Goal: Task Accomplishment & Management: Manage account settings

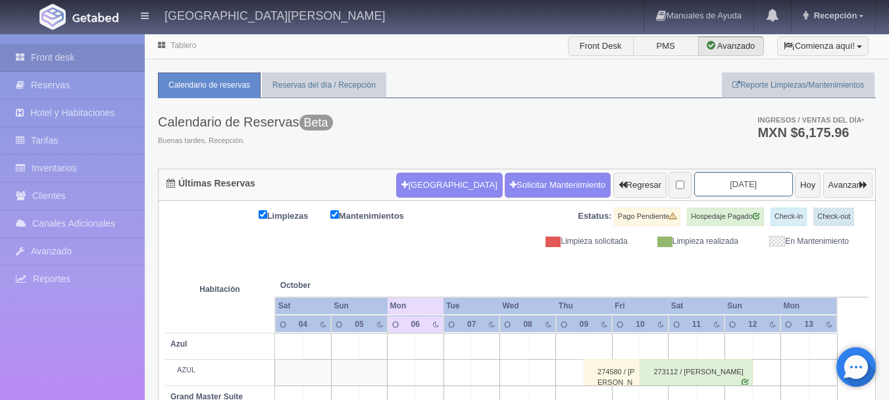
click at [737, 190] on input "2025-10-06" at bounding box center [744, 184] width 99 height 24
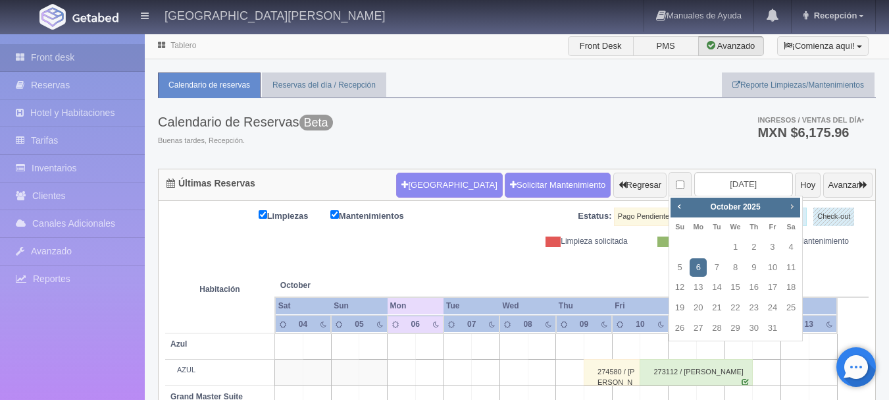
click at [795, 207] on span "Next" at bounding box center [792, 206] width 11 height 11
click at [756, 250] on link "1" at bounding box center [754, 247] width 17 height 19
type input "2026-01-01"
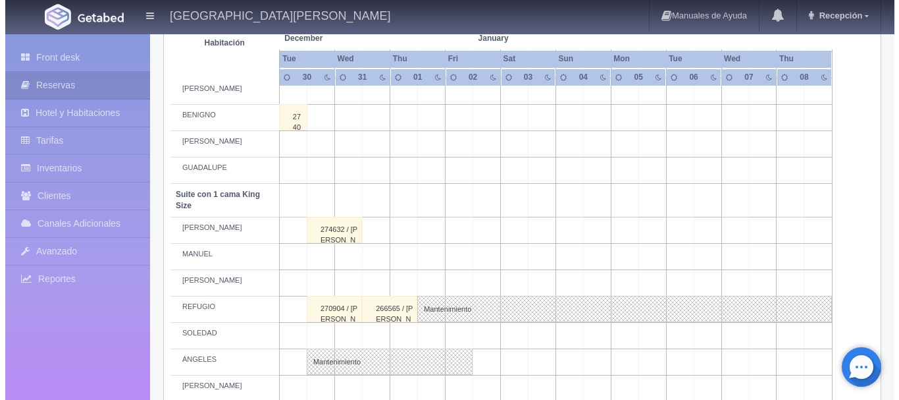
scroll to position [593, 0]
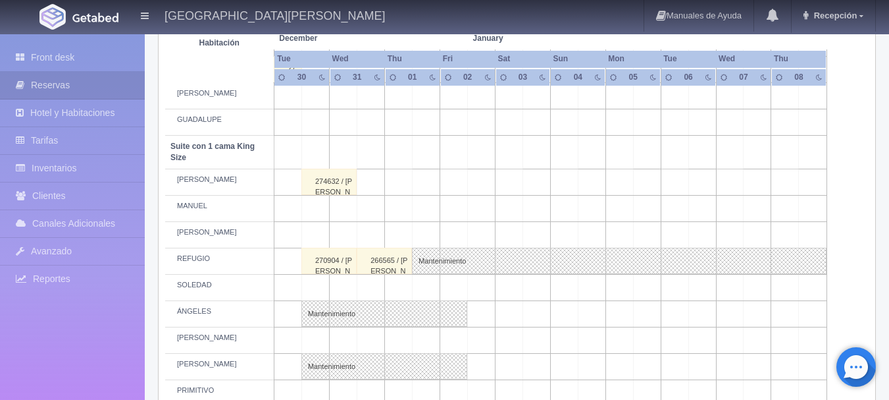
click at [369, 183] on td at bounding box center [371, 182] width 28 height 26
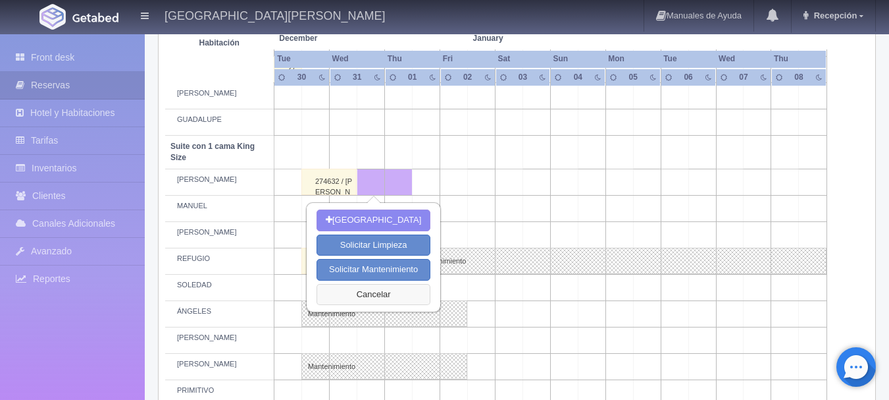
click at [381, 300] on button "Cancelar" at bounding box center [374, 295] width 114 height 22
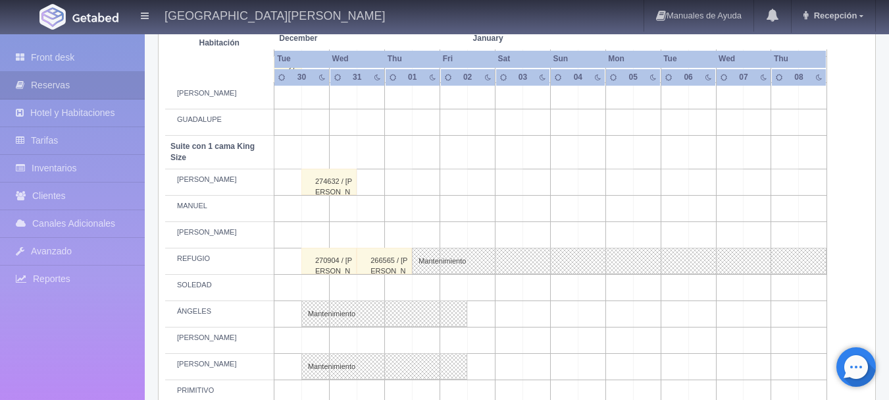
drag, startPoint x: 455, startPoint y: 322, endPoint x: 400, endPoint y: 191, distance: 142.2
click at [400, 191] on td at bounding box center [399, 182] width 28 height 26
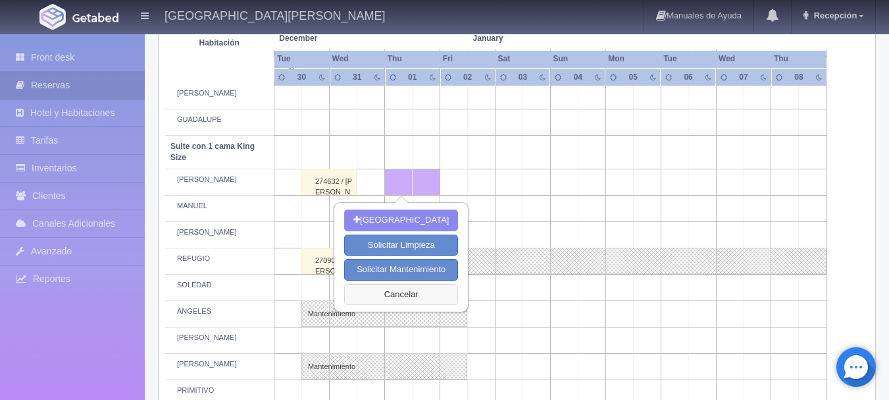
click at [446, 300] on button "Cancelar" at bounding box center [401, 295] width 114 height 22
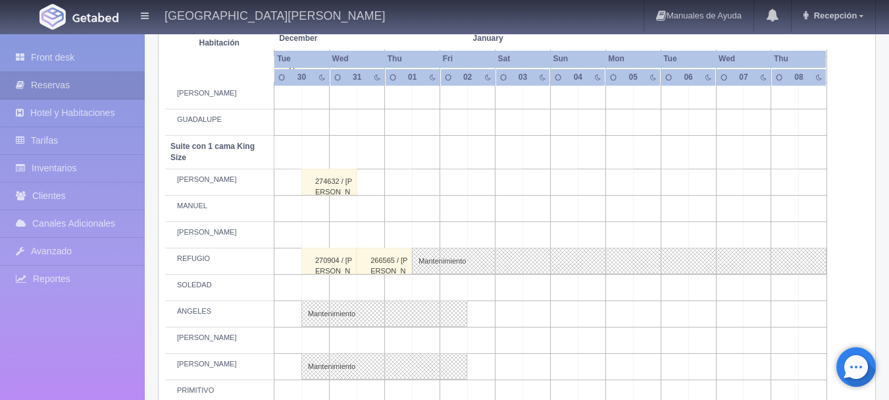
click at [364, 188] on td at bounding box center [371, 182] width 28 height 26
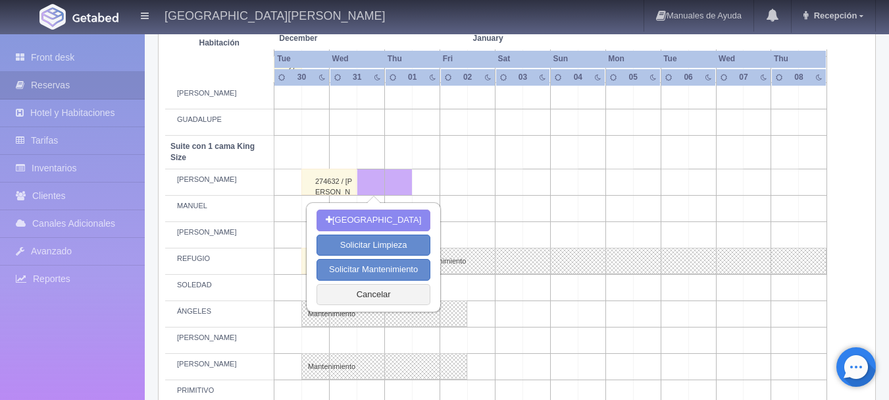
click at [447, 188] on td at bounding box center [454, 182] width 28 height 26
click at [383, 219] on button "[GEOGRAPHIC_DATA]" at bounding box center [374, 220] width 114 height 22
type input "31-12-2025"
type input "[DATE]"
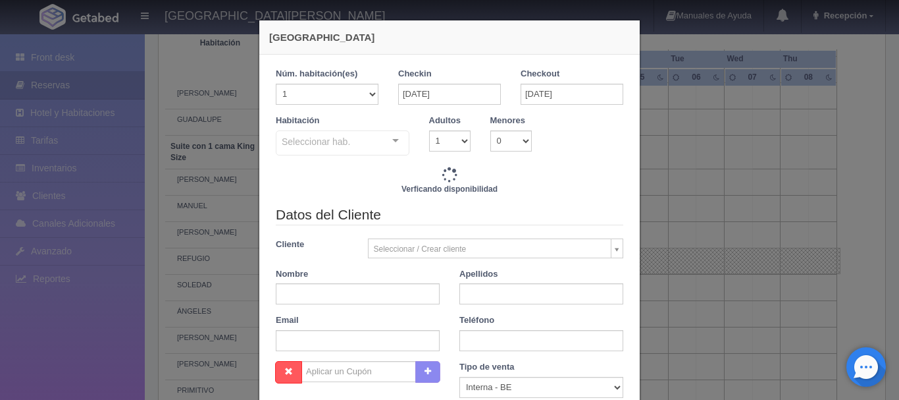
checkbox input "false"
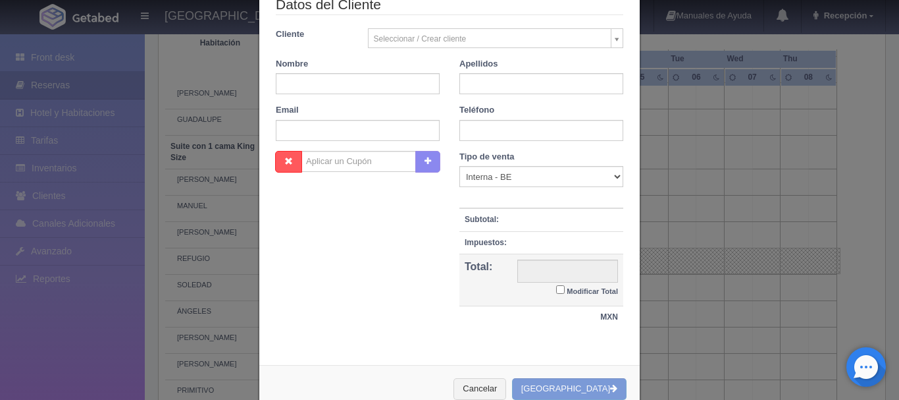
scroll to position [248, 0]
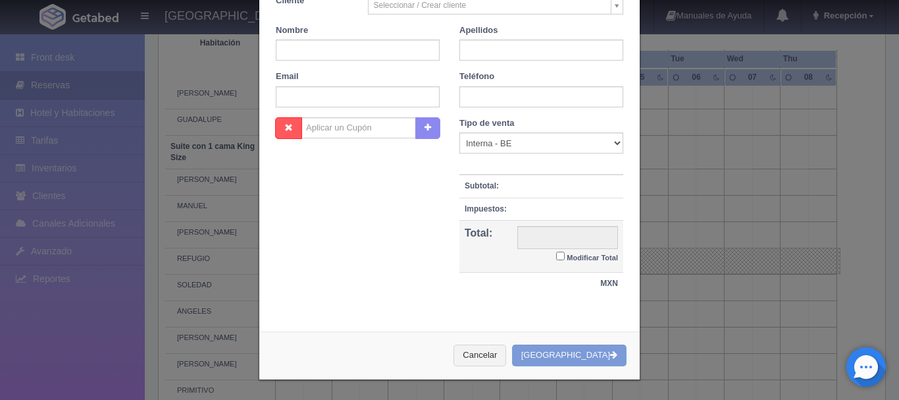
click at [0, 158] on div "Nueva Reserva 1 Núm. habitación(es) 1 2 3 4 5 6 7 8 9 10 11 12 13 14 15 16 17 1…" at bounding box center [449, 200] width 899 height 400
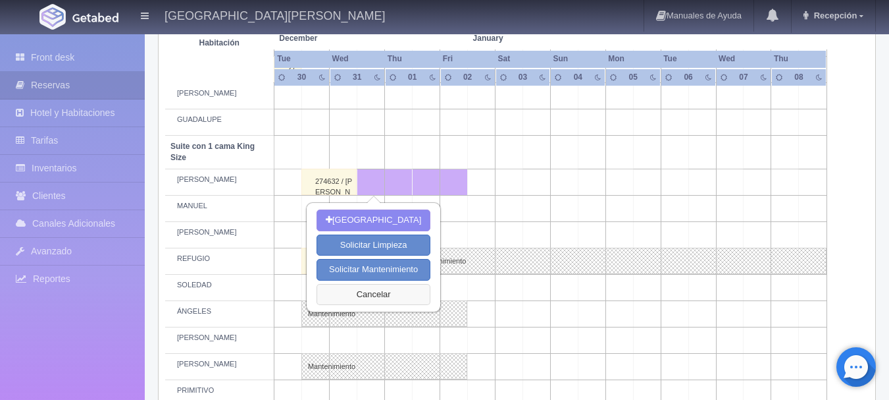
click at [363, 302] on button "Cancelar" at bounding box center [374, 295] width 114 height 22
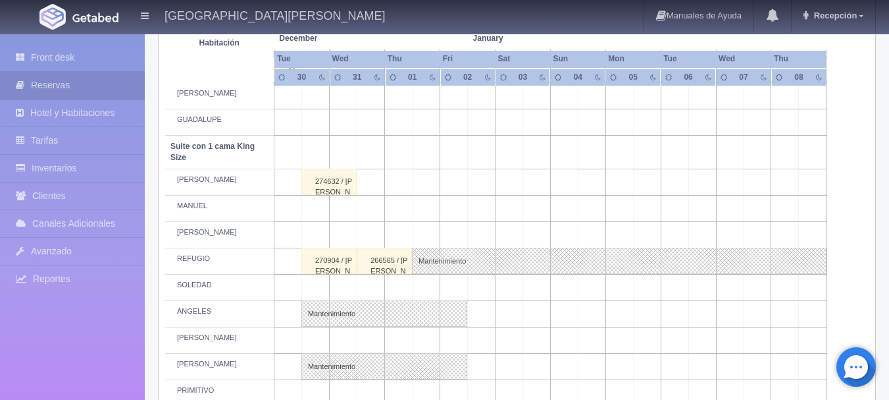
click at [395, 186] on td at bounding box center [399, 182] width 28 height 26
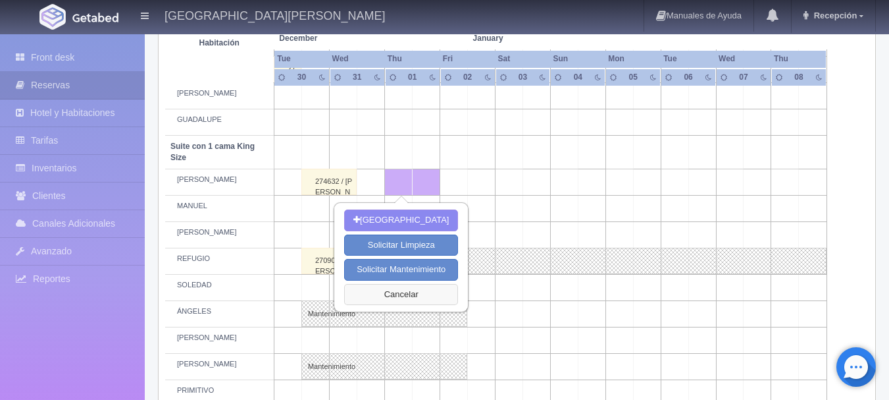
click at [385, 296] on button "Cancelar" at bounding box center [401, 295] width 114 height 22
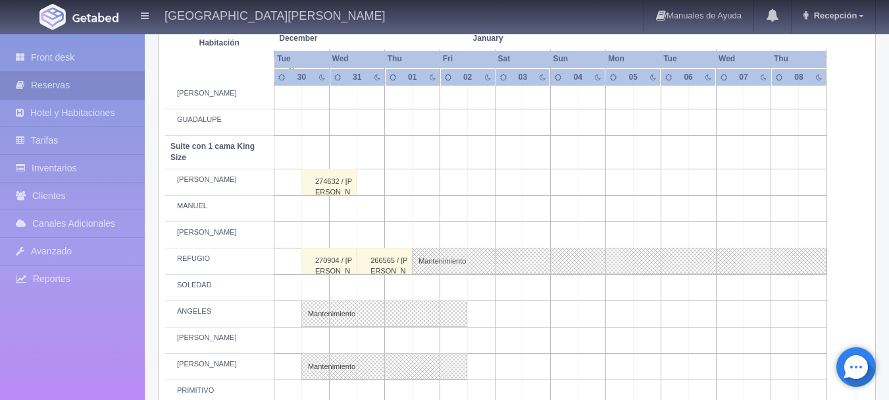
click at [380, 178] on td at bounding box center [371, 182] width 28 height 26
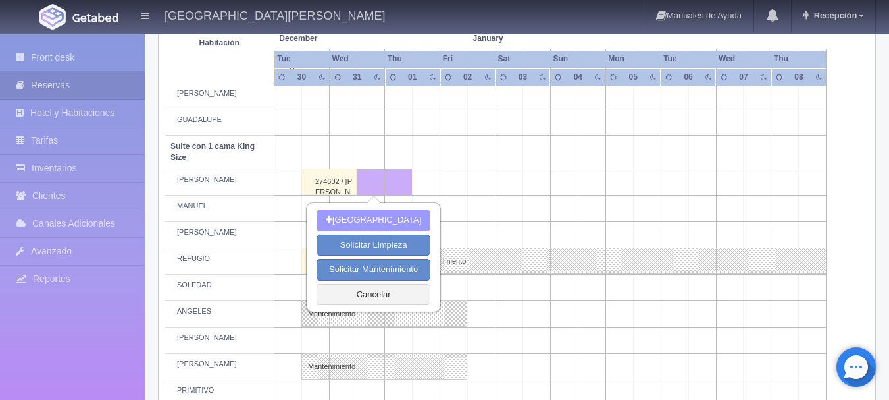
click at [364, 223] on button "[GEOGRAPHIC_DATA]" at bounding box center [374, 220] width 114 height 22
type input "01-01-2026"
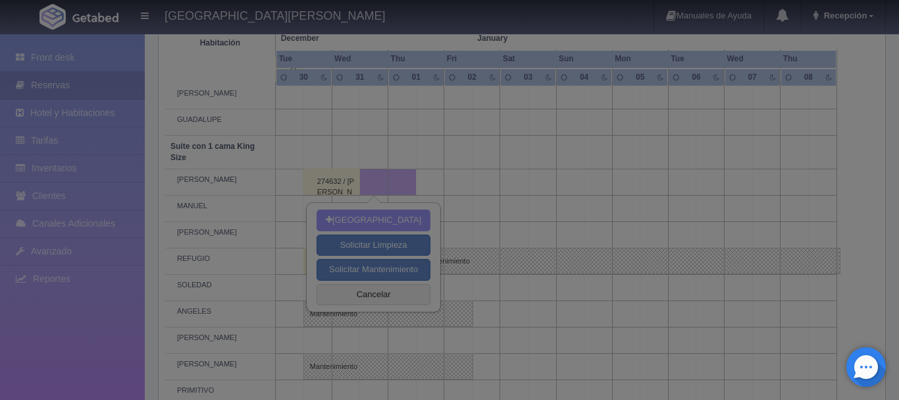
scroll to position [244, 0]
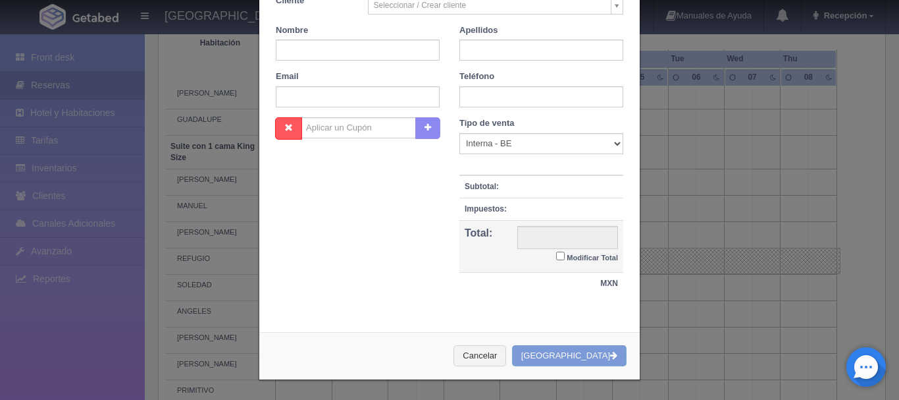
checkbox input "false"
type input "3860.00"
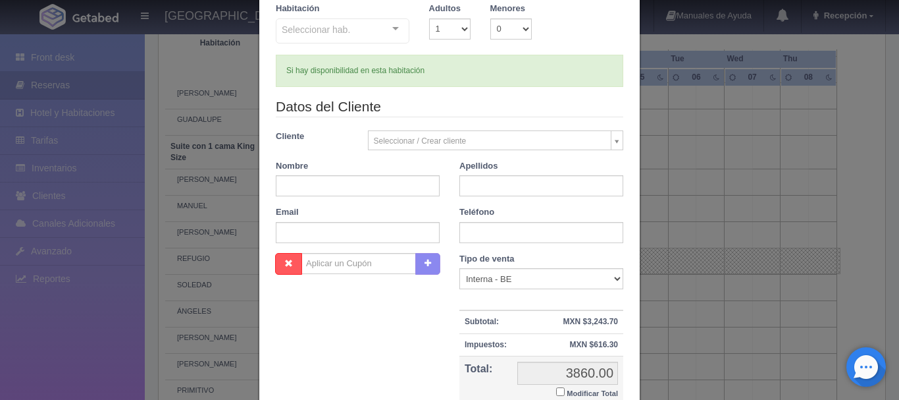
checkbox input "false"
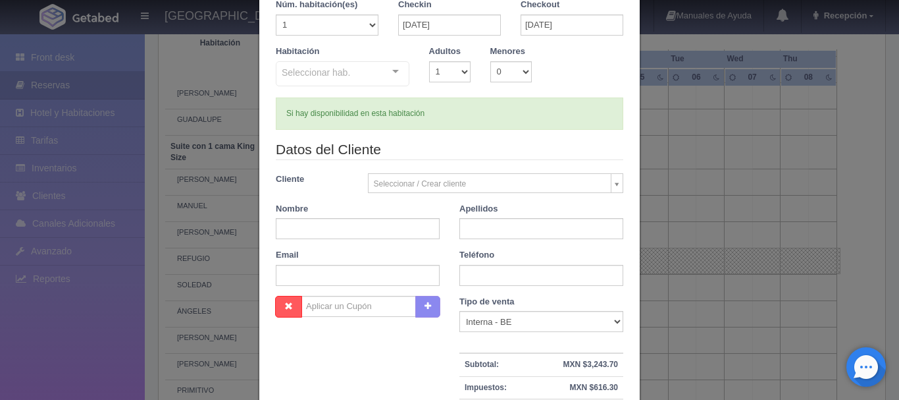
scroll to position [46, 0]
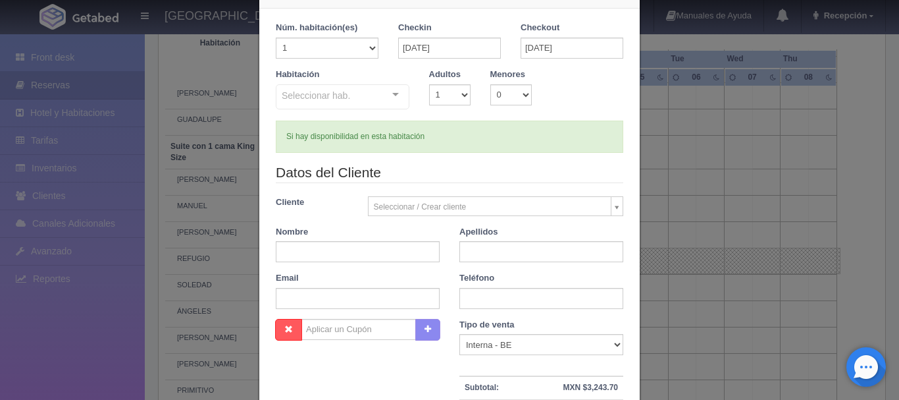
click at [397, 97] on div at bounding box center [396, 95] width 26 height 20
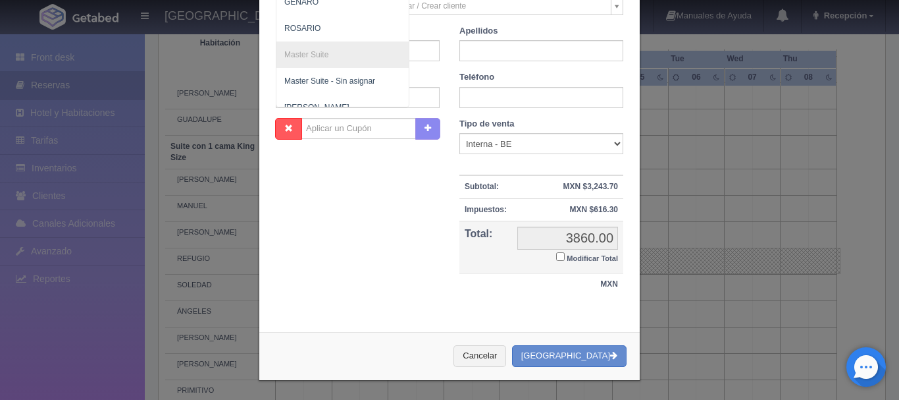
scroll to position [250, 0]
click at [489, 355] on button "Cancelar" at bounding box center [480, 355] width 53 height 22
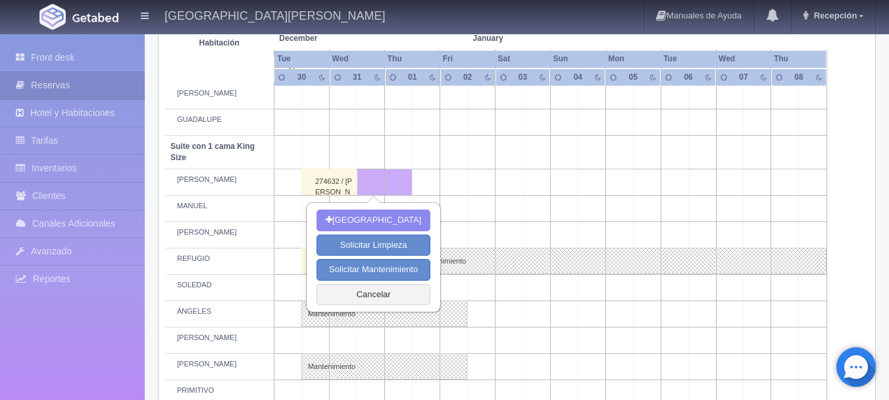
click at [432, 176] on td at bounding box center [427, 182] width 28 height 26
click at [371, 296] on button "Cancelar" at bounding box center [374, 295] width 114 height 22
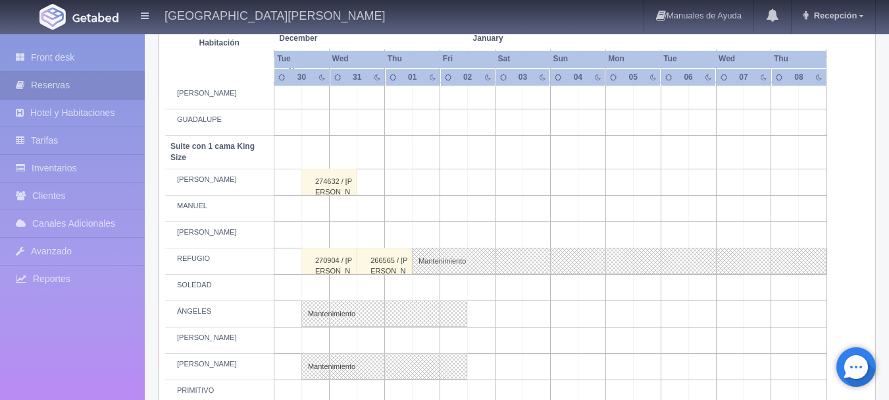
click at [430, 184] on td at bounding box center [427, 182] width 28 height 26
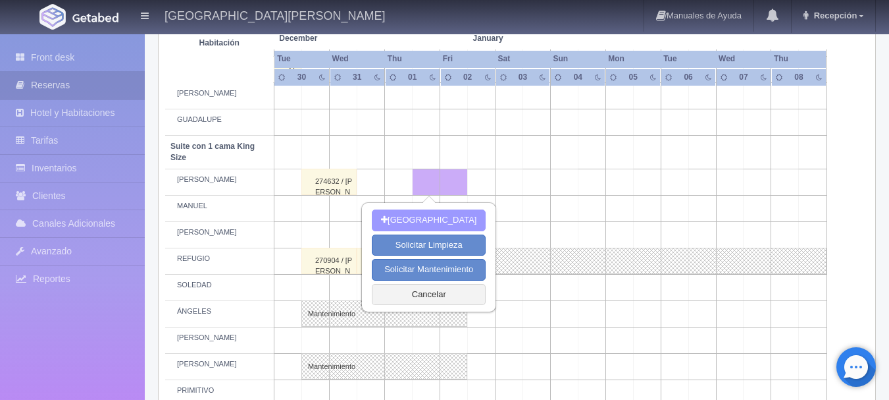
click at [425, 219] on button "[GEOGRAPHIC_DATA]" at bounding box center [429, 220] width 114 height 22
type input "01-01-2026"
type input "02-01-2026"
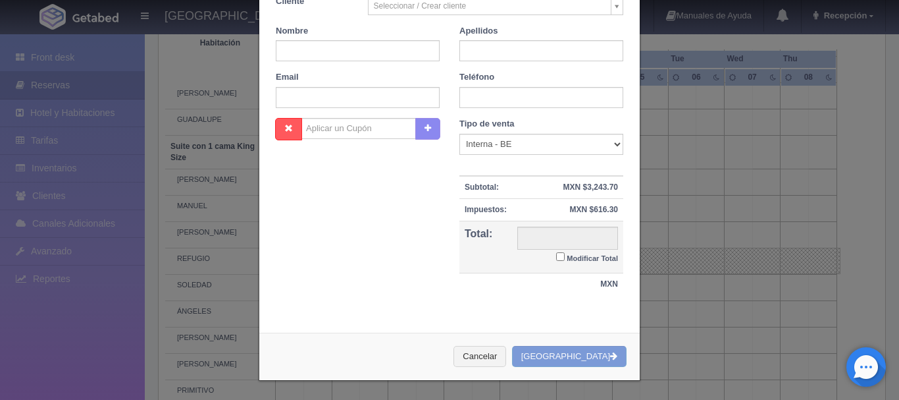
checkbox input "false"
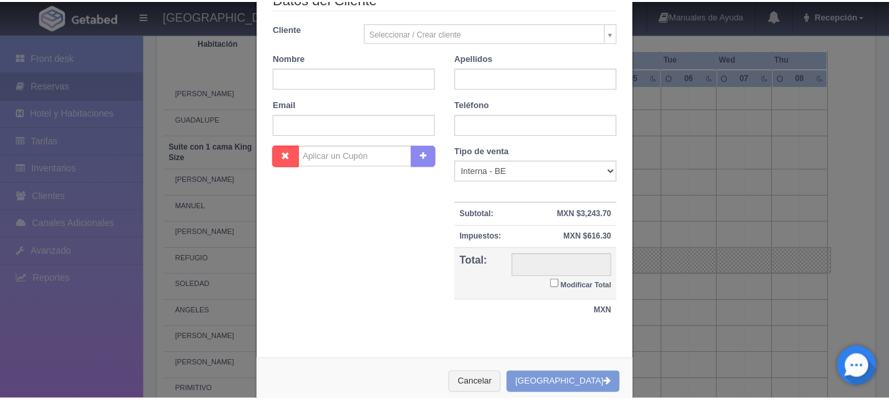
scroll to position [248, 0]
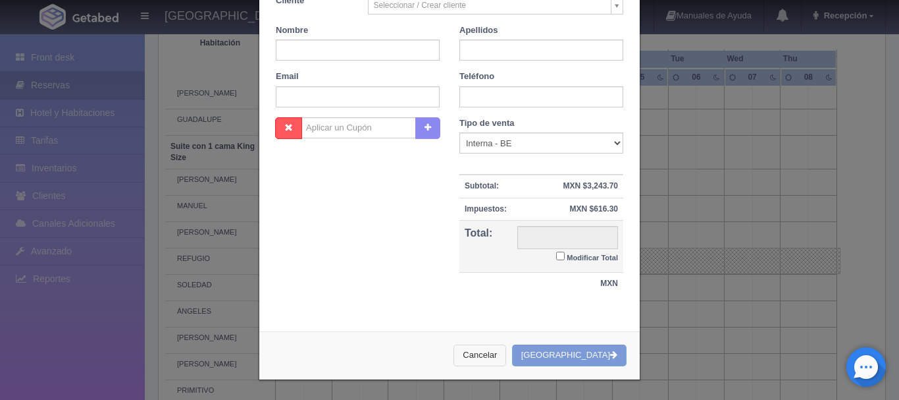
click at [495, 359] on button "Cancelar" at bounding box center [480, 355] width 53 height 22
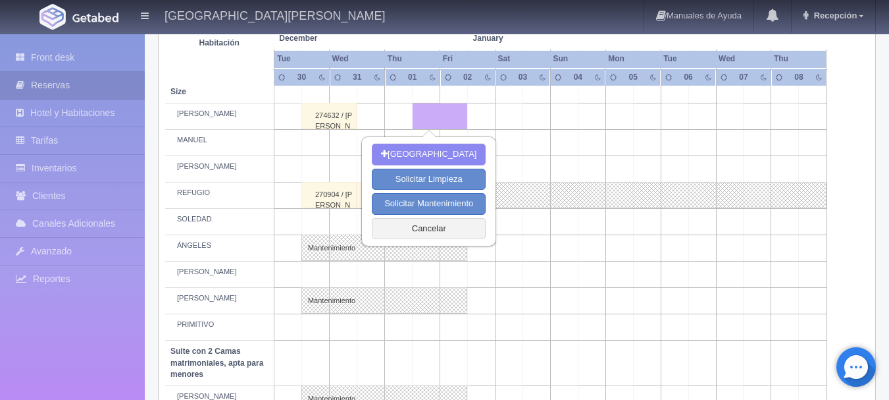
scroll to position [527, 0]
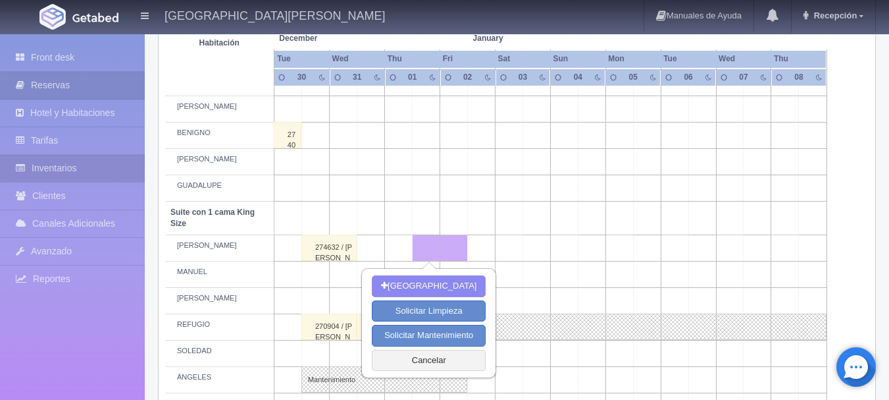
click at [107, 175] on link "Inventarios" at bounding box center [72, 168] width 145 height 27
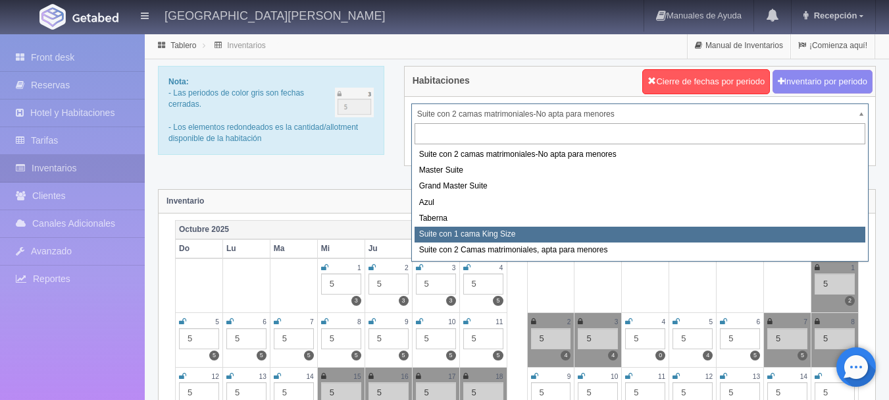
select select "1921"
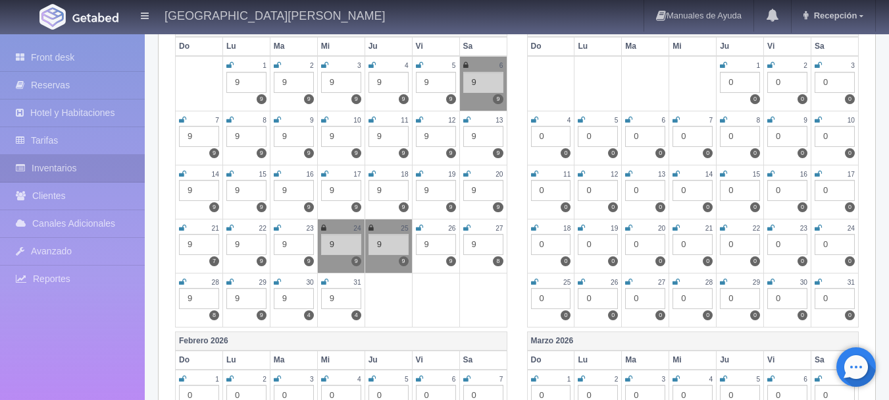
scroll to position [593, 0]
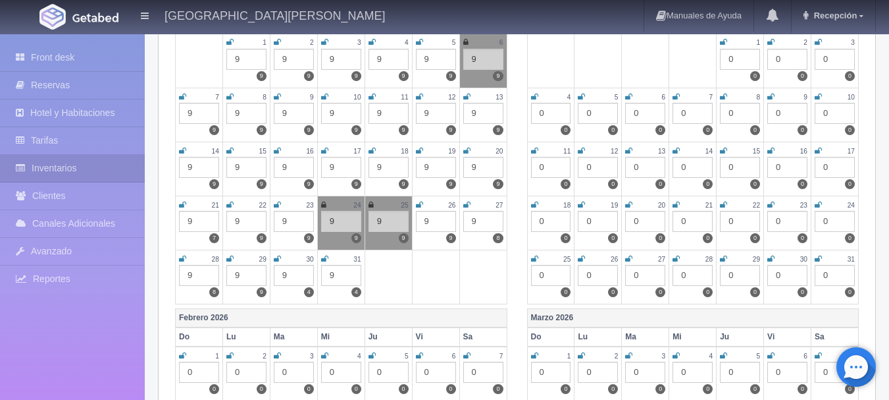
click at [754, 70] on td "1 0 0" at bounding box center [740, 60] width 47 height 55
click at [756, 76] on label "0" at bounding box center [756, 76] width 10 height 10
click at [730, 57] on div "0" at bounding box center [740, 59] width 40 height 21
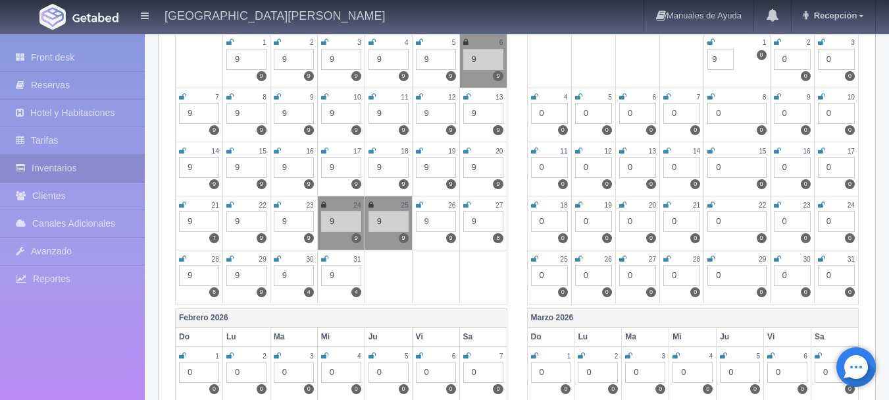
type input "9"
click at [682, 70] on td at bounding box center [682, 60] width 44 height 55
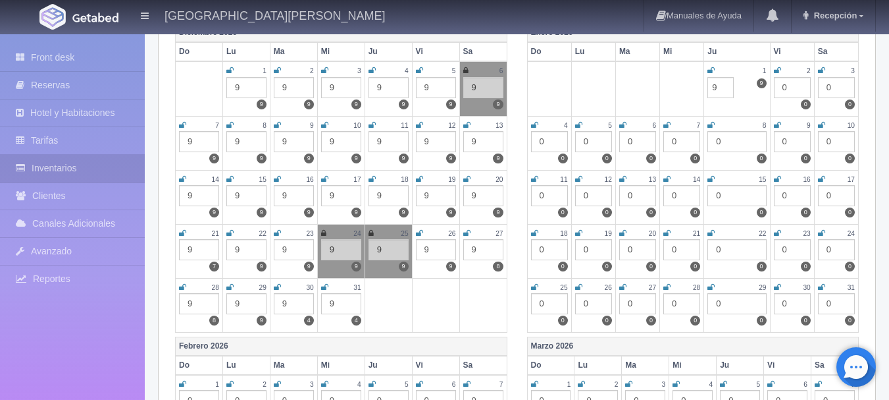
scroll to position [527, 0]
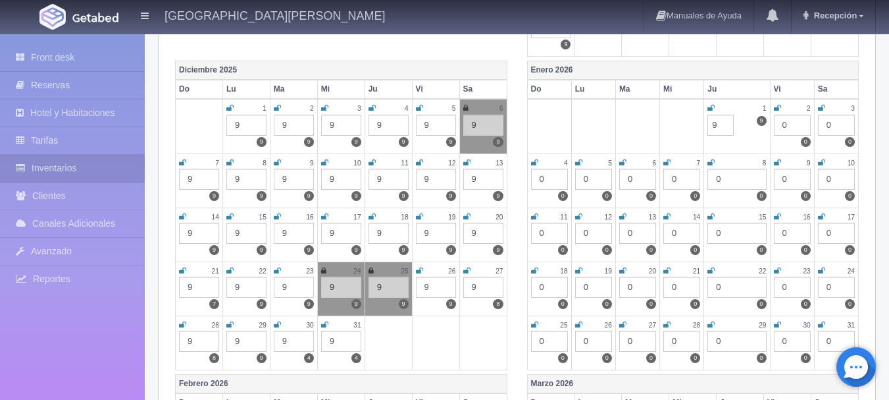
click at [787, 128] on div "0" at bounding box center [792, 125] width 37 height 21
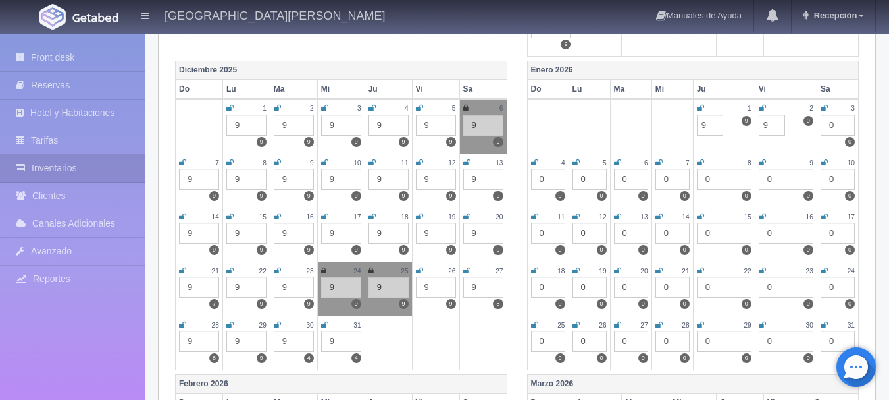
type input "9"
drag, startPoint x: 785, startPoint y: 136, endPoint x: 793, endPoint y: 136, distance: 7.9
click at [792, 136] on td "2 0 0 9" at bounding box center [786, 126] width 62 height 55
click at [103, 52] on link "Front desk" at bounding box center [72, 57] width 145 height 27
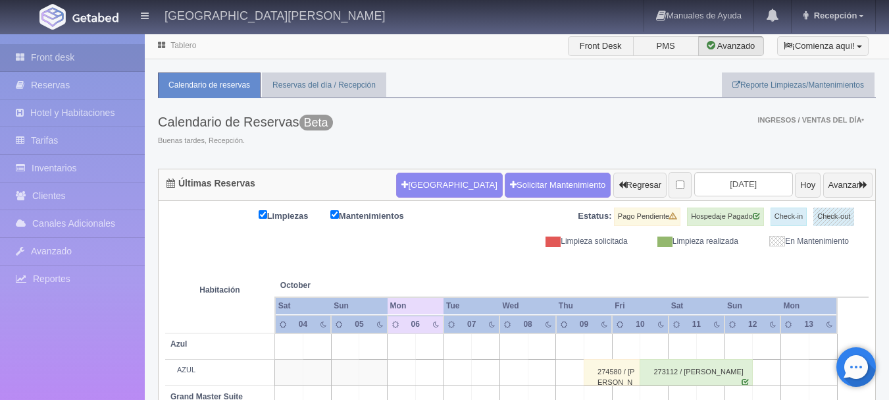
click at [734, 184] on input "2025-10-06" at bounding box center [744, 184] width 99 height 24
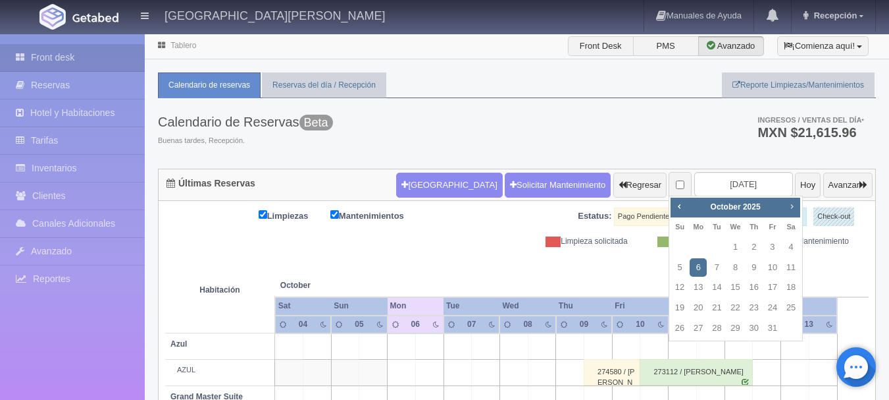
click at [787, 205] on span "Next" at bounding box center [792, 206] width 11 height 11
click at [719, 330] on link "30" at bounding box center [716, 328] width 17 height 19
type input "[DATE]"
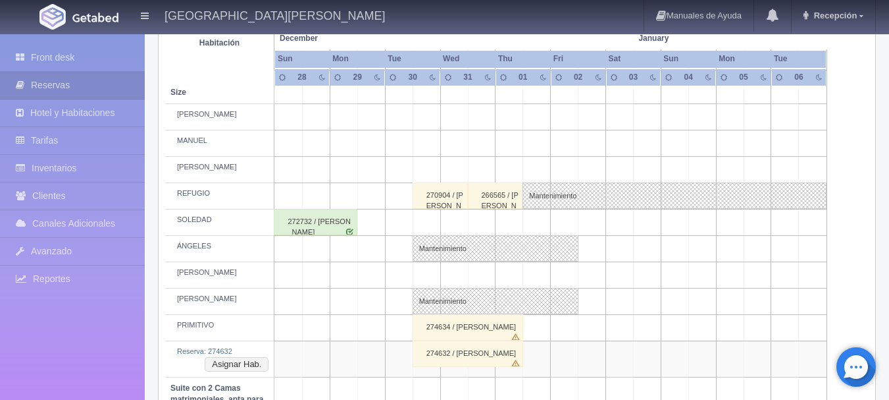
scroll to position [658, 0]
click at [388, 146] on td at bounding box center [399, 143] width 28 height 26
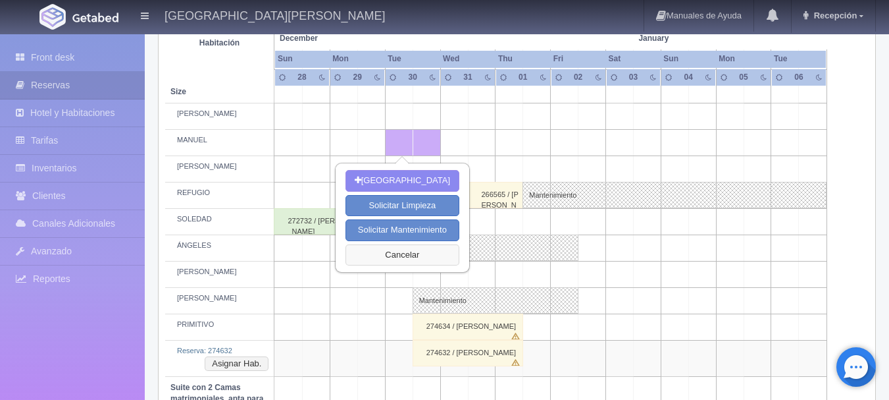
click at [409, 251] on button "Cancelar" at bounding box center [403, 255] width 114 height 22
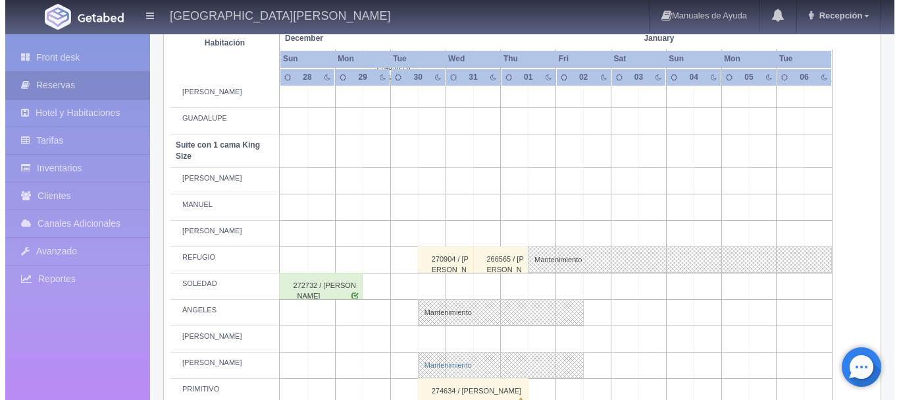
scroll to position [593, 0]
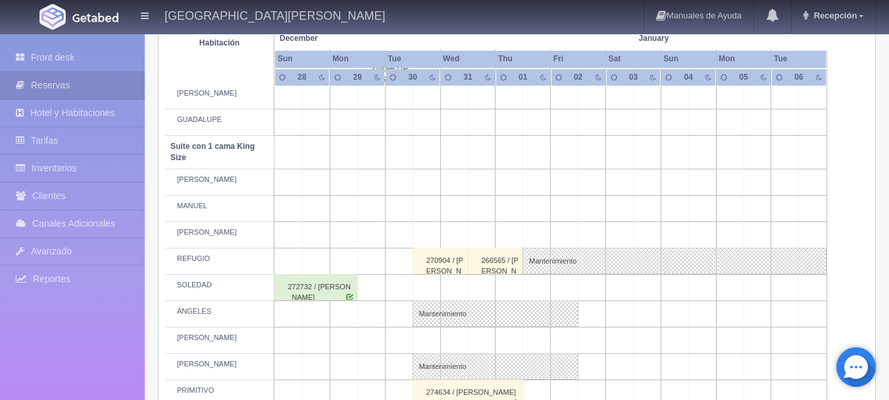
click at [427, 215] on td at bounding box center [427, 209] width 28 height 26
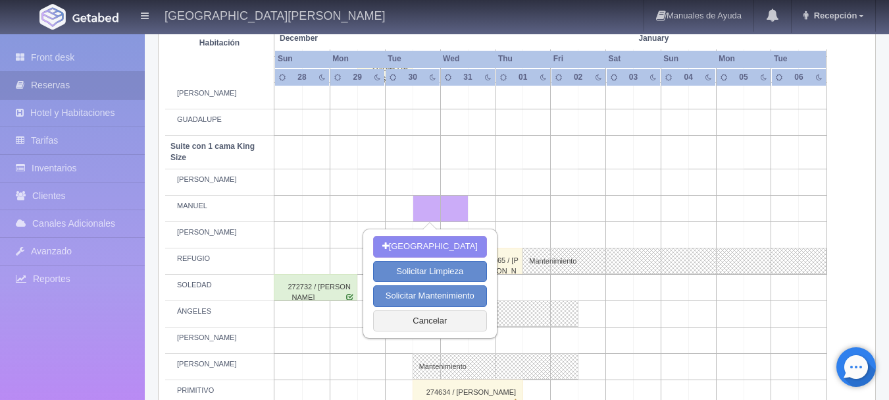
click at [561, 211] on td at bounding box center [565, 209] width 28 height 26
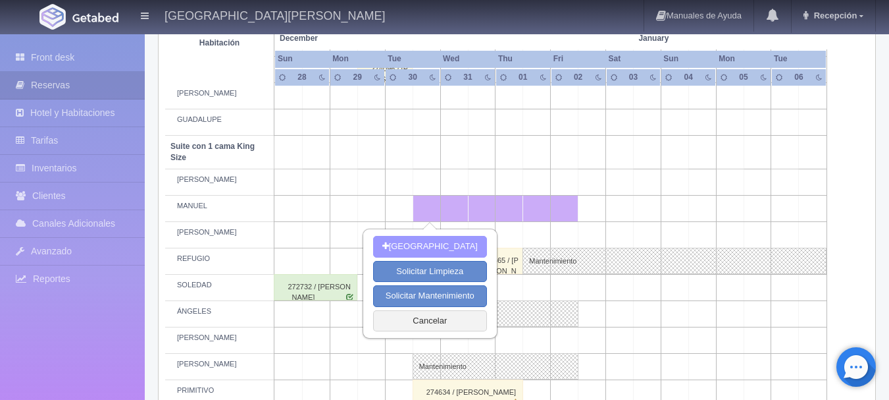
click at [449, 241] on button "[GEOGRAPHIC_DATA]" at bounding box center [430, 247] width 114 height 22
type input "[DATE]"
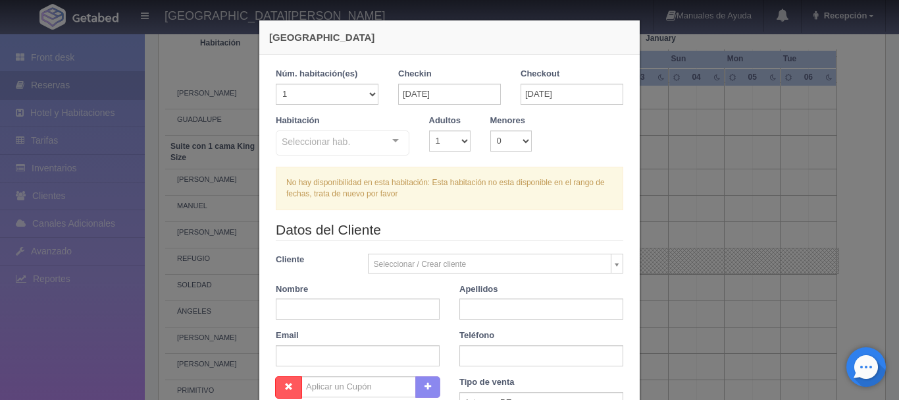
click at [392, 147] on div "Seleccionar hab. Suite con 2 camas matrimoniales-No apta para menores Suite con…" at bounding box center [343, 143] width 134 height 26
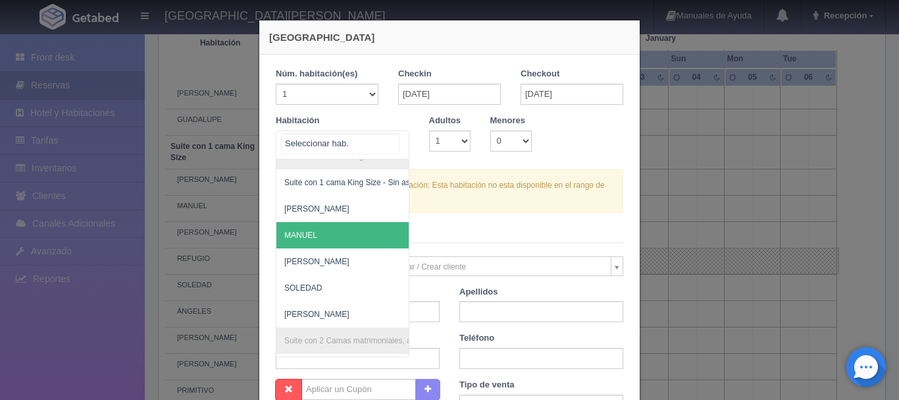
scroll to position [724, 0]
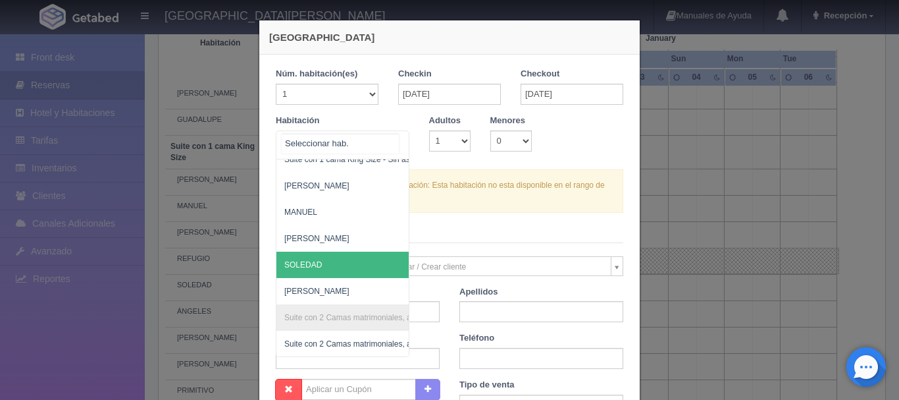
click at [327, 259] on span "SOLEDAD" at bounding box center [407, 264] width 260 height 26
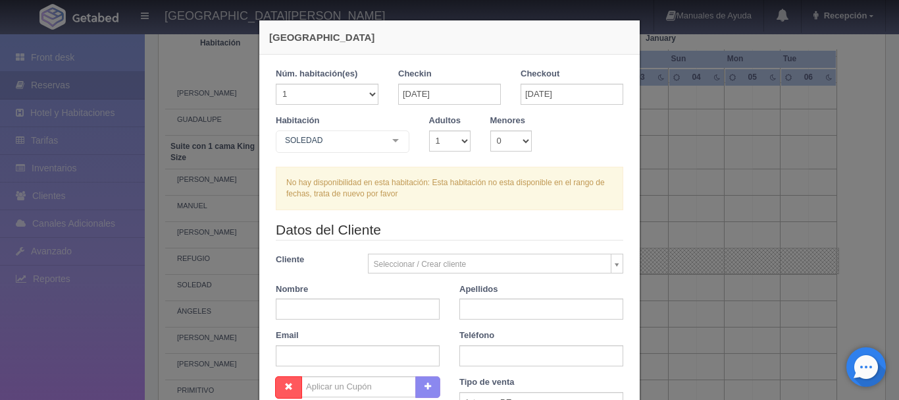
checkbox input "false"
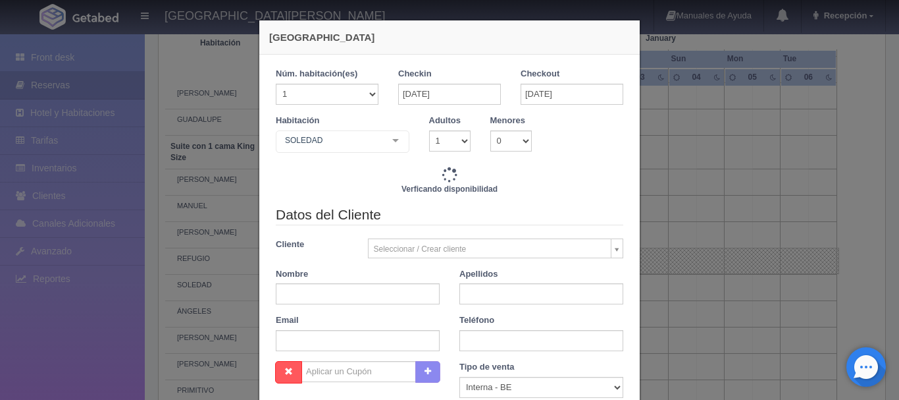
type input "11770.00"
checkbox input "false"
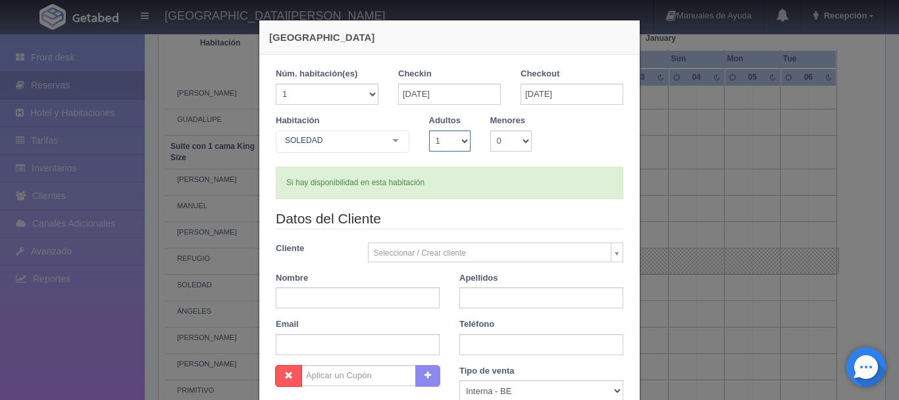
click at [461, 146] on select "1 2 3 4 5 6 7 8 9 10" at bounding box center [449, 140] width 41 height 21
select select "2"
click at [429, 130] on select "1 2 3 4 5 6 7 8 9 10" at bounding box center [449, 140] width 41 height 21
checkbox input "false"
type input "11770.00"
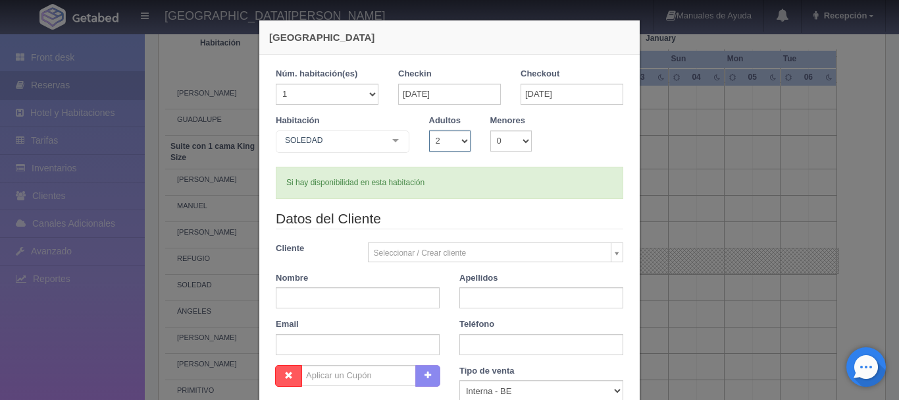
checkbox input "false"
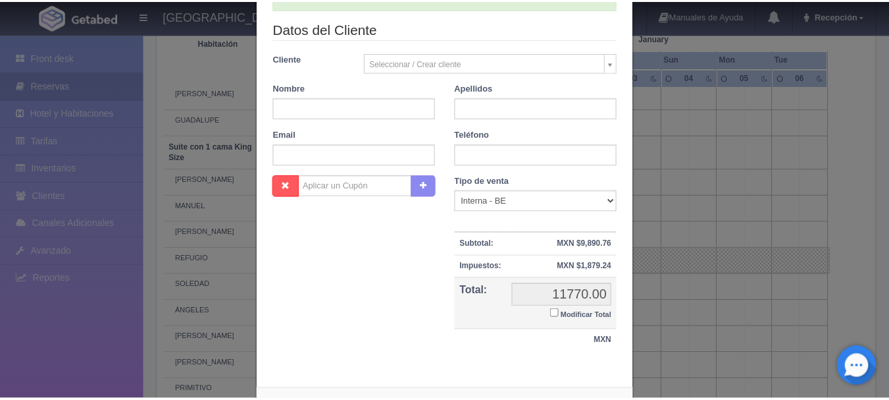
scroll to position [248, 0]
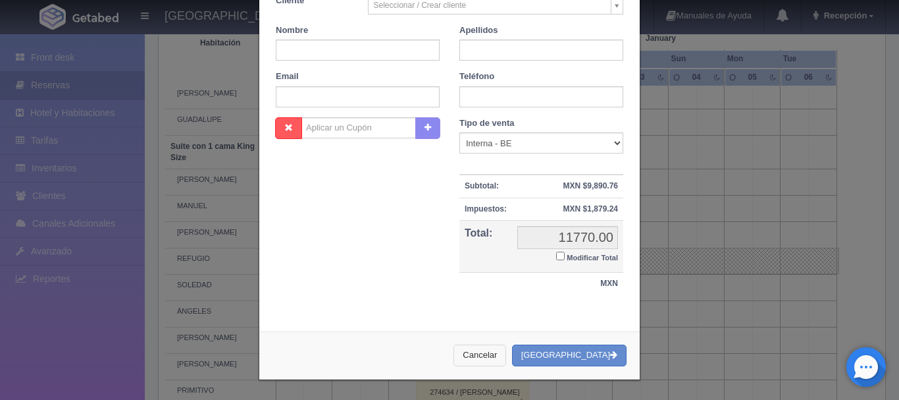
drag, startPoint x: 506, startPoint y: 356, endPoint x: 497, endPoint y: 342, distance: 16.6
click at [505, 354] on button "Cancelar" at bounding box center [480, 355] width 53 height 22
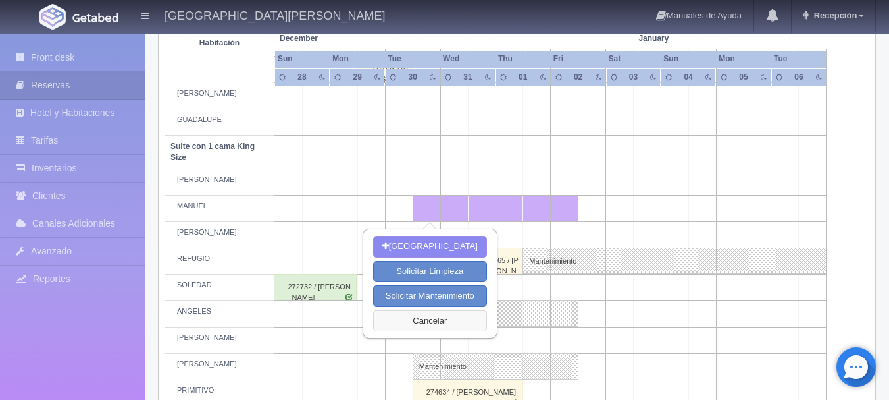
click at [407, 318] on button "Cancelar" at bounding box center [430, 321] width 114 height 22
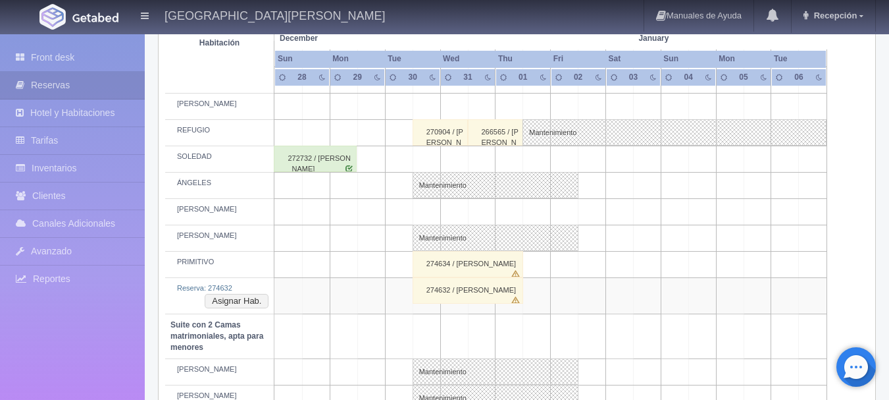
scroll to position [724, 0]
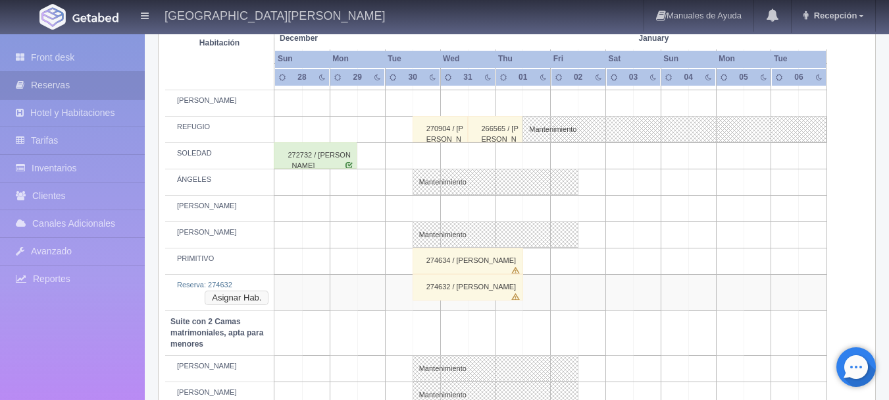
click at [238, 298] on button "Asignar Hab." at bounding box center [237, 297] width 64 height 14
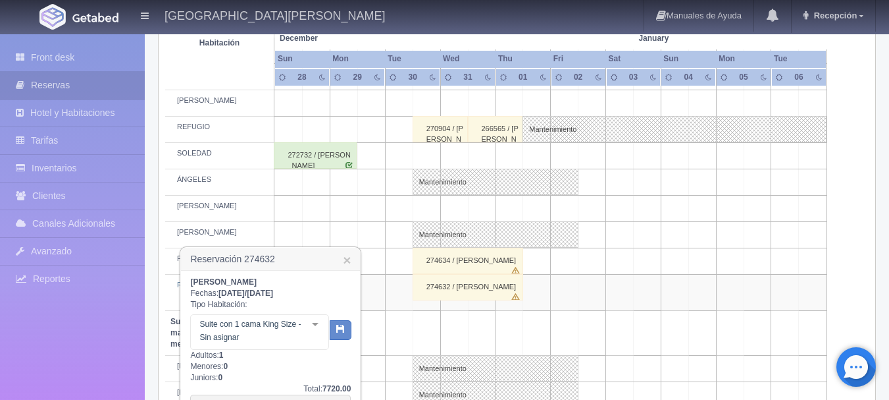
click at [311, 325] on div "Suite con 1 cama King Size - Sin asignar Suite con 1 cama King Size Suite con 1…" at bounding box center [259, 332] width 139 height 36
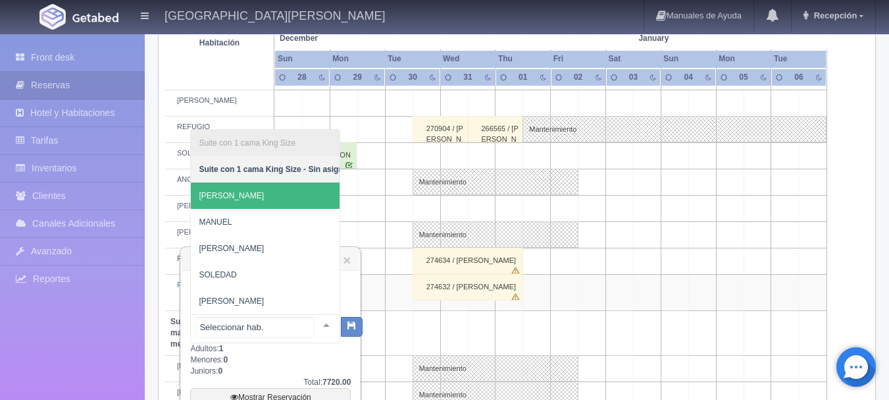
click at [234, 197] on span "[PERSON_NAME]" at bounding box center [275, 195] width 168 height 26
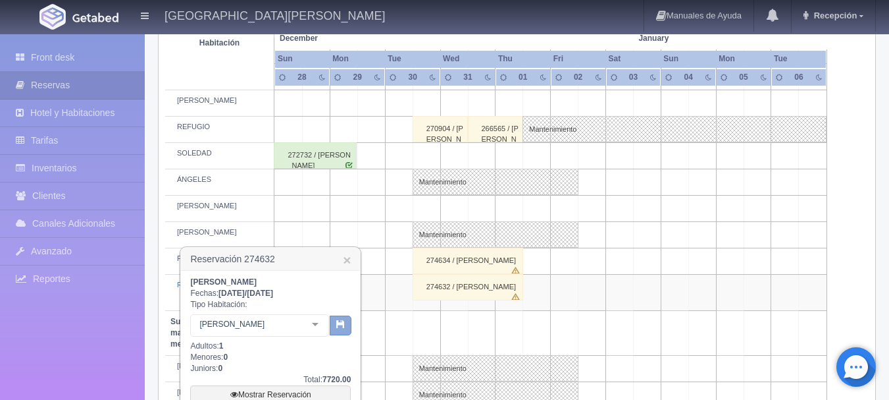
click at [340, 328] on icon "button" at bounding box center [340, 323] width 9 height 9
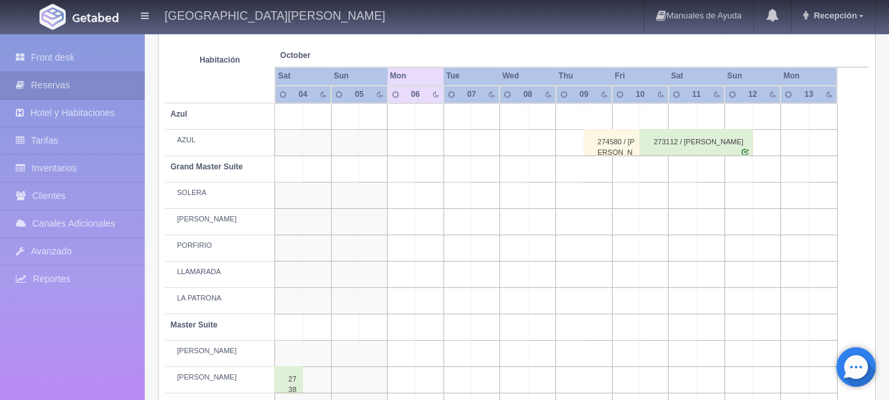
scroll to position [98, 0]
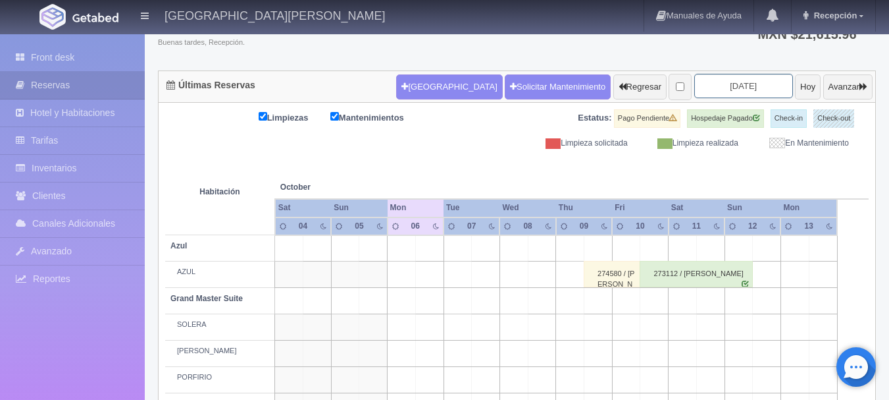
click at [702, 91] on input "[DATE]" at bounding box center [744, 86] width 99 height 24
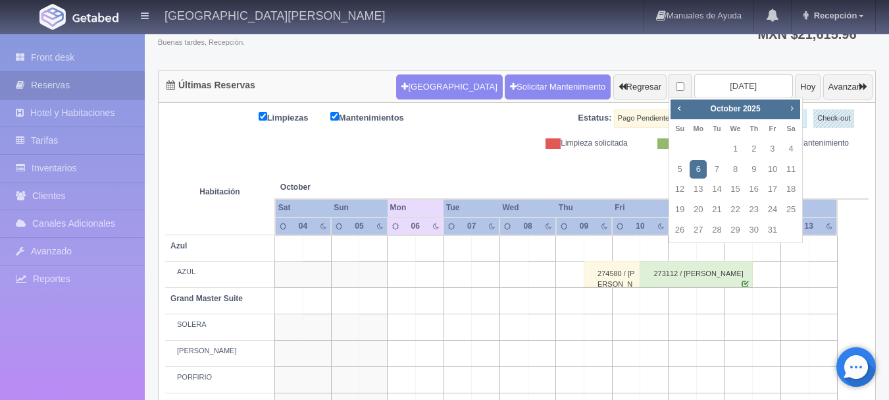
click at [789, 110] on span "Next" at bounding box center [792, 108] width 11 height 11
click at [721, 225] on link "30" at bounding box center [716, 230] width 17 height 19
type input "[DATE]"
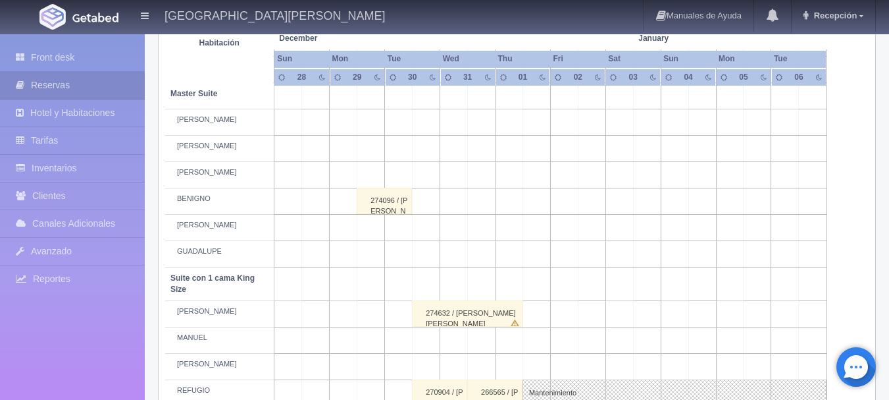
scroll to position [527, 0]
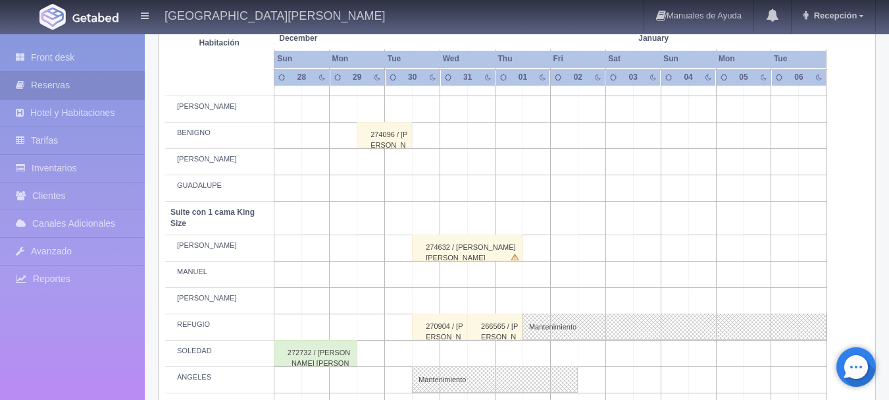
click at [514, 245] on div "274632 / ERIKA GONZALEZ CENDEJAS" at bounding box center [467, 247] width 111 height 26
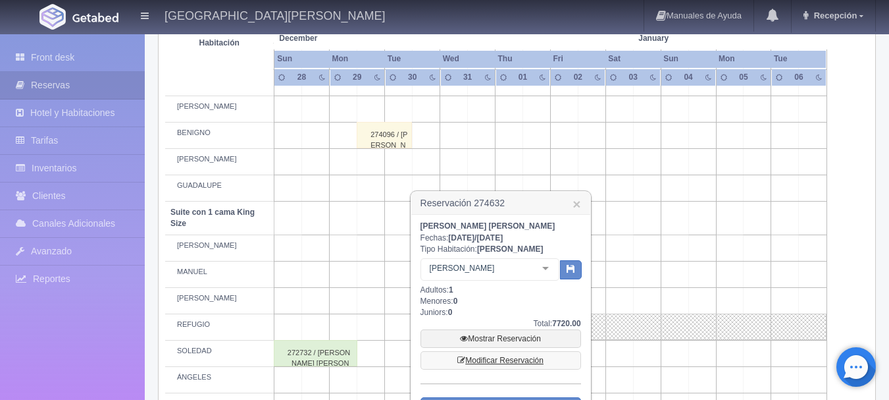
click at [484, 363] on link "Modificar Reservación" at bounding box center [501, 360] width 161 height 18
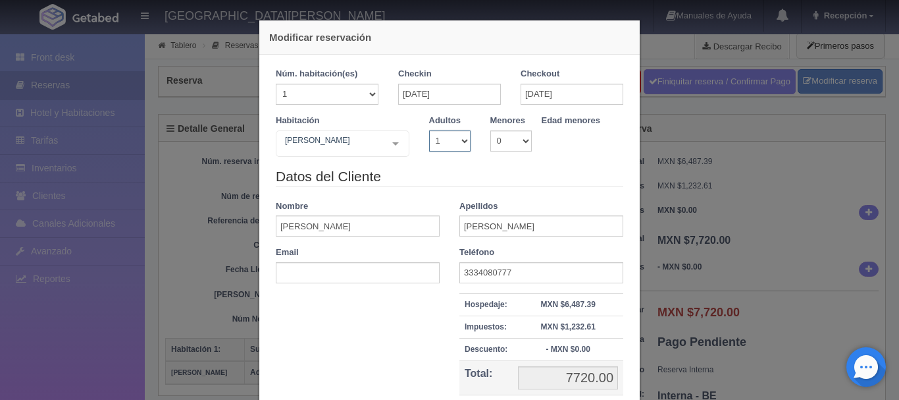
click at [450, 148] on select "1 2 3 4 5 6 7 8 9 10" at bounding box center [449, 140] width 41 height 21
select select "3"
click at [429, 130] on select "1 2 3 4 5 6 7 8 9 10" at bounding box center [449, 140] width 41 height 21
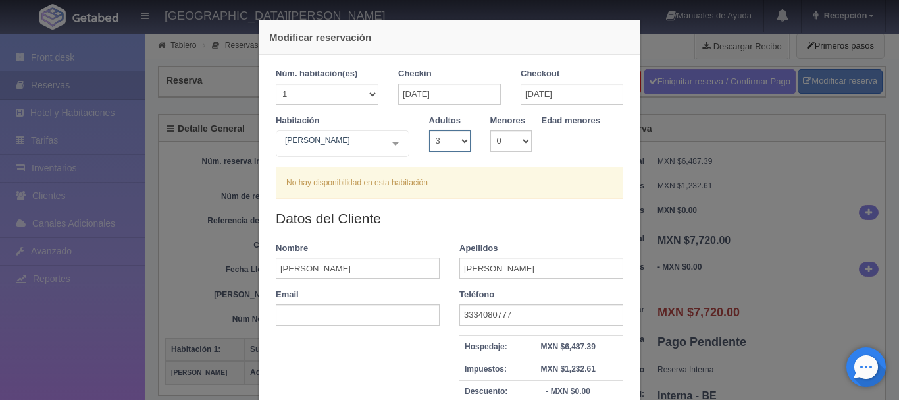
click at [450, 148] on select "1 2 3 4 5 6 7 8 9 10" at bounding box center [449, 140] width 41 height 21
select select "2"
click at [429, 130] on select "1 2 3 4 5 6 7 8 9 10" at bounding box center [449, 140] width 41 height 21
checkbox input "false"
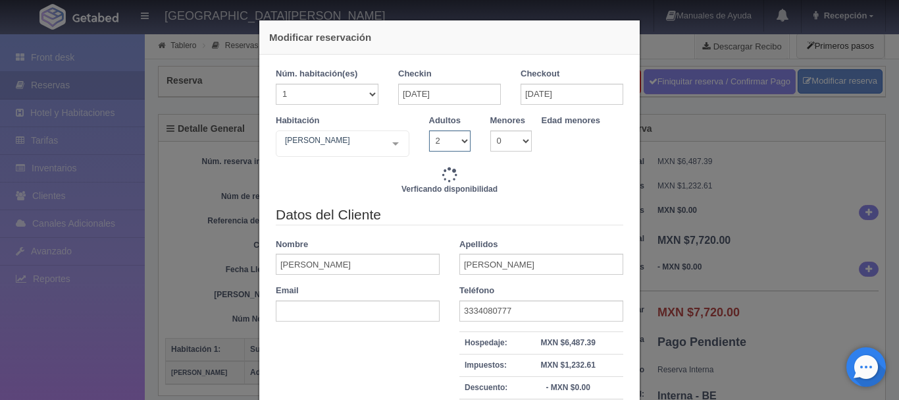
type input "7720.00"
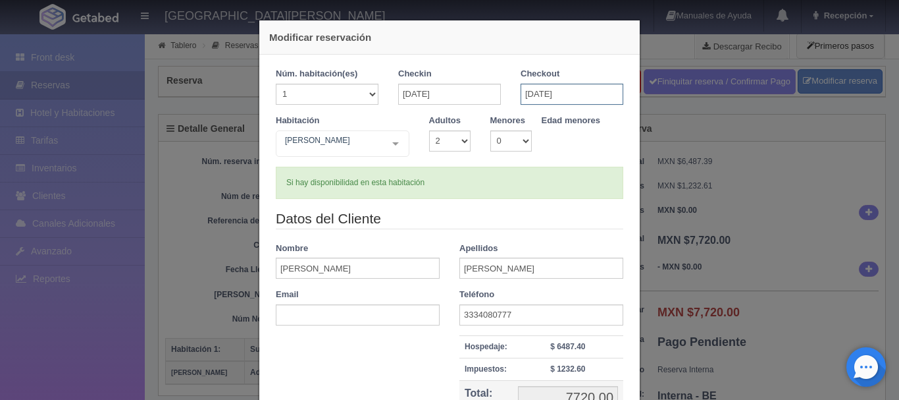
click at [537, 94] on input "[DATE]" at bounding box center [572, 94] width 103 height 21
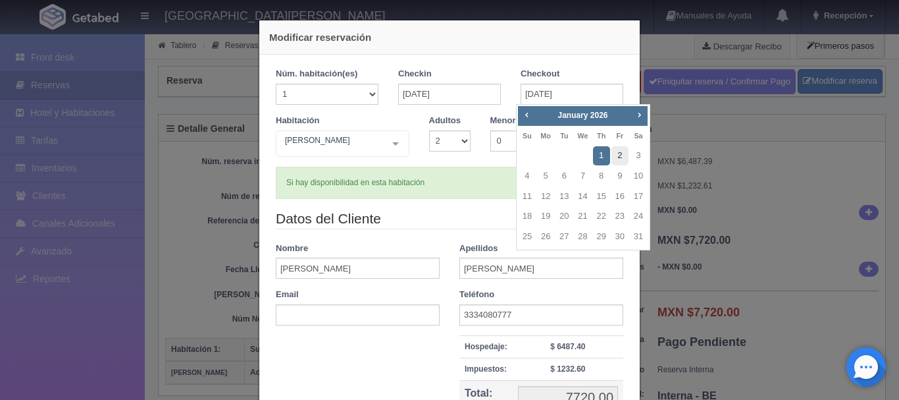
click at [623, 147] on link "2" at bounding box center [620, 155] width 17 height 19
type input "02-01-2026"
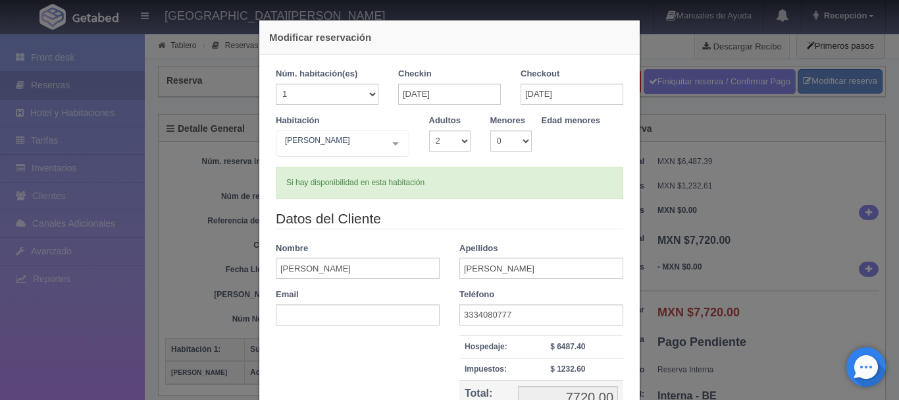
checkbox input "false"
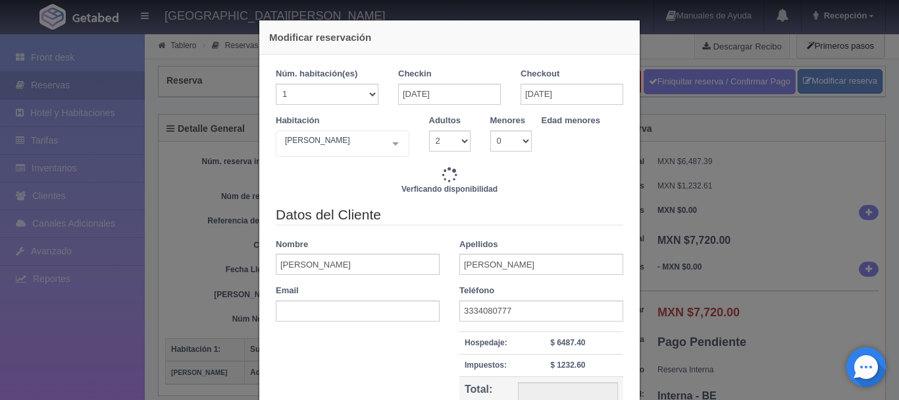
type input "11770.00"
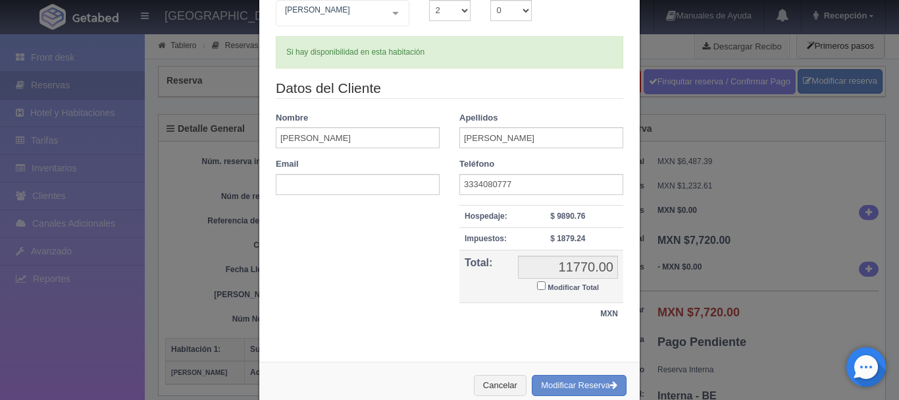
scroll to position [160, 0]
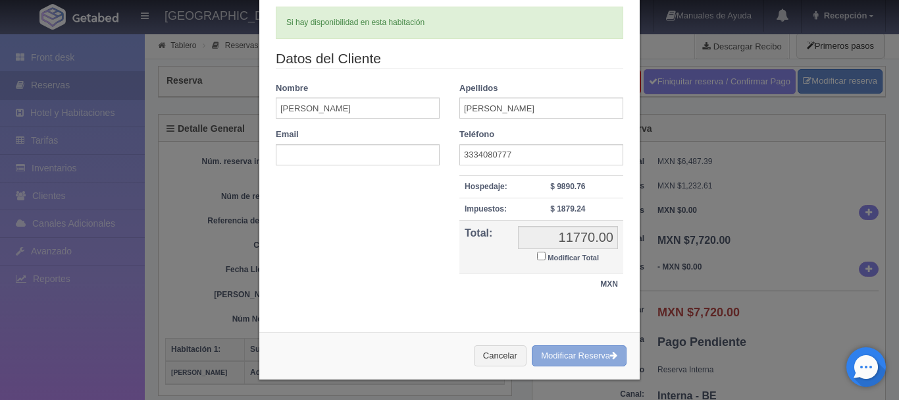
click at [576, 352] on button "Modificar Reserva" at bounding box center [579, 356] width 95 height 22
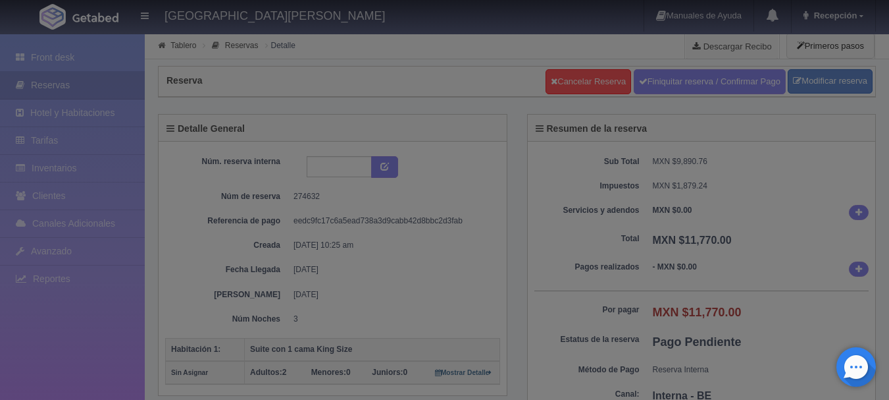
select select "2"
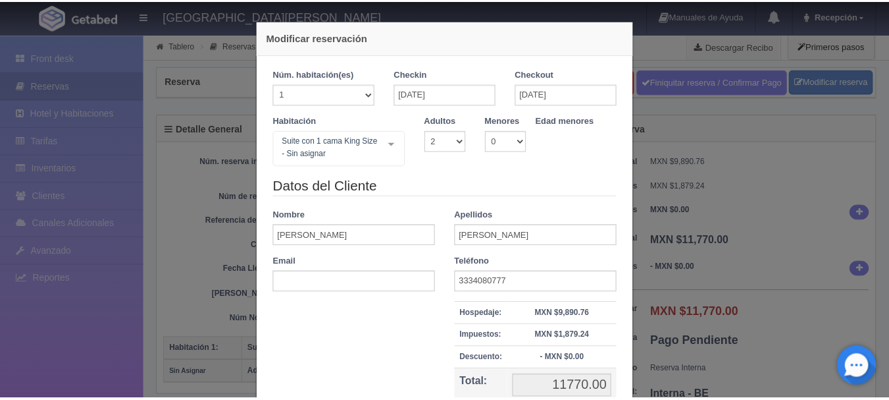
scroll to position [132, 0]
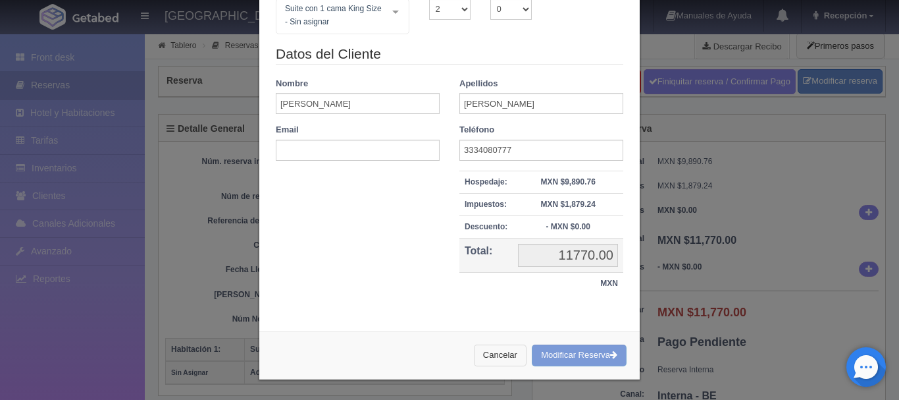
click at [497, 354] on button "Cancelar" at bounding box center [500, 355] width 53 height 22
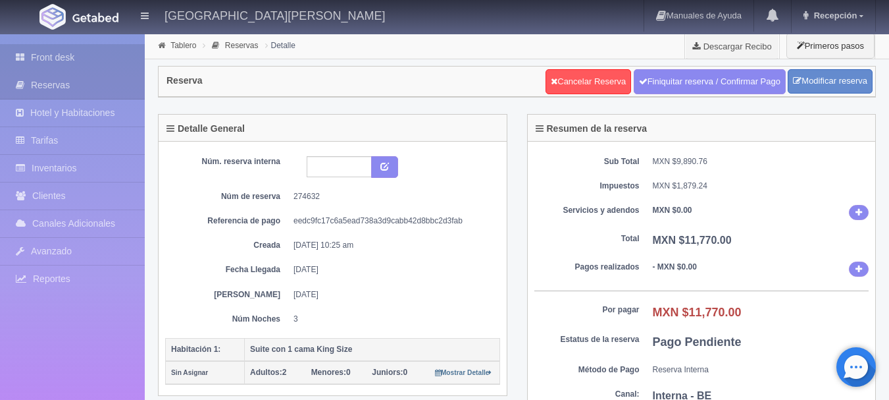
click at [37, 50] on link "Front desk" at bounding box center [72, 57] width 145 height 27
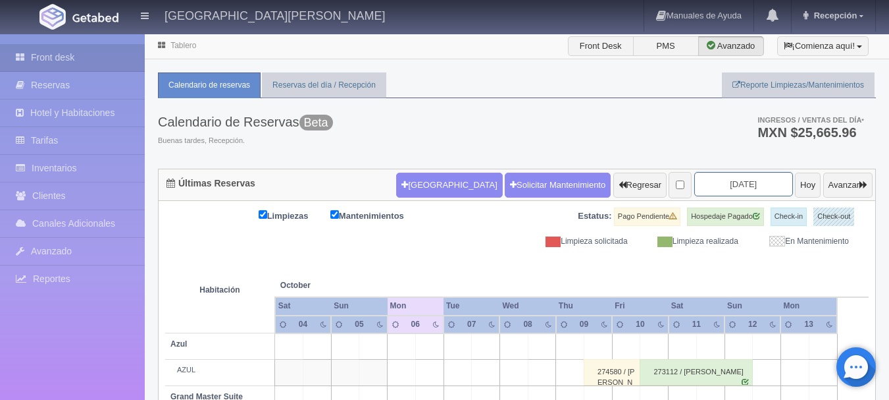
click at [732, 183] on input "[DATE]" at bounding box center [744, 184] width 99 height 24
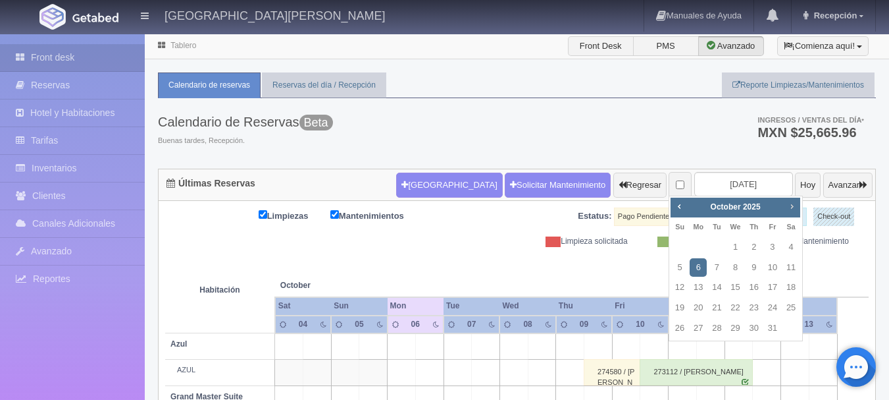
click at [793, 205] on span "Next" at bounding box center [792, 206] width 11 height 11
click at [716, 330] on link "30" at bounding box center [716, 328] width 17 height 19
type input "[DATE]"
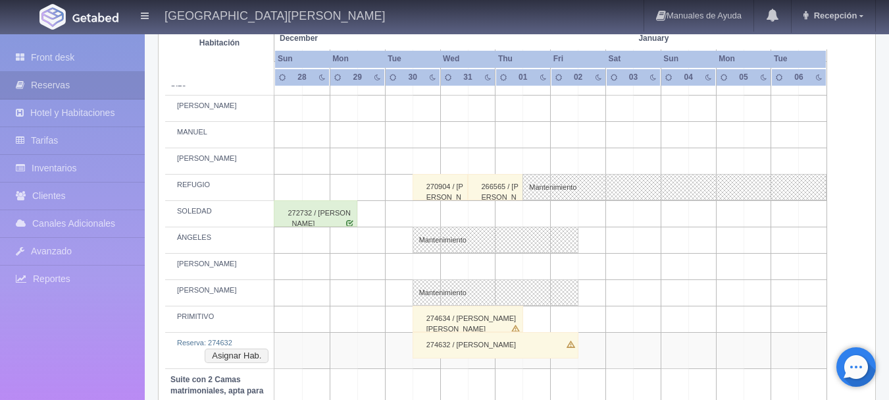
scroll to position [790, 0]
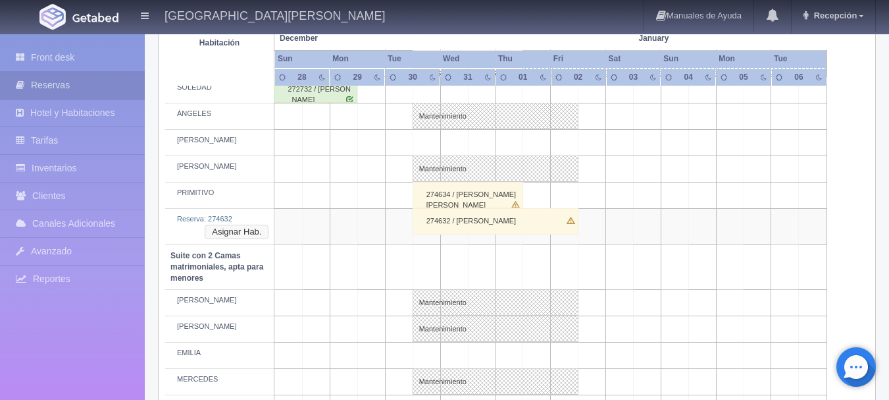
click at [219, 231] on button "Asignar Hab." at bounding box center [237, 232] width 64 height 14
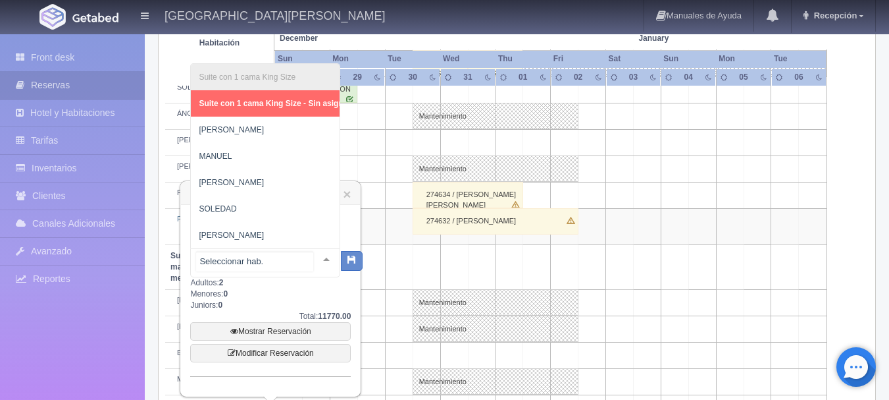
click at [284, 101] on span "Suite con 1 cama King Size - Sin asignar" at bounding box center [275, 103] width 168 height 26
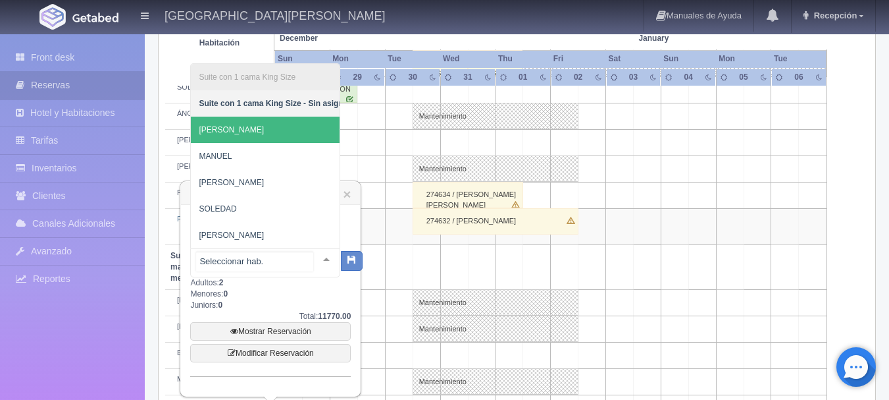
click at [228, 117] on span "[PERSON_NAME]" at bounding box center [275, 130] width 168 height 26
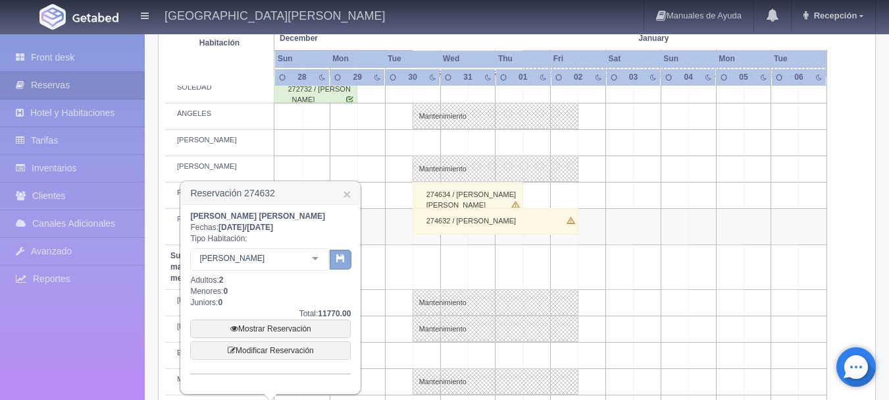
click at [340, 254] on icon "button" at bounding box center [340, 257] width 9 height 9
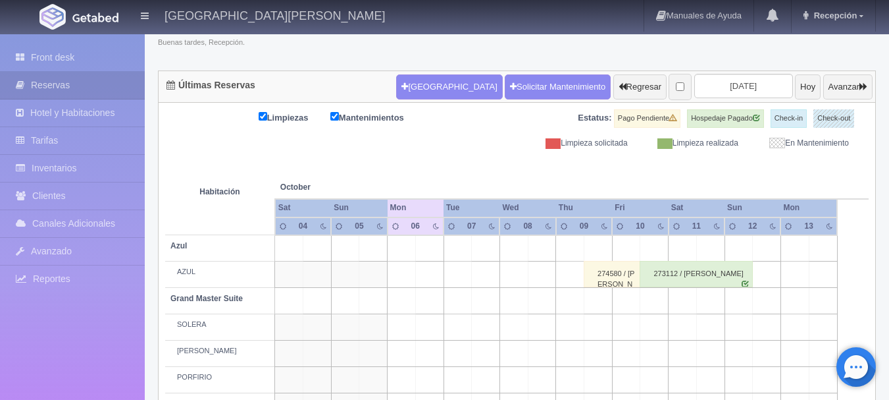
scroll to position [98, 0]
click at [714, 90] on input "[DATE]" at bounding box center [744, 86] width 99 height 24
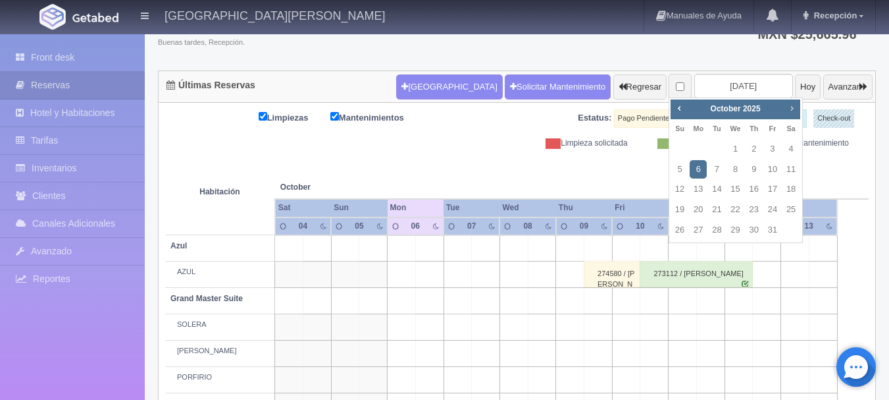
click at [789, 106] on span "Next" at bounding box center [792, 108] width 11 height 11
click at [798, 103] on link "Next" at bounding box center [792, 108] width 14 height 14
click at [716, 225] on link "30" at bounding box center [716, 230] width 17 height 19
type input "[DATE]"
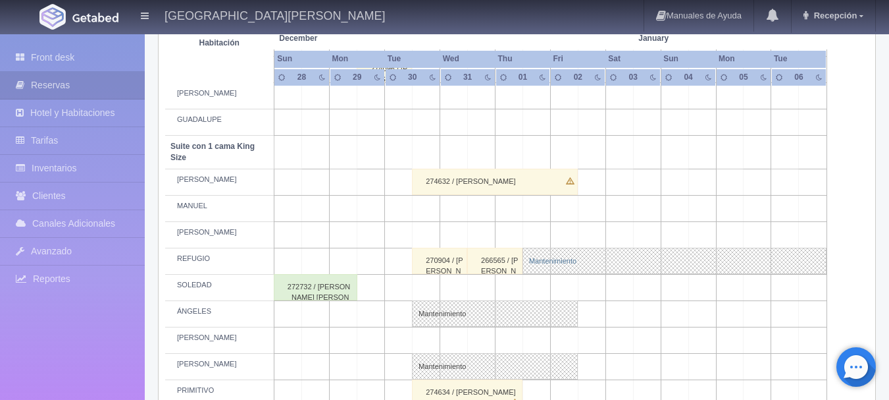
scroll to position [658, 0]
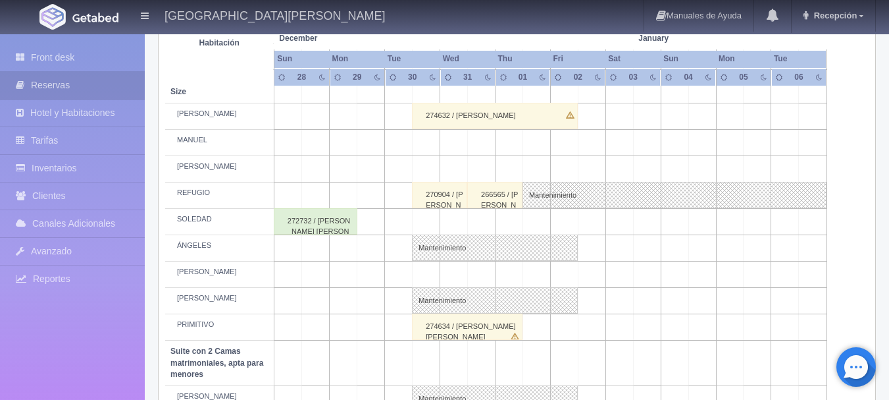
click at [465, 126] on div "274632 / [PERSON_NAME]" at bounding box center [495, 116] width 166 height 26
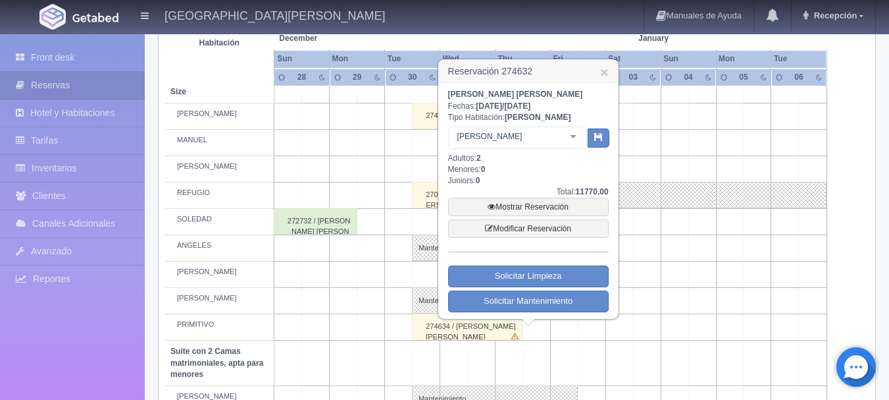
click at [429, 148] on td at bounding box center [427, 143] width 28 height 26
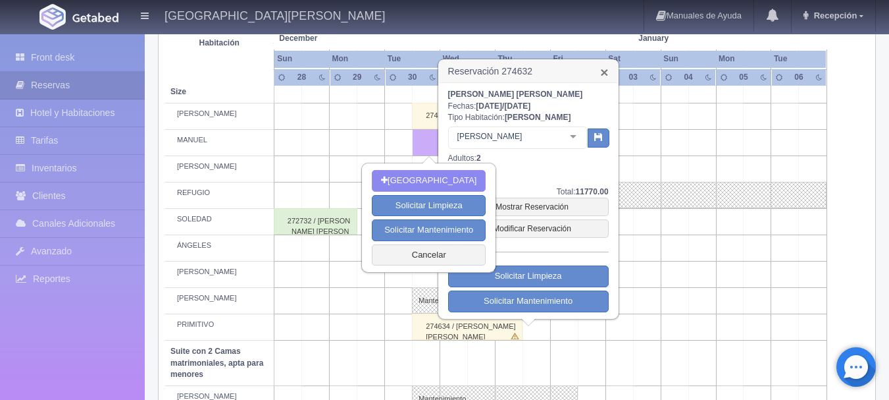
click at [607, 71] on link "×" at bounding box center [604, 72] width 8 height 14
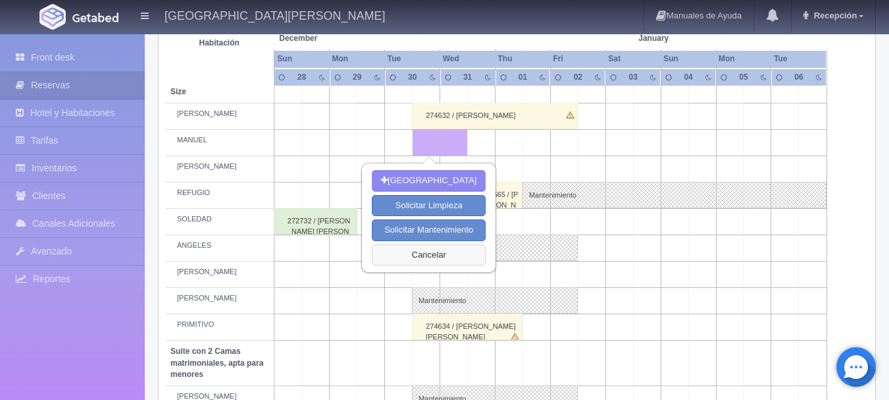
click at [422, 255] on button "Cancelar" at bounding box center [429, 255] width 114 height 22
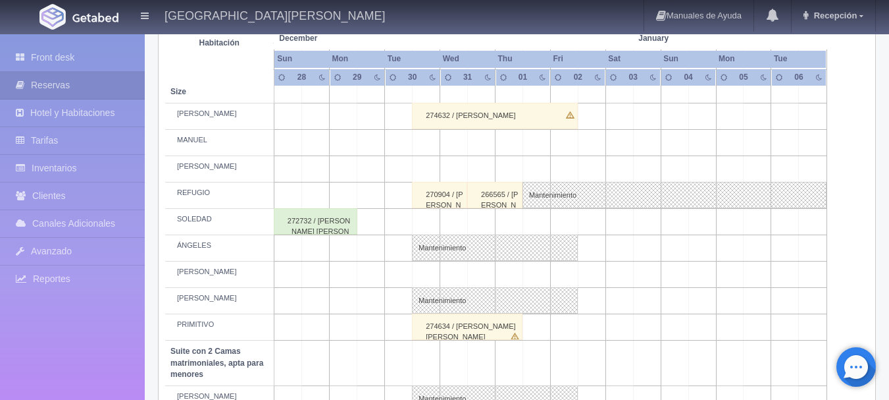
click at [433, 216] on td at bounding box center [427, 222] width 28 height 26
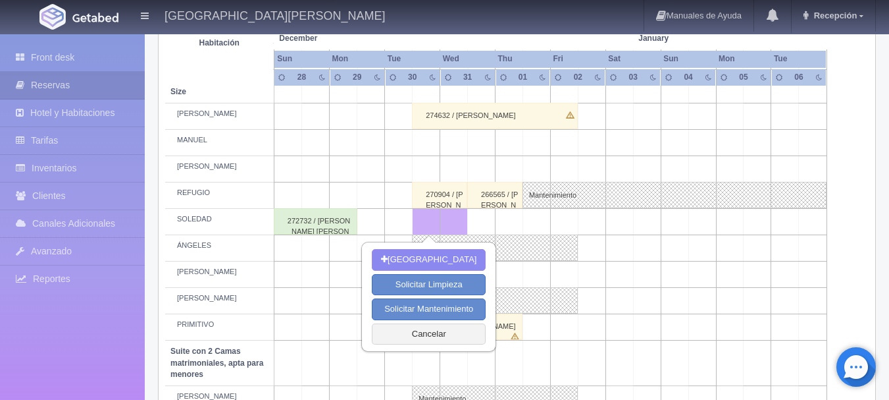
click at [558, 225] on td at bounding box center [564, 222] width 28 height 26
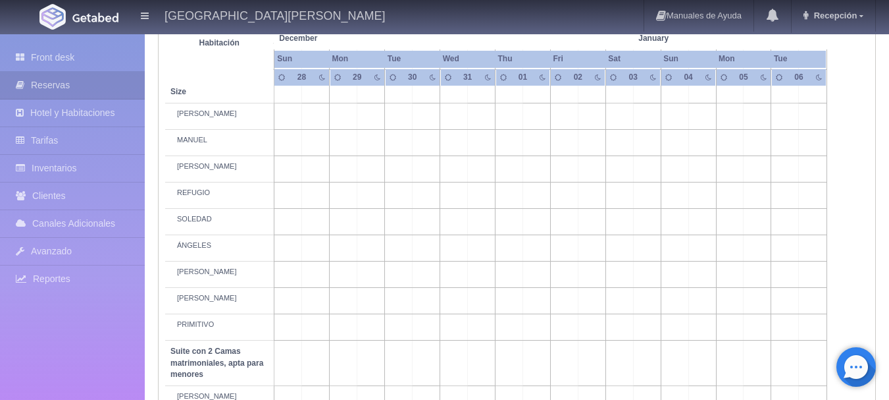
scroll to position [658, 0]
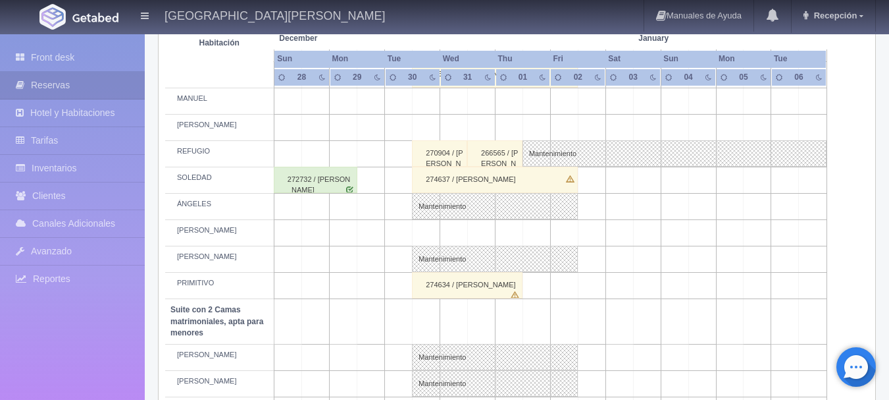
scroll to position [658, 0]
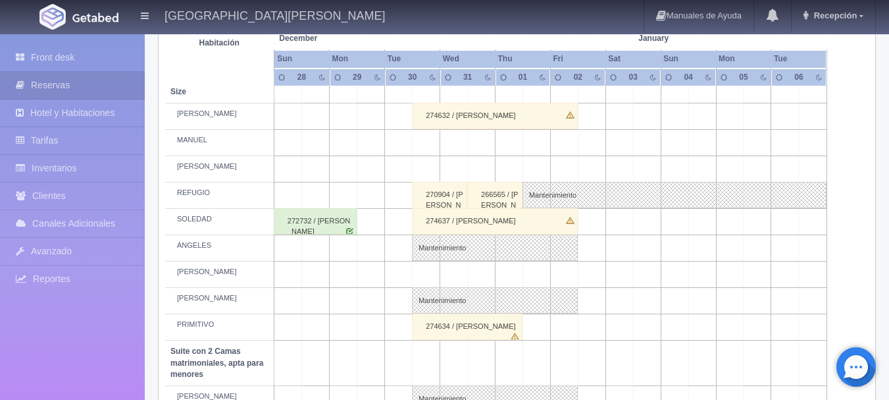
click at [498, 323] on div "274634 / ERIKA GONZALEZ CENDEJAS" at bounding box center [467, 326] width 111 height 26
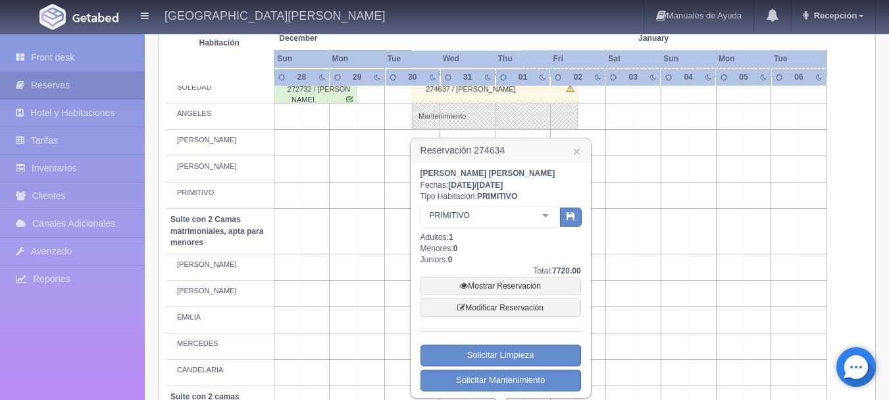
scroll to position [856, 0]
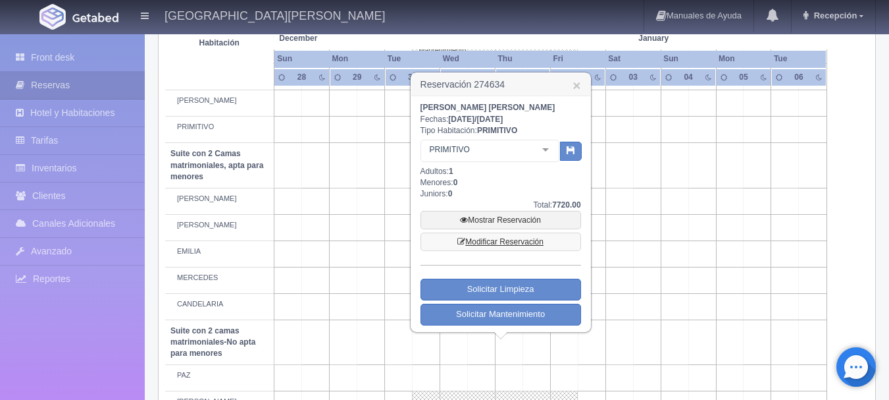
click at [484, 243] on link "Modificar Reservación" at bounding box center [501, 241] width 161 height 18
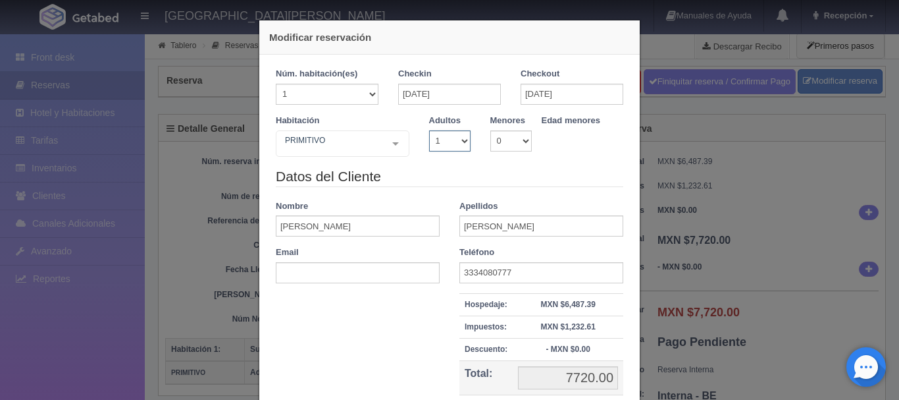
click at [454, 142] on select "1 2 3 4 5 6 7 8 9 10" at bounding box center [449, 140] width 41 height 21
select select "2"
click at [429, 130] on select "1 2 3 4 5 6 7 8 9 10" at bounding box center [449, 140] width 41 height 21
checkbox input "false"
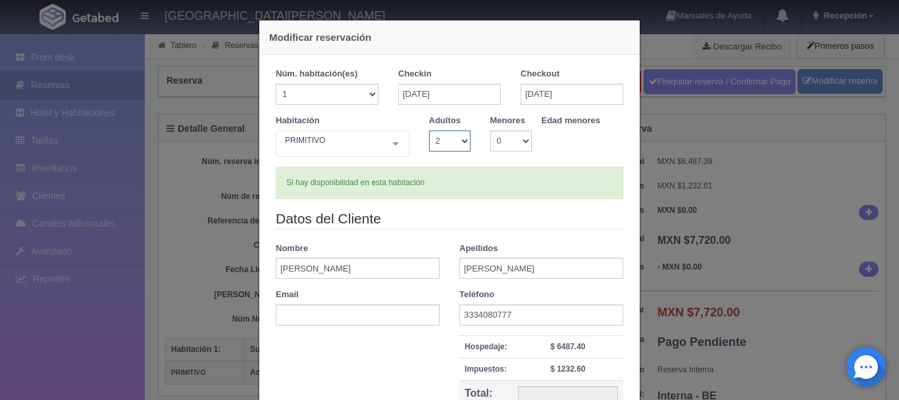
type input "7720.00"
click at [536, 89] on input "[DATE]" at bounding box center [572, 94] width 103 height 21
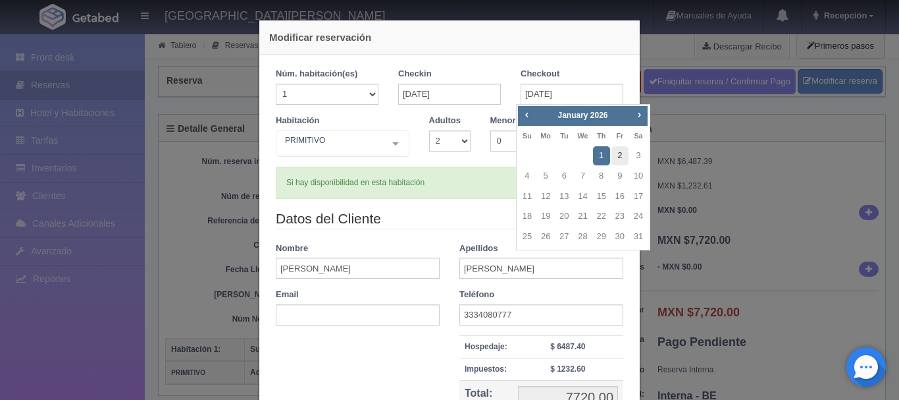
click at [616, 153] on link "2" at bounding box center [620, 155] width 17 height 19
type input "[DATE]"
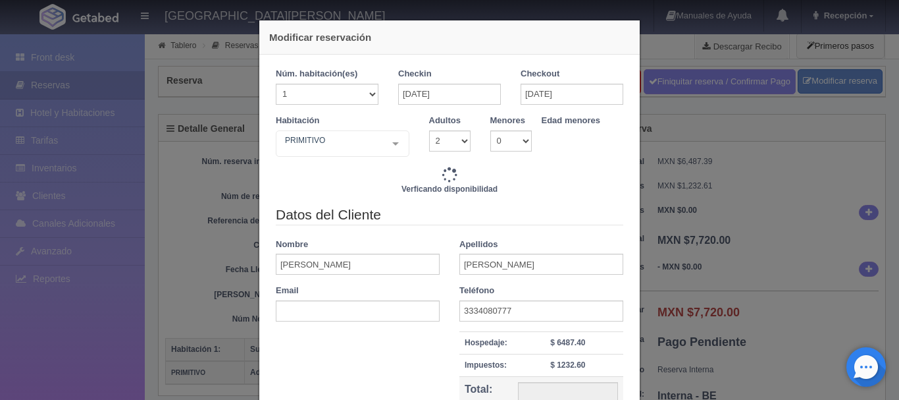
type input "11770.00"
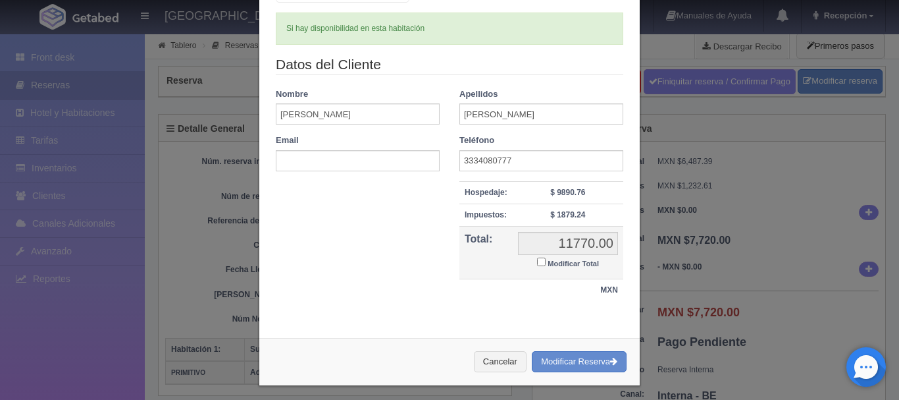
scroll to position [160, 0]
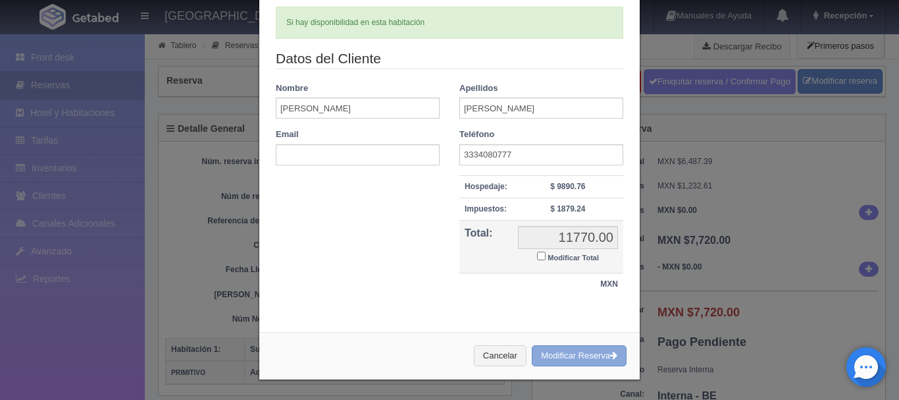
click at [544, 356] on button "Modificar Reserva" at bounding box center [579, 356] width 95 height 22
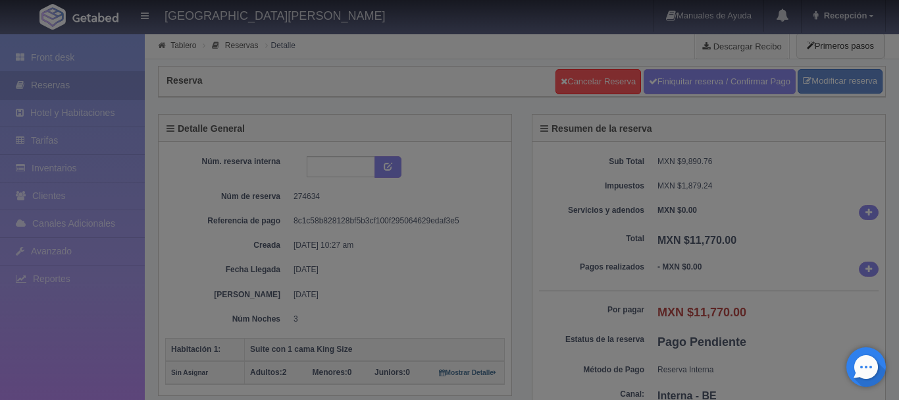
select select "2"
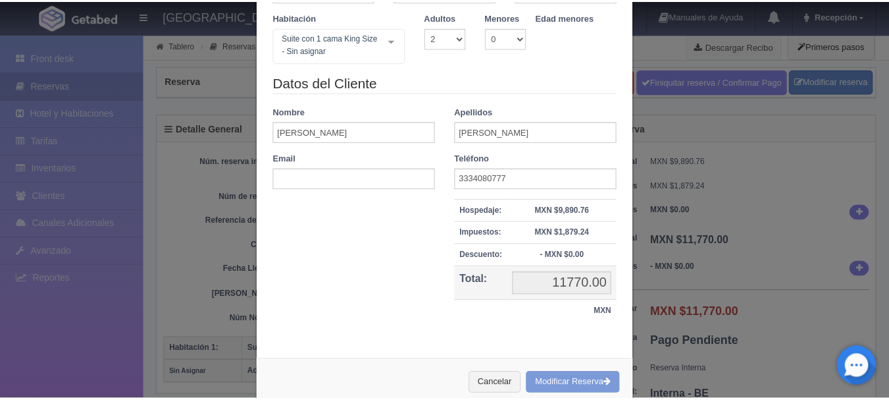
scroll to position [132, 0]
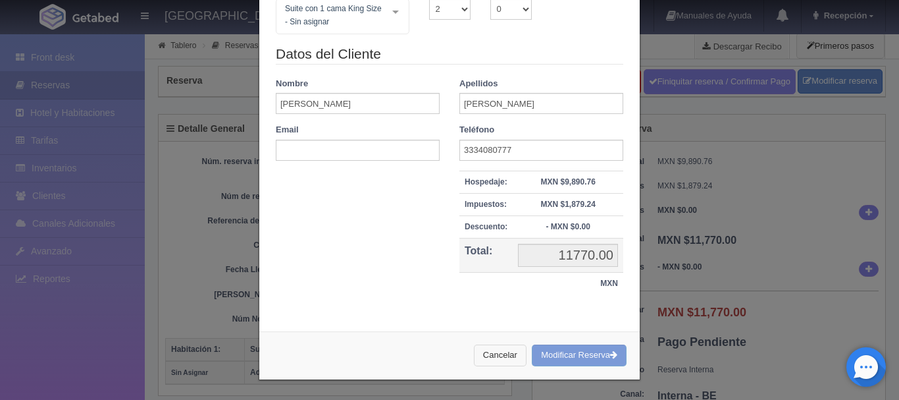
click at [509, 355] on button "Cancelar" at bounding box center [500, 355] width 53 height 22
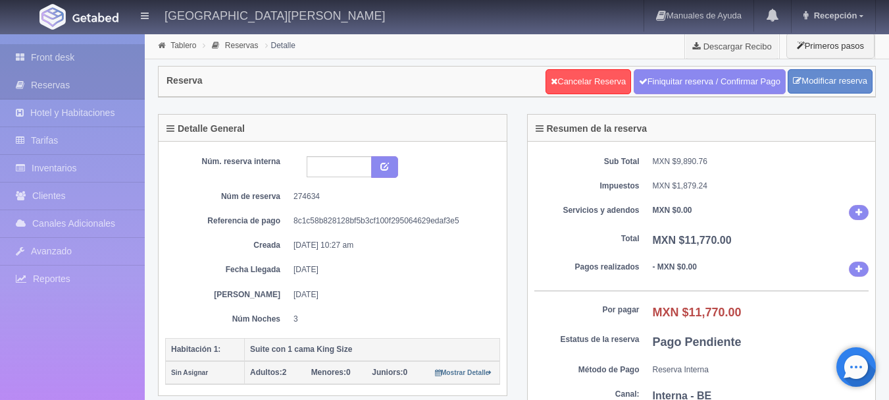
click at [84, 49] on link "Front desk" at bounding box center [72, 57] width 145 height 27
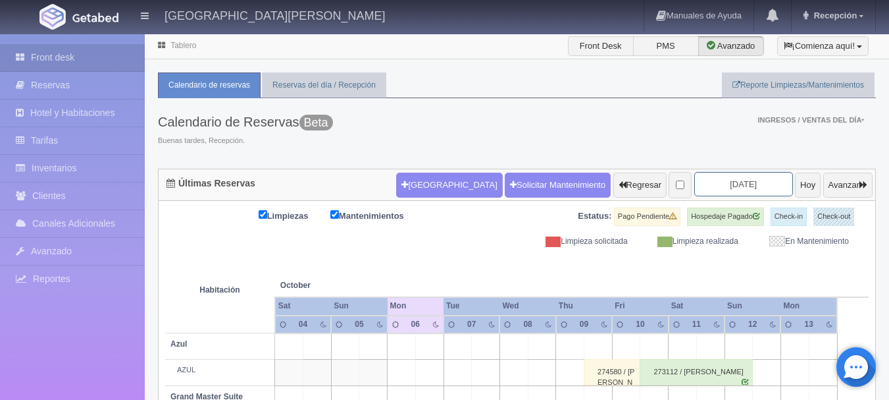
click at [695, 181] on input "[DATE]" at bounding box center [744, 184] width 99 height 24
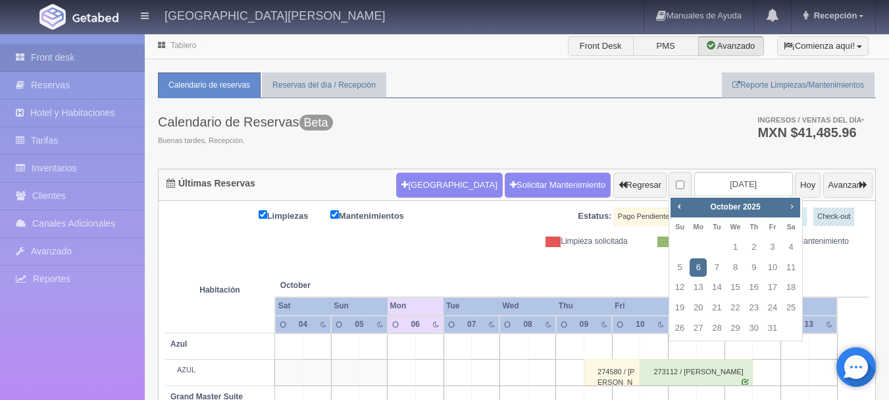
click at [792, 211] on span "Next" at bounding box center [792, 206] width 11 height 11
click at [724, 329] on link "30" at bounding box center [716, 328] width 17 height 19
type input "2025-12-30"
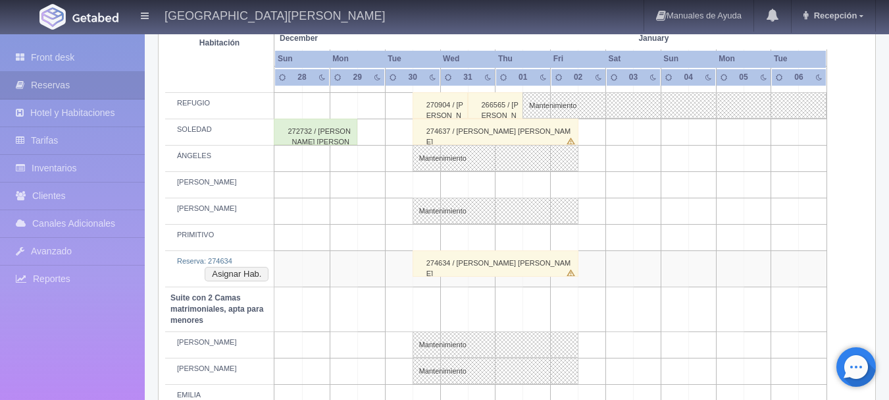
scroll to position [724, 0]
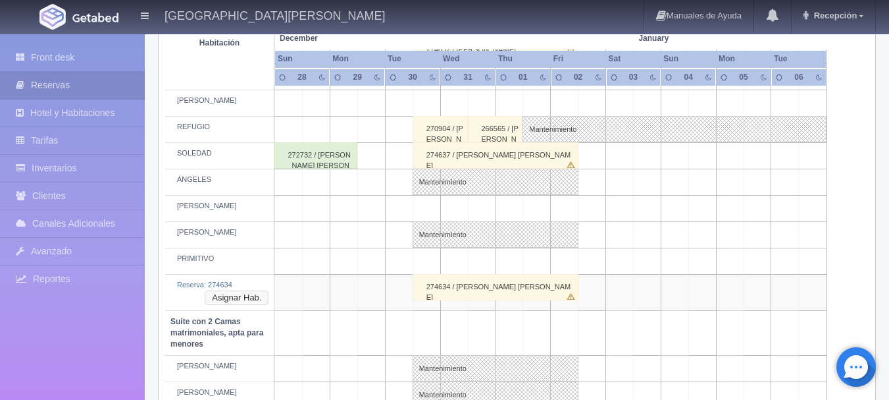
click at [252, 300] on button "Asignar Hab." at bounding box center [237, 297] width 64 height 14
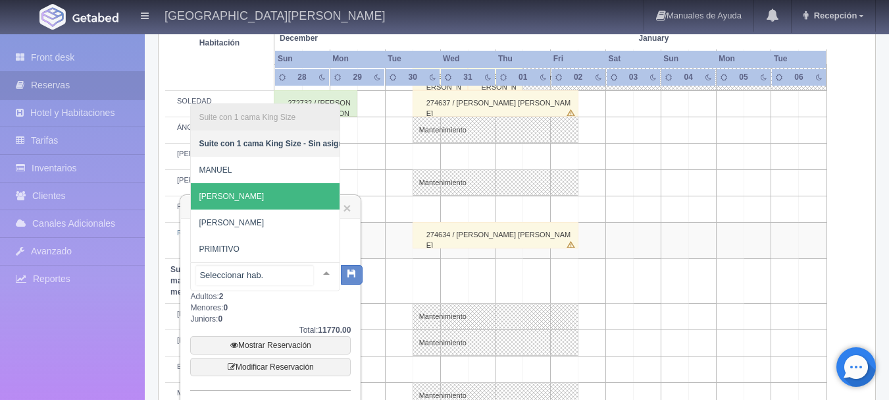
scroll to position [856, 0]
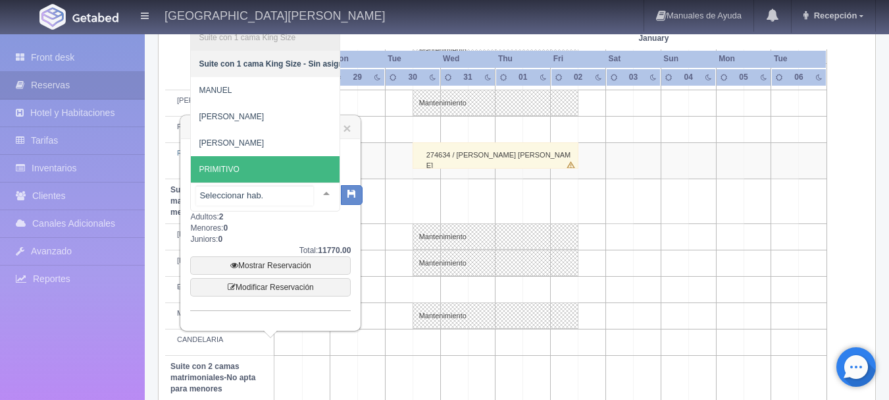
click at [255, 161] on span "PRIMITIVO" at bounding box center [275, 169] width 168 height 26
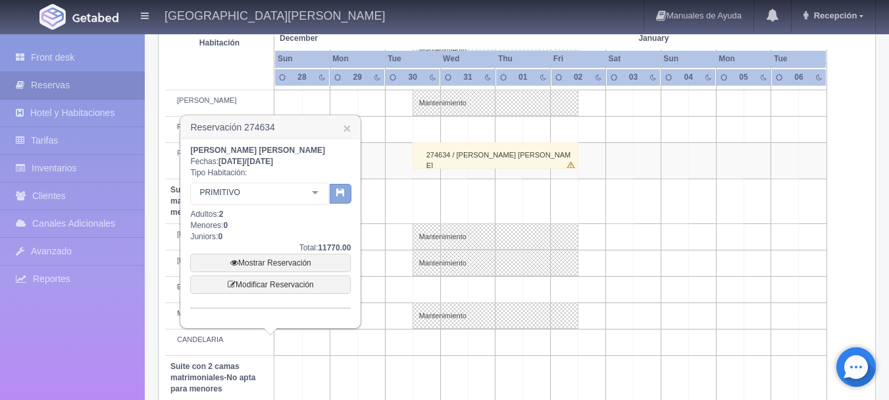
click at [340, 196] on icon "button" at bounding box center [340, 192] width 9 height 9
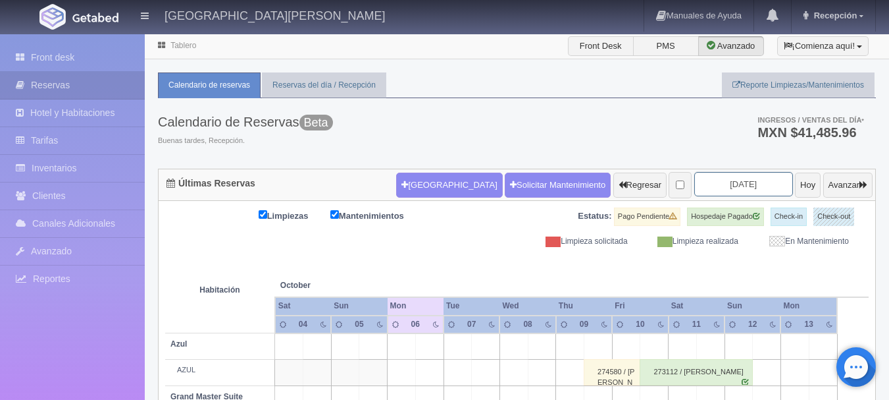
click at [717, 184] on input "[DATE]" at bounding box center [744, 184] width 99 height 24
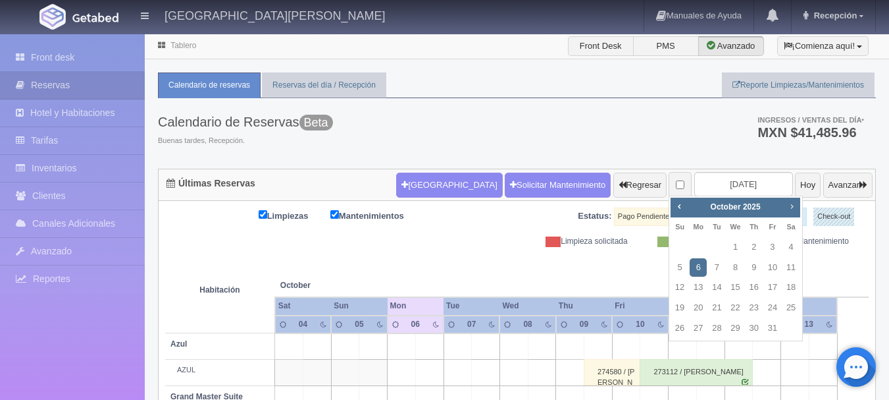
click at [791, 207] on span "Next" at bounding box center [792, 206] width 11 height 11
click at [721, 327] on link "30" at bounding box center [716, 328] width 17 height 19
type input "2025-12-30"
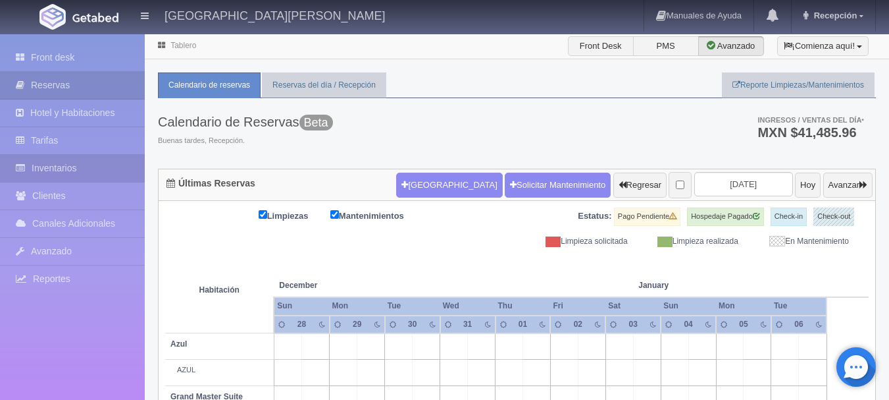
click at [84, 166] on link "Inventarios" at bounding box center [72, 168] width 145 height 27
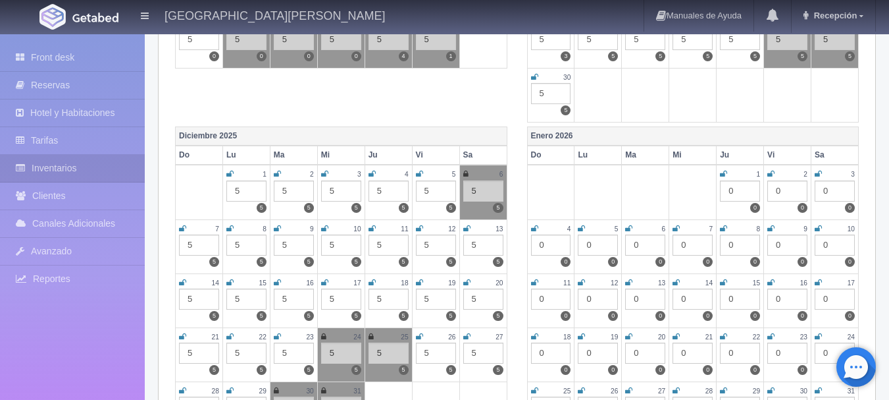
scroll to position [527, 0]
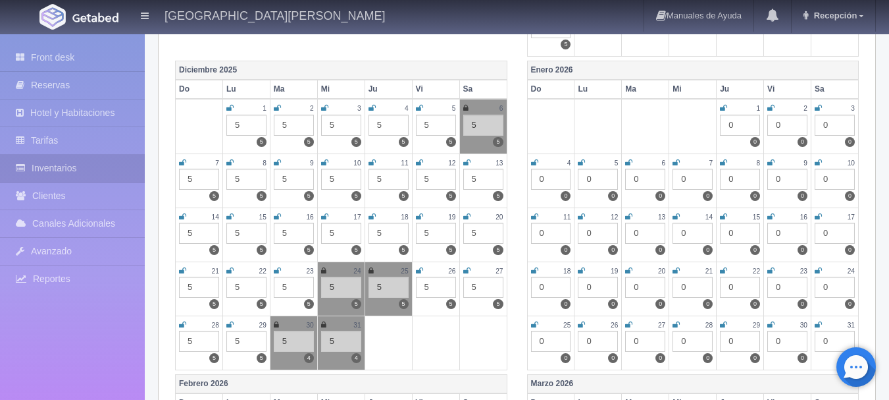
click at [323, 321] on icon at bounding box center [323, 325] width 5 height 8
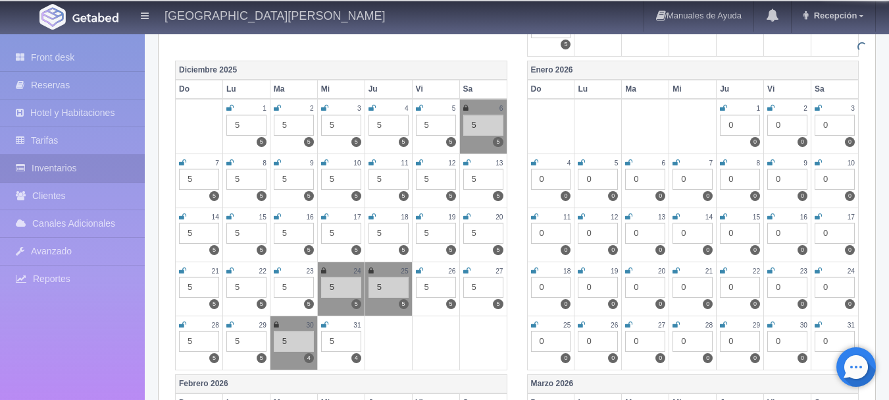
click at [278, 322] on icon at bounding box center [276, 325] width 5 height 8
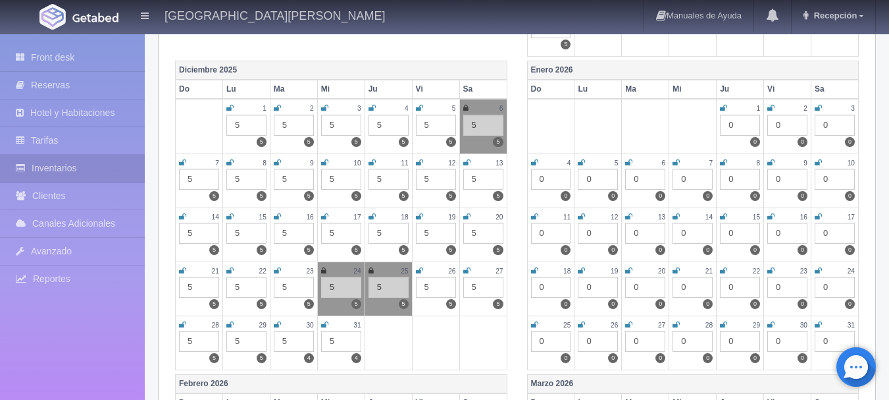
click at [735, 128] on div "0" at bounding box center [740, 125] width 40 height 21
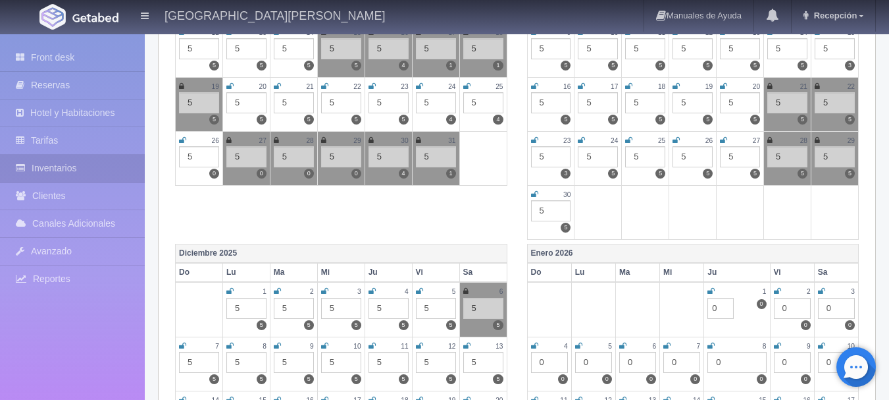
scroll to position [461, 0]
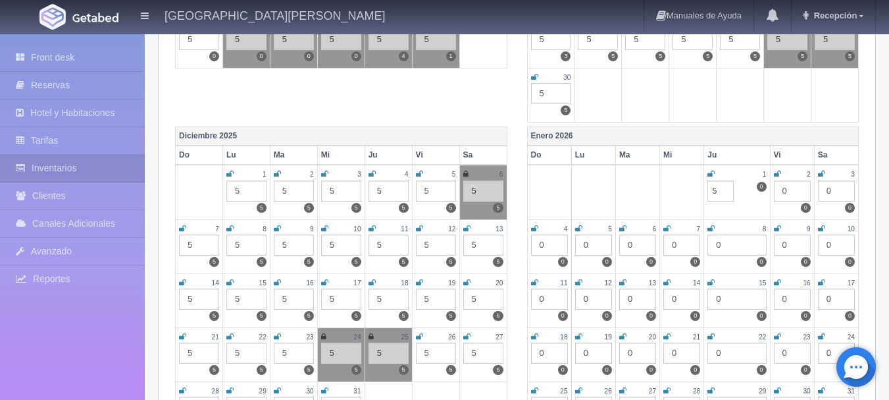
type input "5"
click at [756, 207] on td "1 0 0 5" at bounding box center [737, 192] width 66 height 55
click at [790, 192] on div "0" at bounding box center [792, 190] width 37 height 21
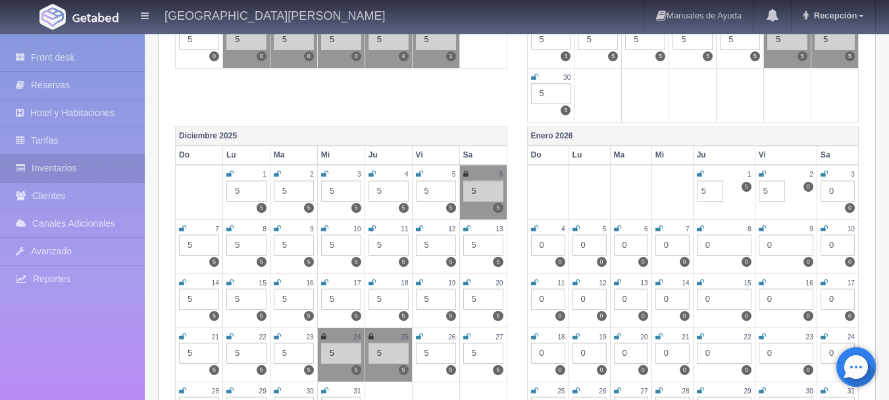
type input "5"
click at [789, 192] on td "2 0 0 5" at bounding box center [786, 192] width 62 height 55
click at [82, 54] on link "Front desk" at bounding box center [72, 57] width 145 height 27
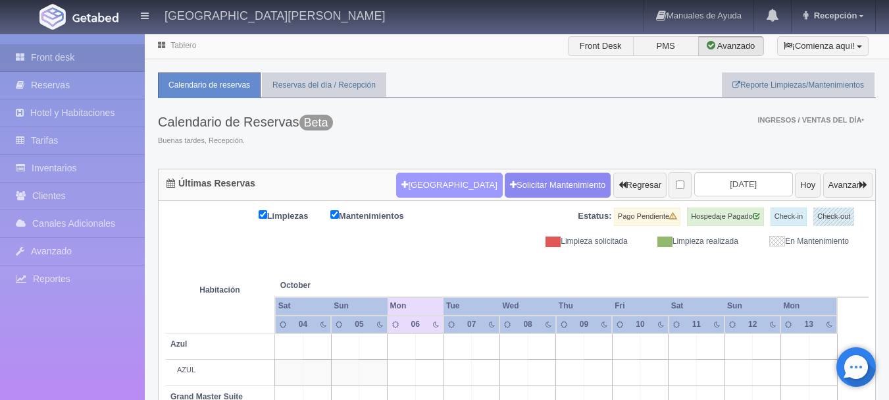
click at [403, 193] on button "[GEOGRAPHIC_DATA]" at bounding box center [449, 184] width 106 height 25
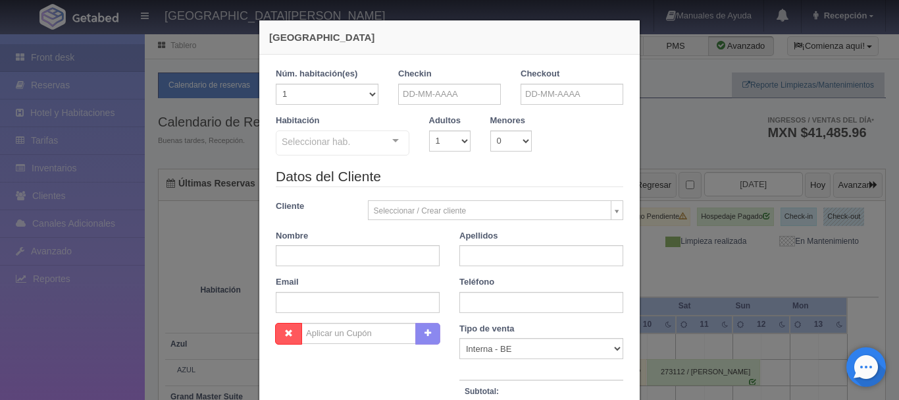
checkbox input "false"
click at [471, 90] on input "text" at bounding box center [449, 94] width 103 height 21
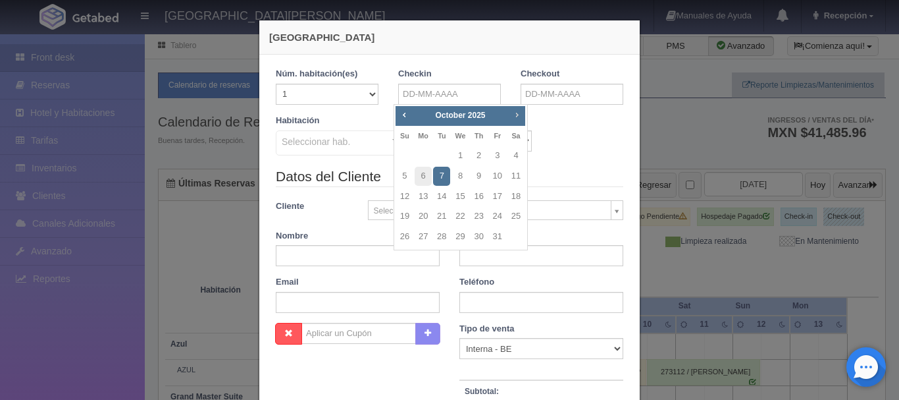
click at [523, 117] on link "Next" at bounding box center [517, 114] width 14 height 14
click at [440, 239] on link "30" at bounding box center [441, 236] width 17 height 19
type input "30-12-2025"
checkbox input "false"
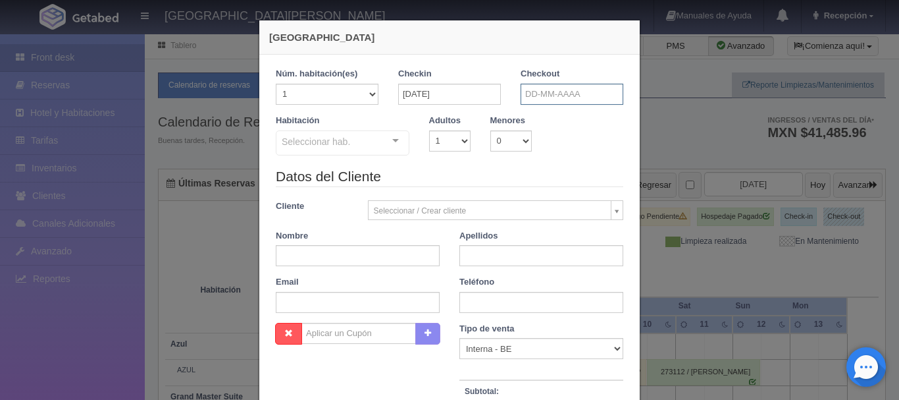
click at [543, 90] on input "text" at bounding box center [572, 94] width 103 height 21
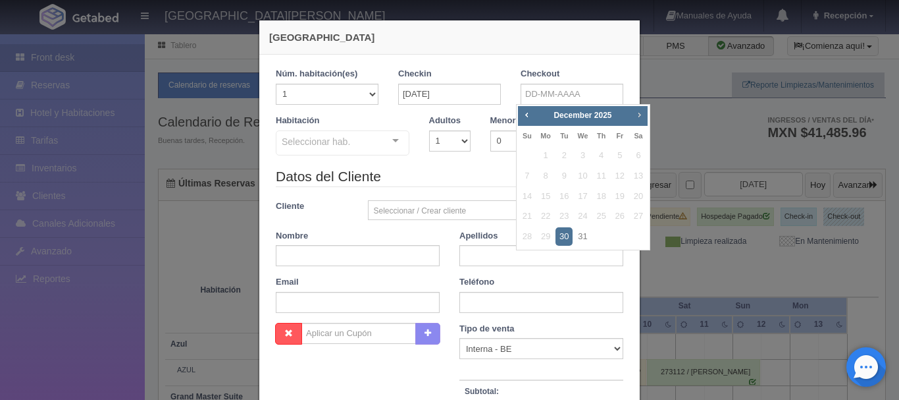
click at [645, 111] on link "Next" at bounding box center [640, 114] width 14 height 14
click at [622, 148] on link "2" at bounding box center [620, 155] width 17 height 19
type input "02-01-2026"
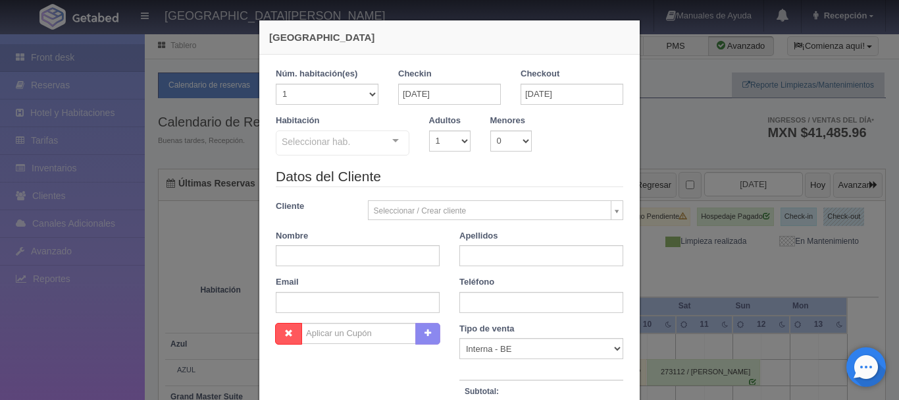
checkbox input "false"
click at [396, 135] on div at bounding box center [396, 141] width 26 height 20
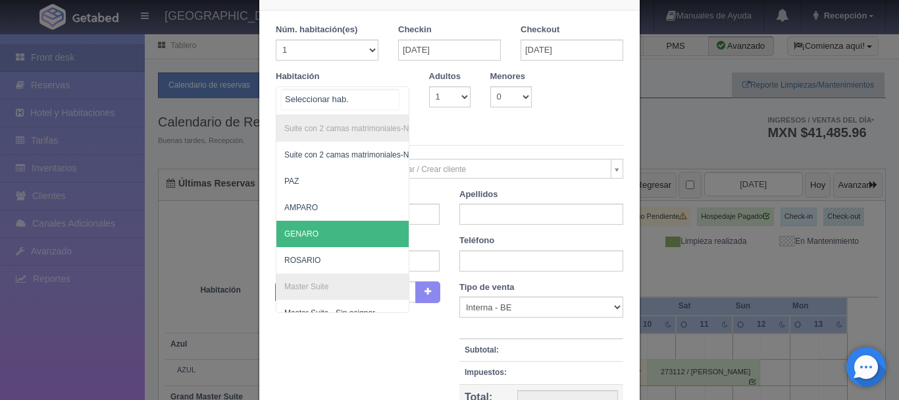
scroll to position [66, 0]
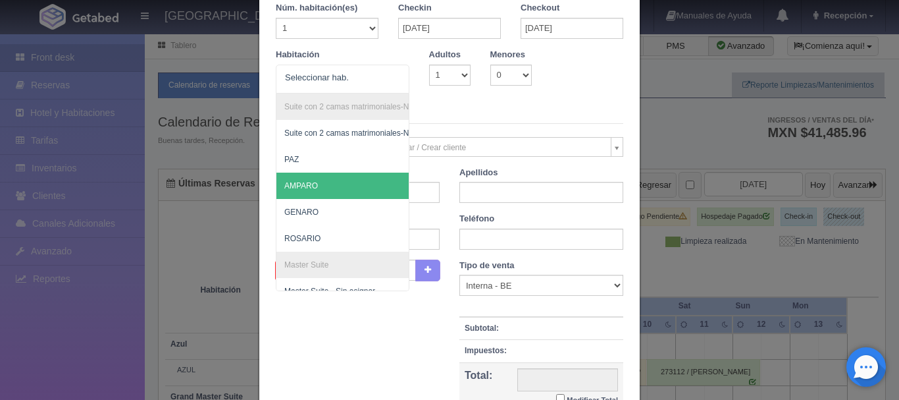
click at [483, 112] on legend "Datos del Cliente" at bounding box center [450, 113] width 348 height 20
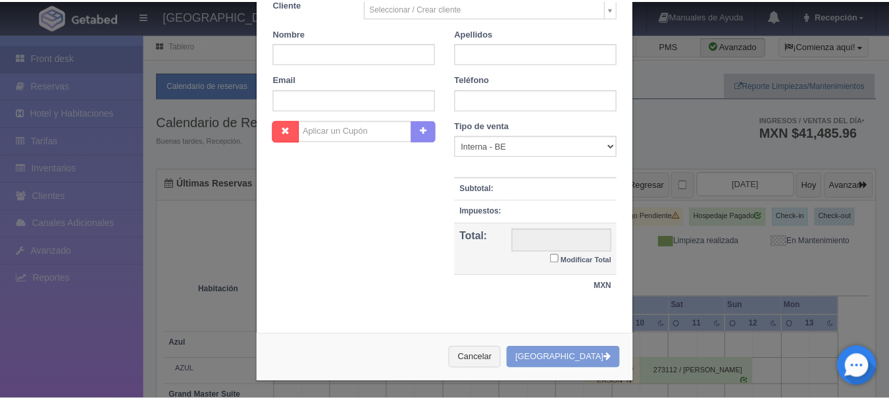
scroll to position [205, 0]
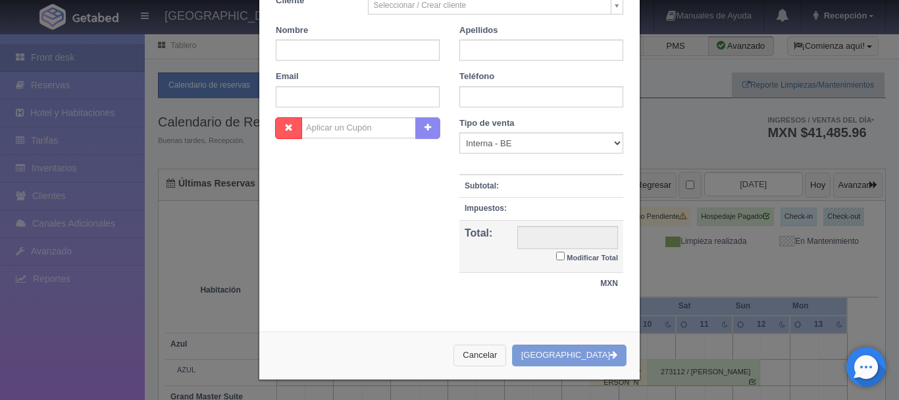
drag, startPoint x: 495, startPoint y: 361, endPoint x: 498, endPoint y: 355, distance: 7.4
click at [496, 356] on button "Cancelar" at bounding box center [480, 355] width 53 height 22
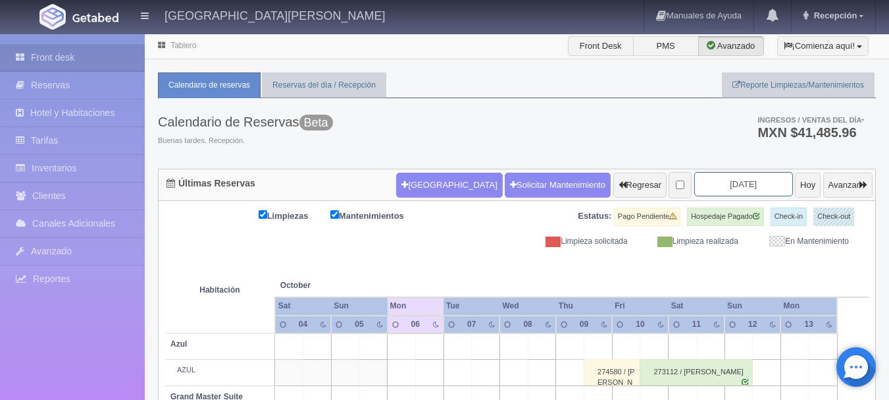
click at [710, 181] on input "2025-10-06" at bounding box center [744, 184] width 99 height 24
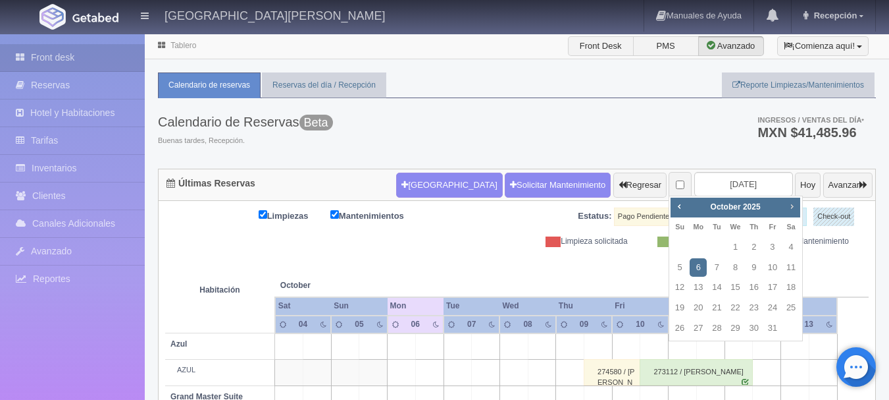
click at [785, 205] on link "Next" at bounding box center [792, 206] width 14 height 14
click at [719, 322] on link "30" at bounding box center [716, 328] width 17 height 19
type input "[DATE]"
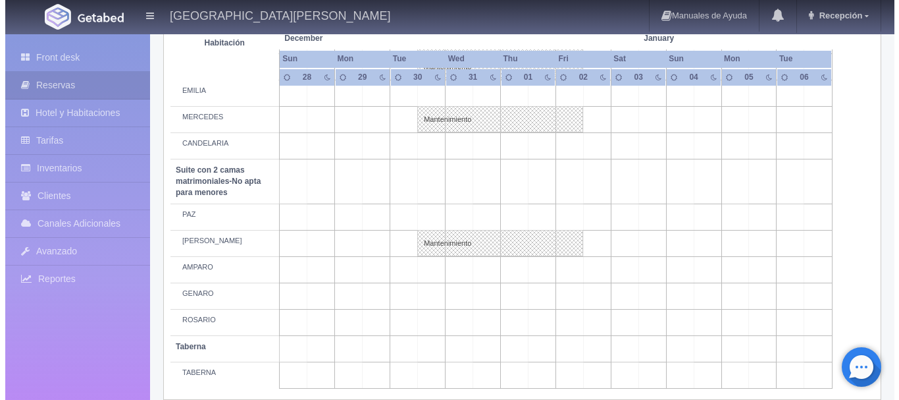
scroll to position [1033, 0]
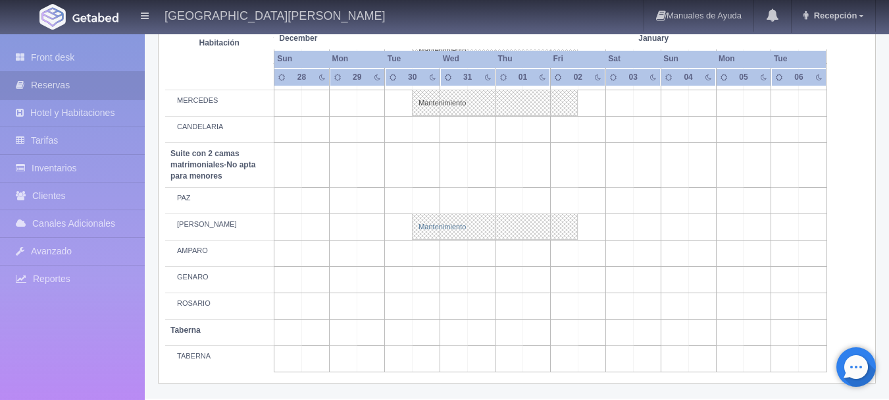
click at [482, 224] on link "Mantenimiento" at bounding box center [495, 226] width 166 height 26
select select "Mantenimiento"
select select "1891_JOSÉ"
type input "30-12-2025"
type input "02-01-2026"
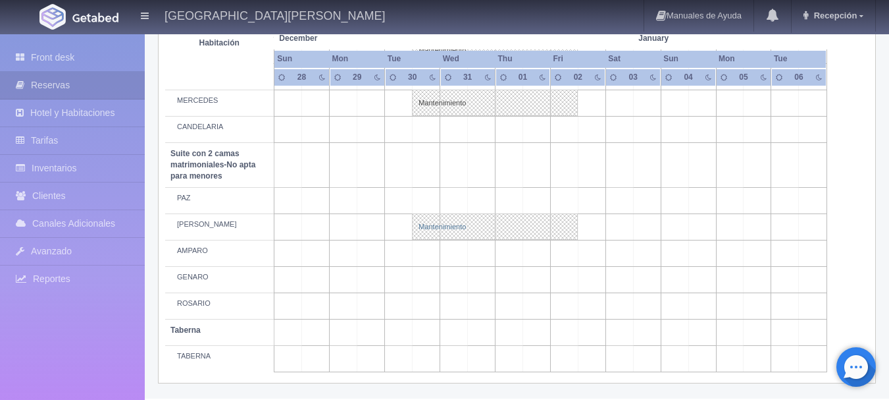
type textarea "BLOQUEO ERICA GONZALEZ"
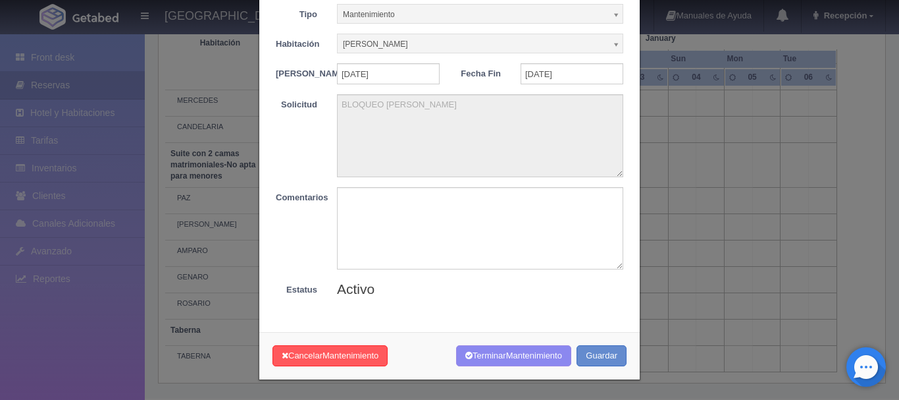
scroll to position [72, 0]
click at [356, 350] on span "Mantenimiento" at bounding box center [351, 355] width 56 height 10
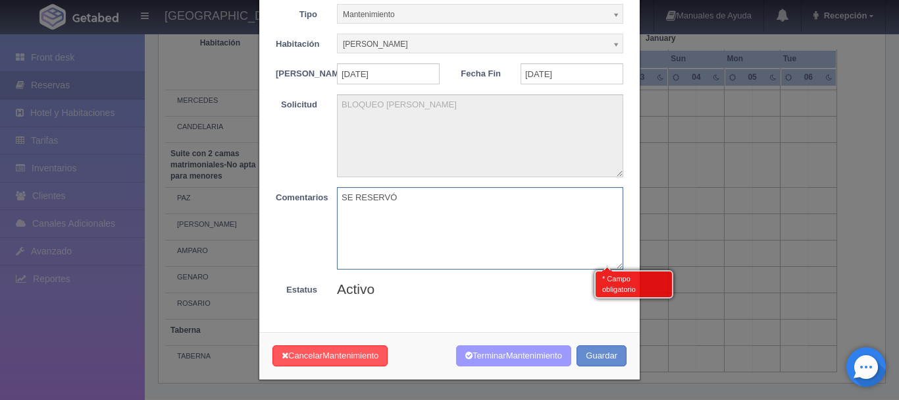
type textarea "SE RESERVÓ"
click at [496, 362] on button "Terminar Mantenimiento" at bounding box center [513, 356] width 115 height 22
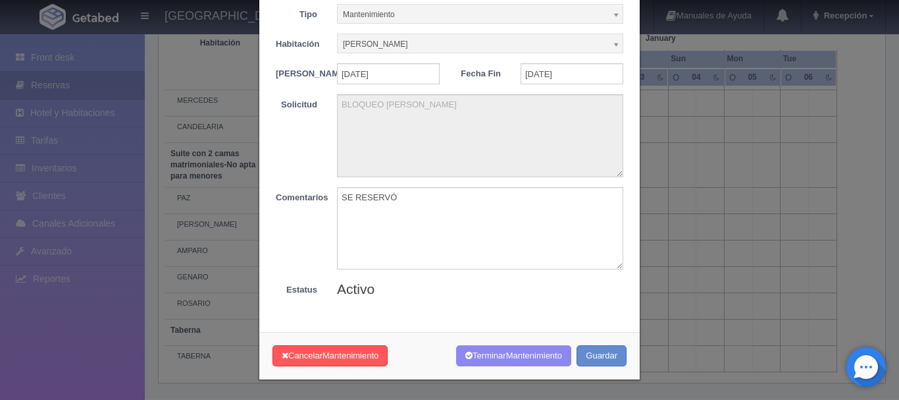
click at [521, 304] on div "Tipo Mantenimiento Limpieza Mantenimiento Habitación JOSÉ Sin Asignar AZUL Sin …" at bounding box center [449, 156] width 381 height 331
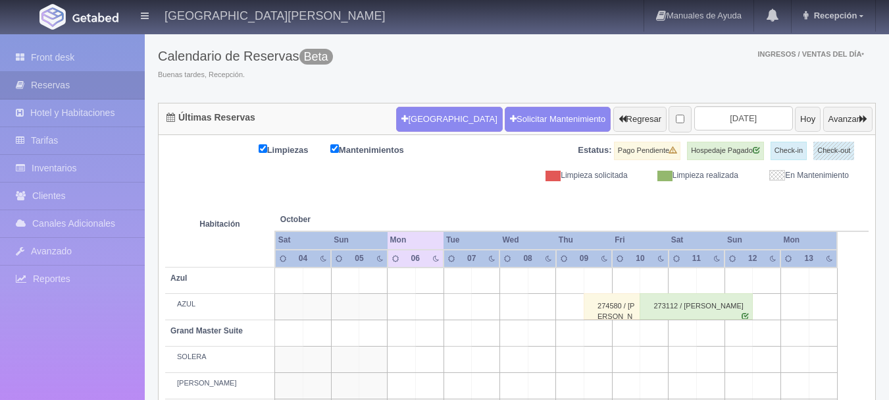
scroll to position [66, 0]
click at [717, 113] on input "[DATE]" at bounding box center [744, 118] width 99 height 24
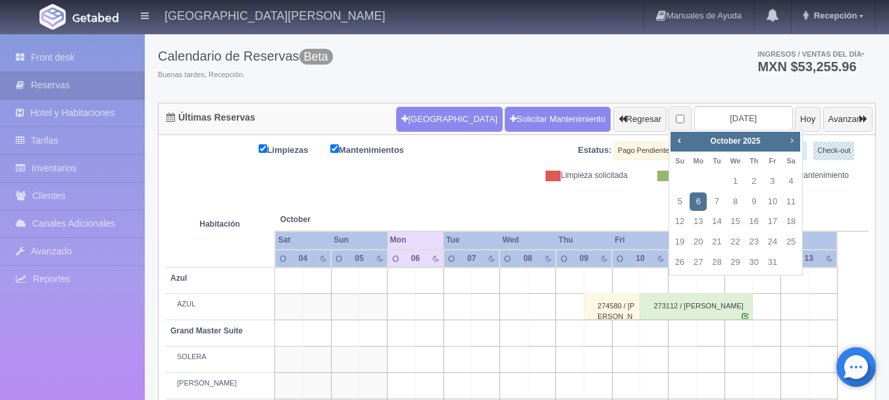
click at [789, 146] on span "Next" at bounding box center [792, 140] width 11 height 11
click at [725, 264] on link "30" at bounding box center [716, 262] width 17 height 19
type input "[DATE]"
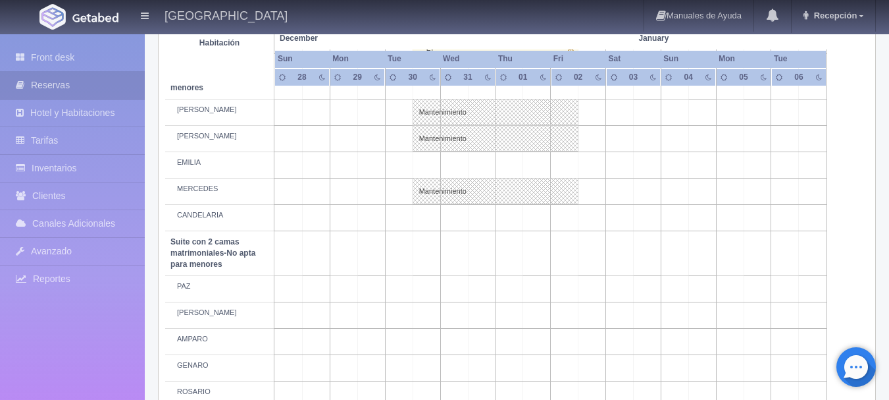
scroll to position [1069, 0]
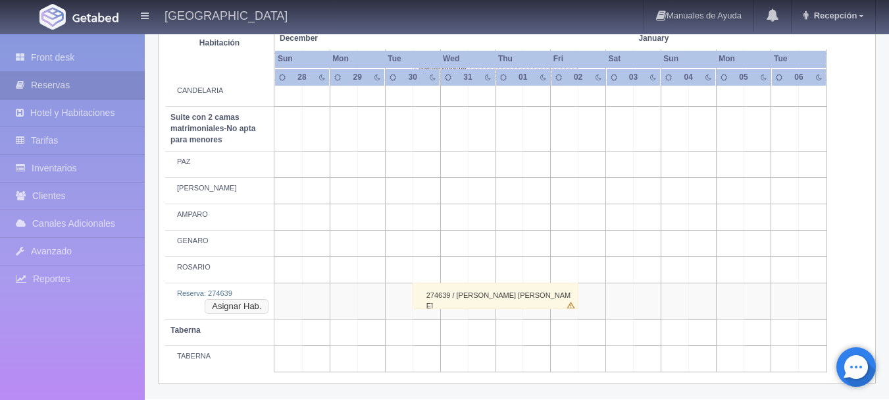
click at [262, 305] on button "Asignar Hab." at bounding box center [237, 306] width 64 height 14
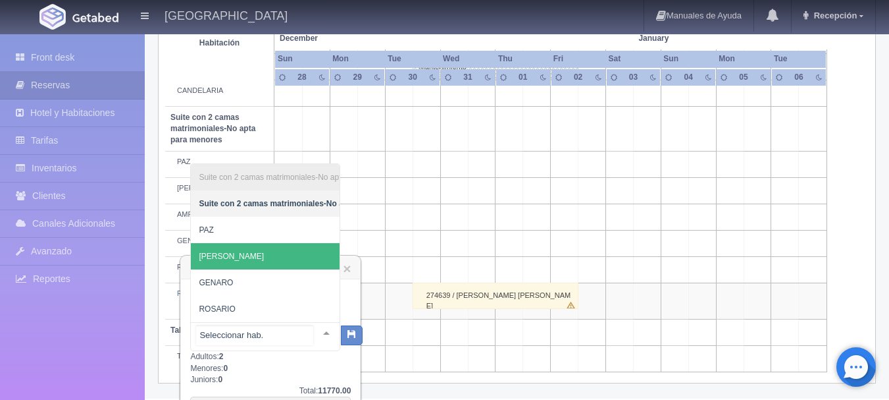
click at [292, 244] on span "[PERSON_NAME]" at bounding box center [329, 256] width 276 height 26
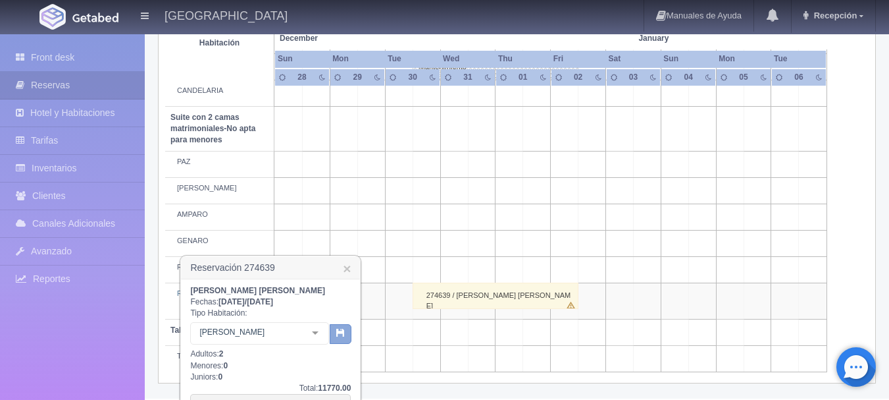
click at [349, 334] on button "button" at bounding box center [341, 334] width 22 height 20
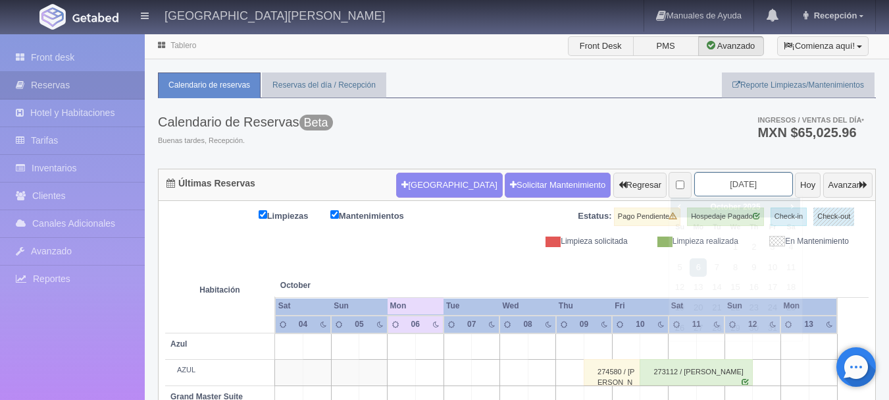
click at [714, 182] on input "[DATE]" at bounding box center [744, 184] width 99 height 24
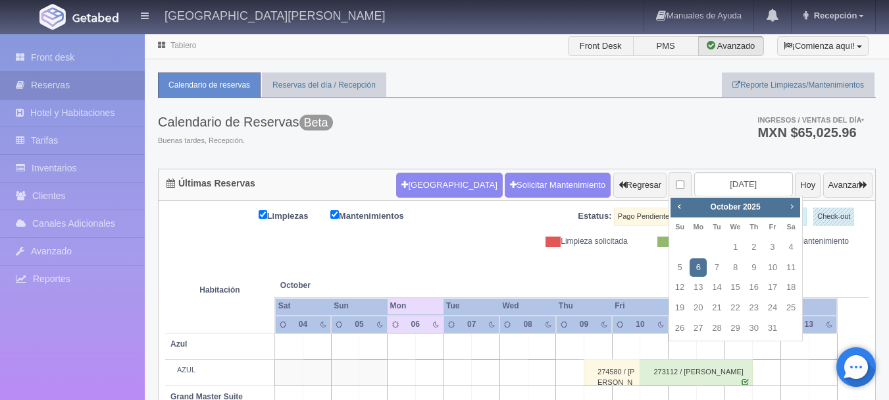
click at [794, 208] on span "Next" at bounding box center [792, 206] width 11 height 11
click at [715, 328] on link "30" at bounding box center [716, 328] width 17 height 19
type input "[DATE]"
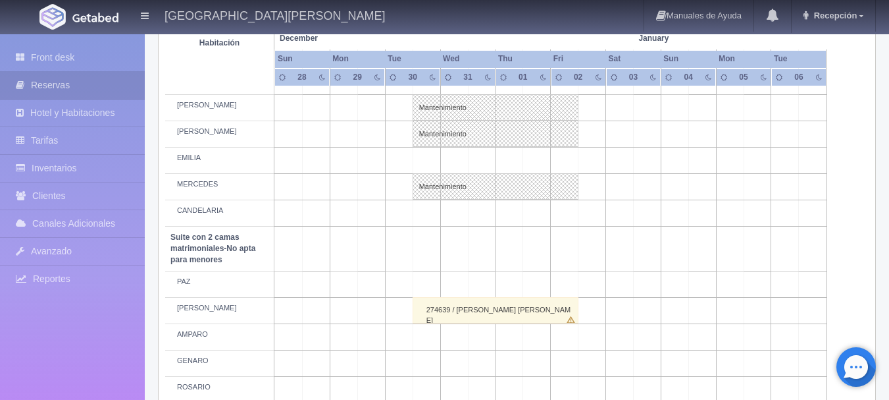
scroll to position [1069, 0]
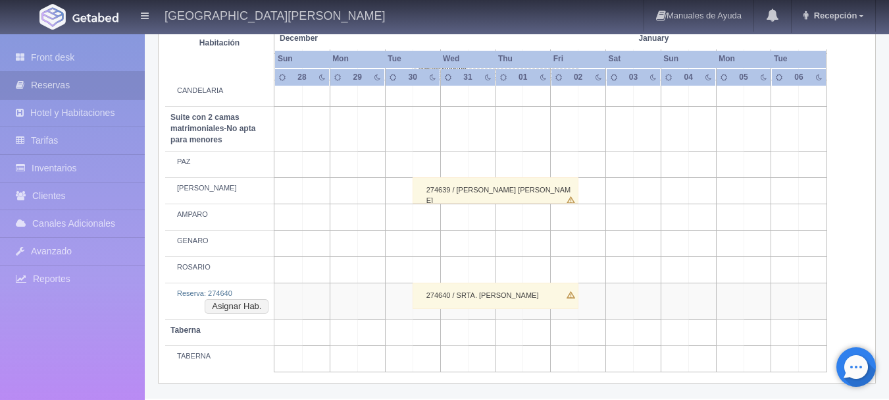
click at [486, 294] on div "274640 / SRTA. [PERSON_NAME]" at bounding box center [496, 295] width 166 height 26
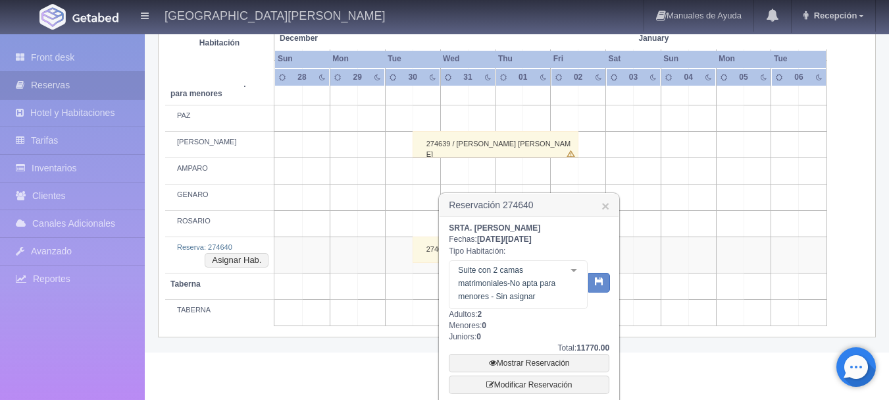
scroll to position [1128, 0]
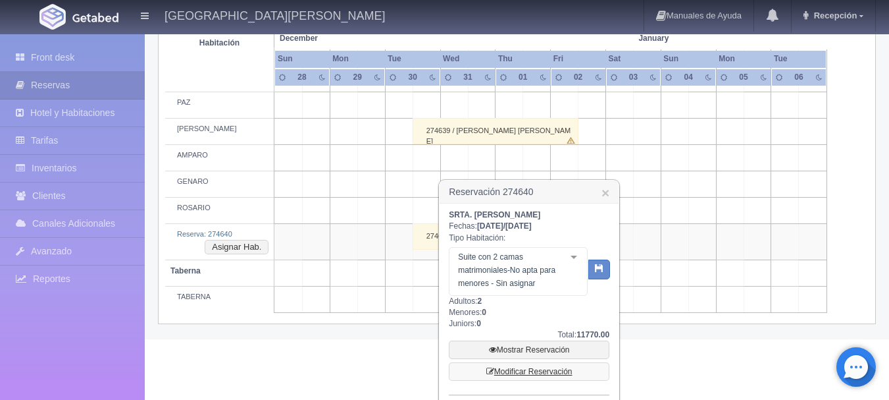
click at [515, 367] on link "Modificar Reservación" at bounding box center [529, 371] width 161 height 18
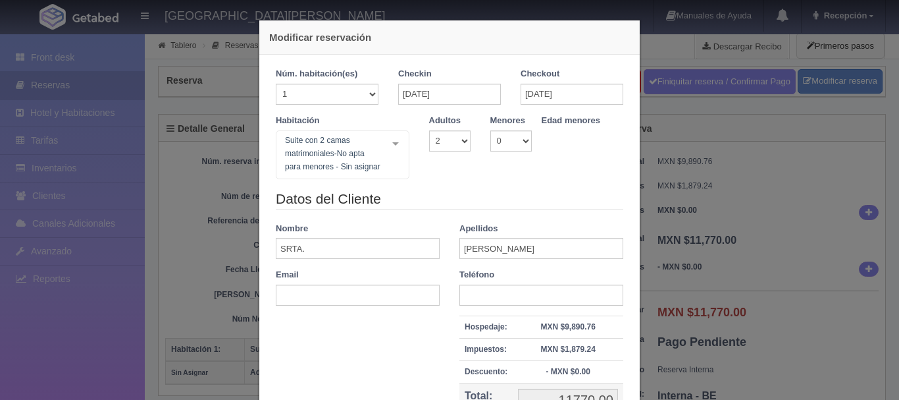
select select "2"
click at [389, 147] on div "Suite con 2 camas matrimoniales-No apta para menores - Sin asignar Suite con 2 …" at bounding box center [343, 154] width 134 height 49
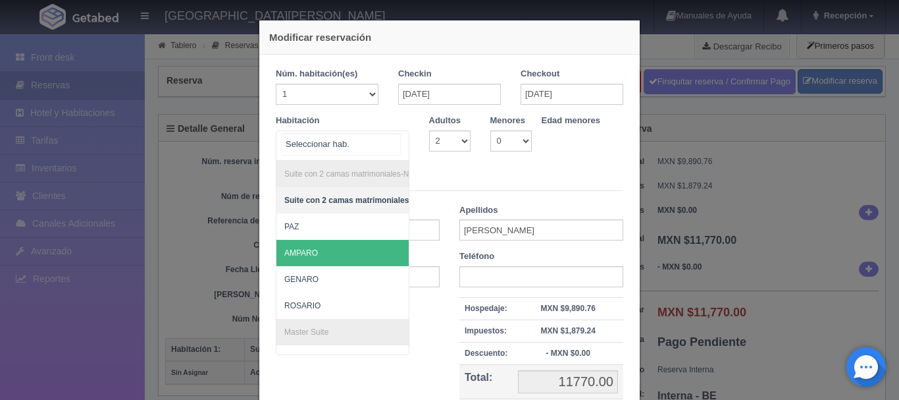
click at [327, 259] on span "AMPARO" at bounding box center [415, 253] width 276 height 26
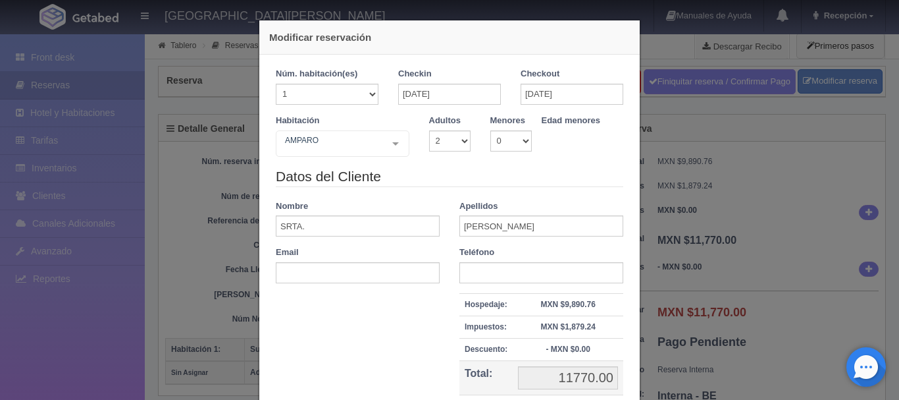
checkbox input "false"
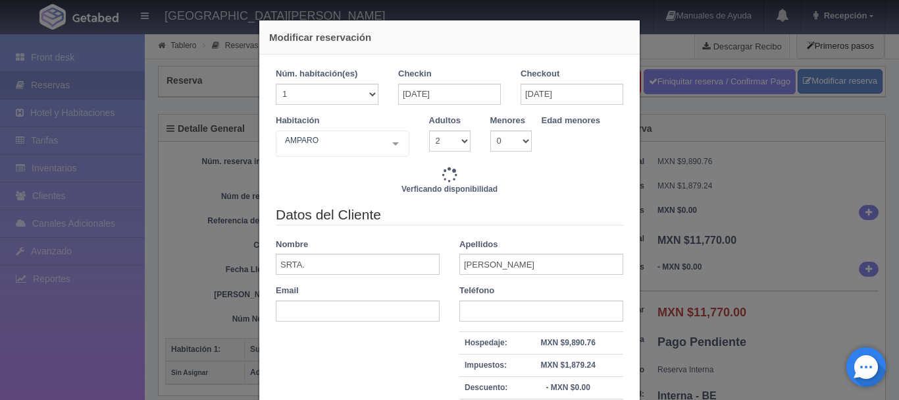
type input "11770.00"
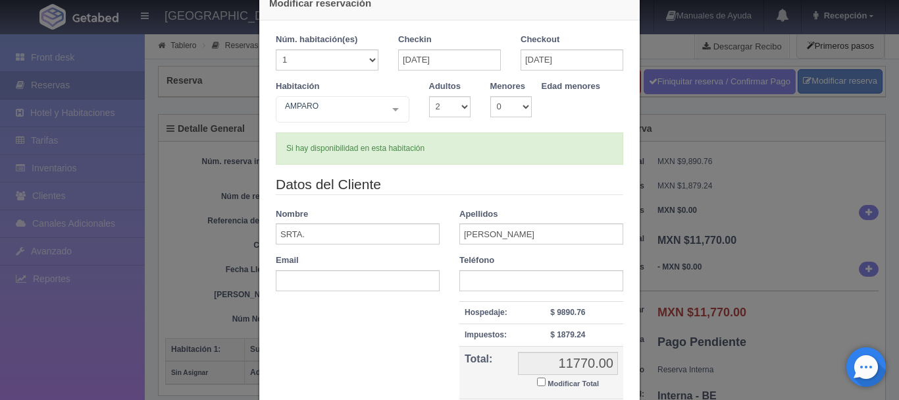
scroll to position [66, 0]
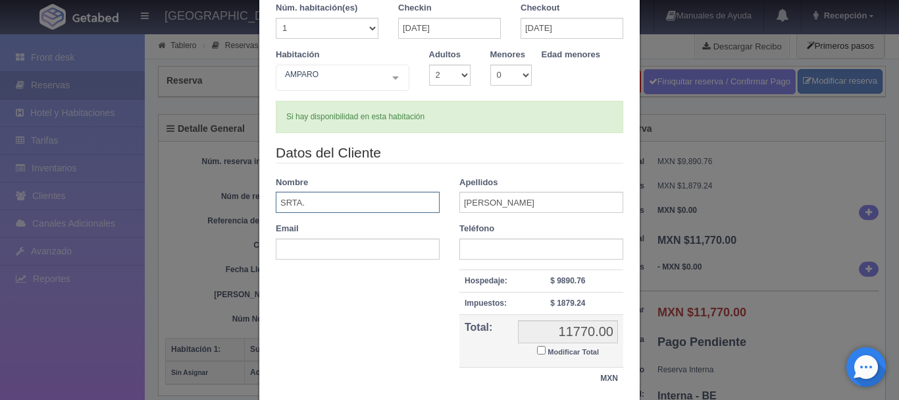
drag, startPoint x: 415, startPoint y: 203, endPoint x: 273, endPoint y: 216, distance: 143.5
click at [273, 216] on div "Datos del Cliente Nombre SRTA. Apellidos [PERSON_NAME] Email Teléfono Hospedaje…" at bounding box center [449, 273] width 367 height 260
type input "[PERSON_NAME]"
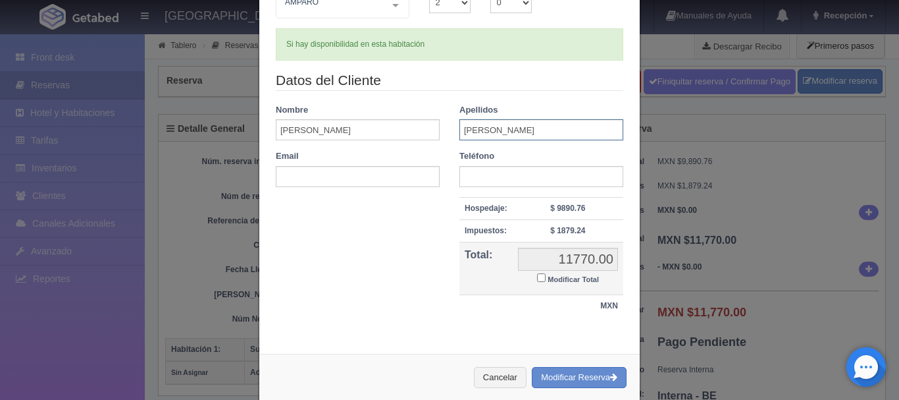
scroll to position [160, 0]
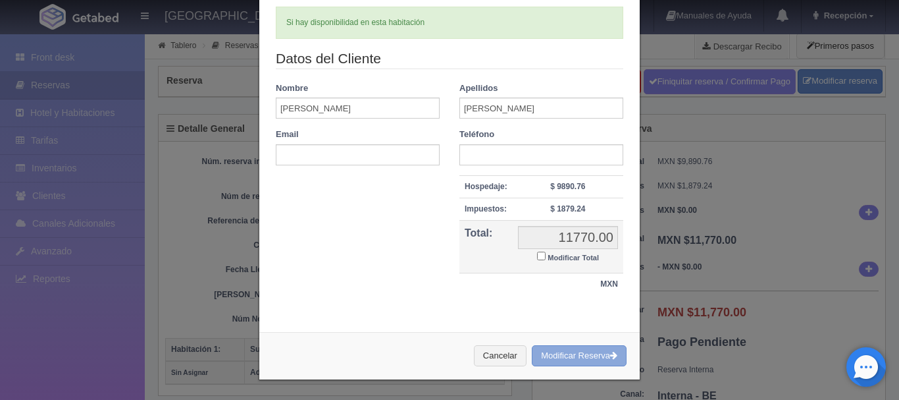
click at [537, 356] on button "Modificar Reserva" at bounding box center [579, 356] width 95 height 22
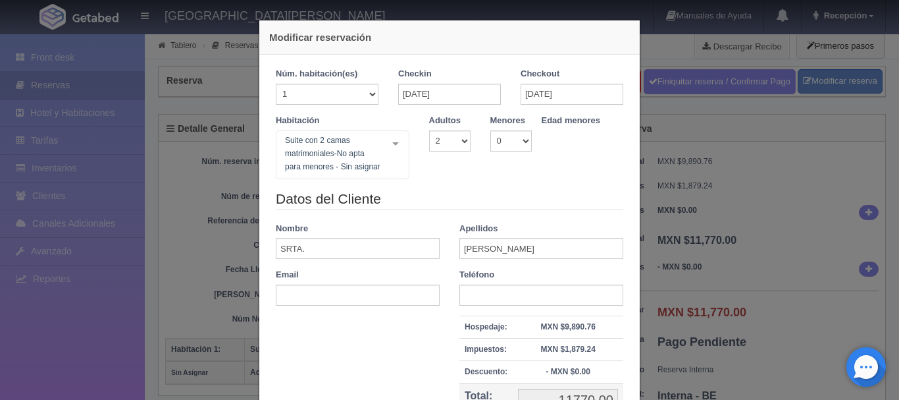
click at [113, 136] on div "Modificar reservación Núm. habitación(es) 1 2 3 4 5 6 7 8 9 10 11 12 13 14 15 1…" at bounding box center [449, 200] width 899 height 400
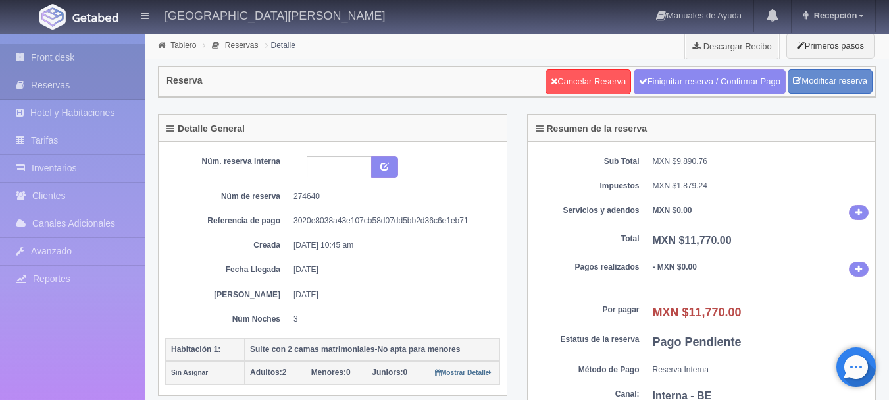
click at [109, 55] on link "Front desk" at bounding box center [72, 57] width 145 height 27
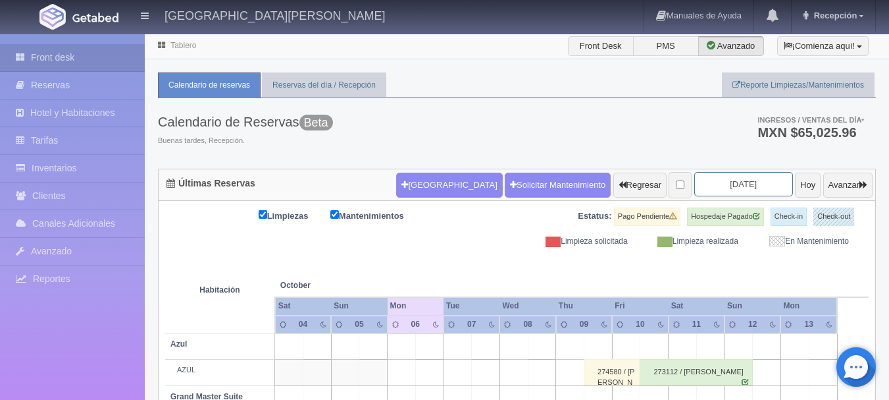
click at [731, 190] on input "2025-10-06" at bounding box center [744, 184] width 99 height 24
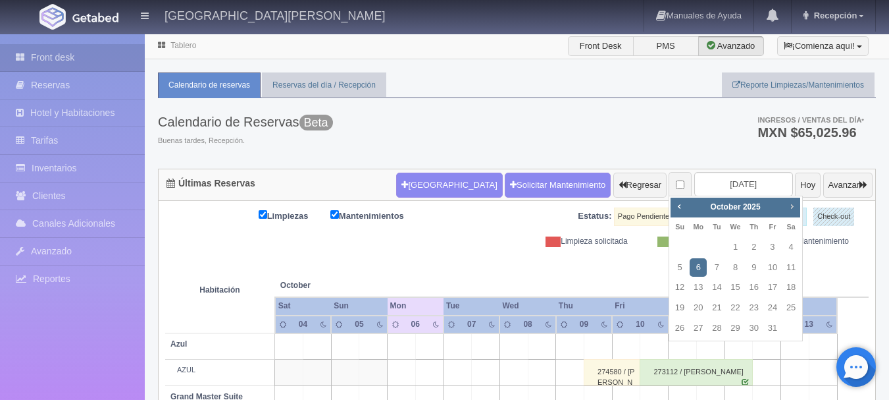
click at [787, 208] on link "Next" at bounding box center [792, 206] width 14 height 14
click at [787, 208] on span "Next" at bounding box center [792, 206] width 11 height 11
click at [720, 324] on link "30" at bounding box center [716, 328] width 17 height 19
type input "[DATE]"
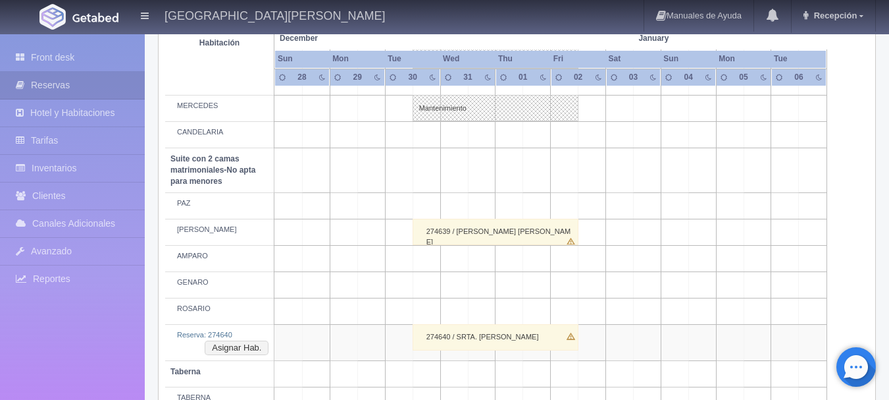
scroll to position [1069, 0]
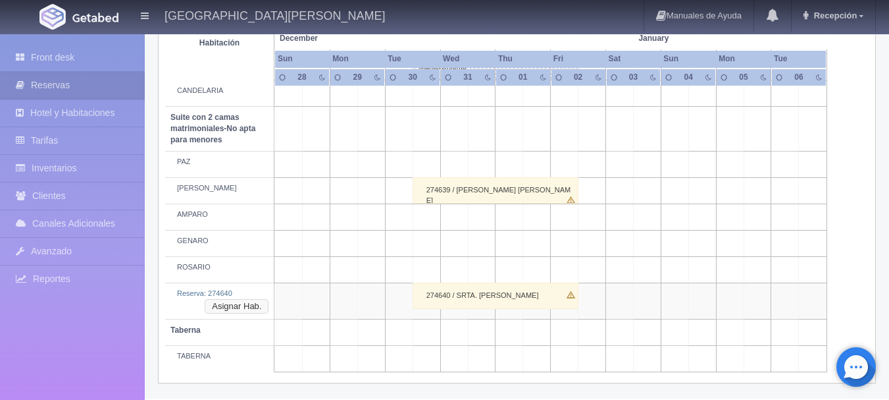
click at [246, 304] on button "Asignar Hab." at bounding box center [237, 306] width 64 height 14
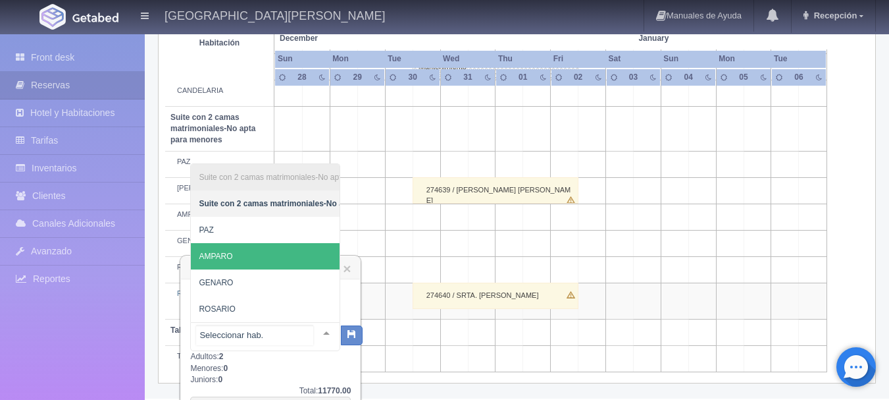
click at [246, 256] on span "AMPARO" at bounding box center [329, 256] width 276 height 26
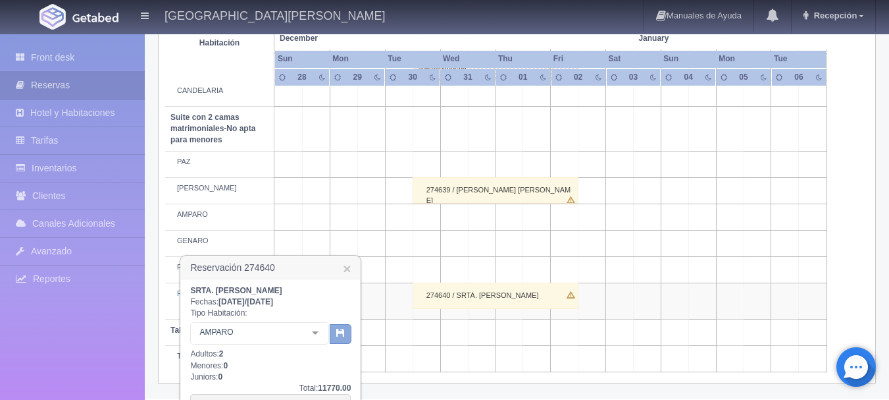
click at [336, 334] on icon "button" at bounding box center [340, 332] width 9 height 9
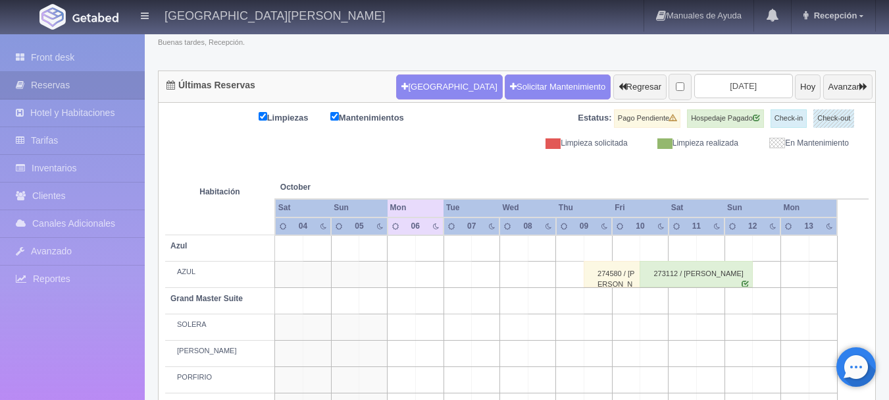
scroll to position [98, 0]
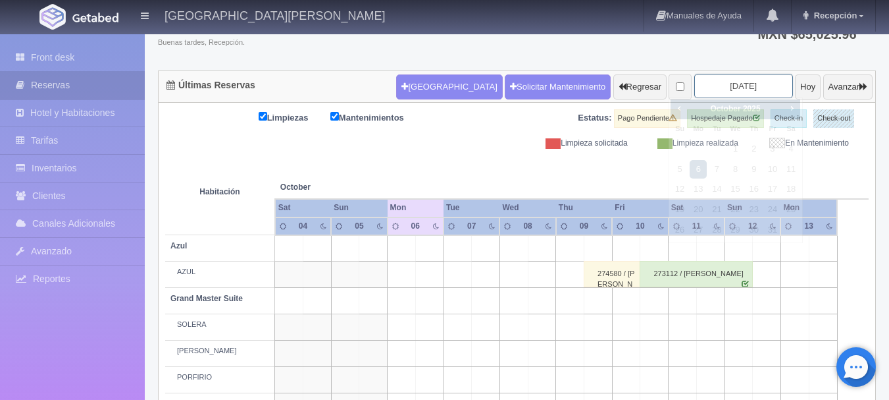
click at [712, 95] on input "2025-10-06" at bounding box center [744, 86] width 99 height 24
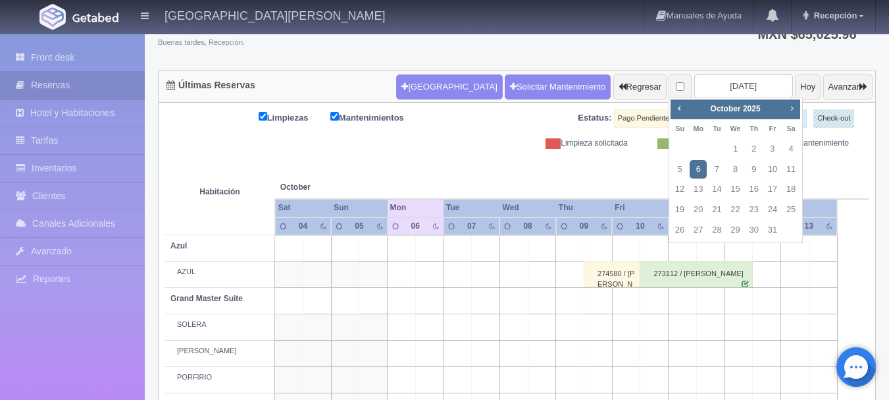
click at [798, 115] on link "Next" at bounding box center [792, 108] width 14 height 14
click at [726, 234] on link "30" at bounding box center [716, 230] width 17 height 19
type input "2025-12-30"
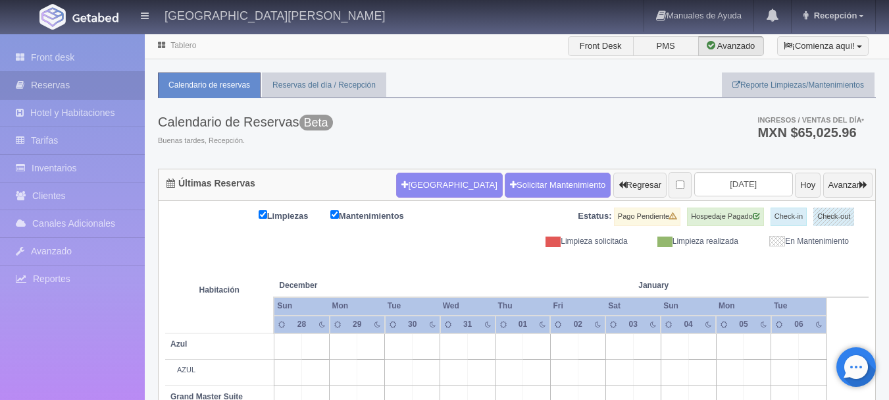
click at [581, 214] on label "Estatus:" at bounding box center [595, 216] width 34 height 13
drag, startPoint x: 581, startPoint y: 214, endPoint x: 649, endPoint y: 217, distance: 67.2
click at [649, 217] on div "Estatus: Pago Pendiente Hospedaje Pagado Check-in Check-out" at bounding box center [693, 221] width 352 height 28
click at [649, 217] on label "Pago Pendiente" at bounding box center [647, 216] width 66 height 18
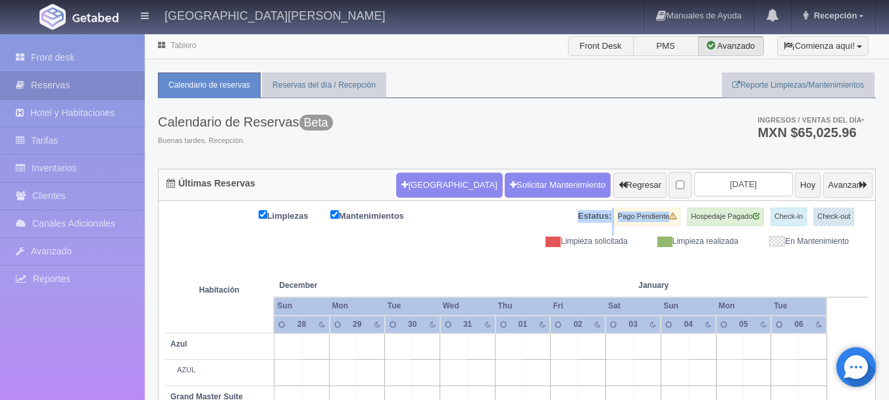
click at [649, 217] on label "Pago Pendiente" at bounding box center [647, 216] width 66 height 18
click at [690, 152] on div "Calendario de Reservas Beta Buenas tardes, Recepción. Ingresos / Ventas del día…" at bounding box center [517, 133] width 718 height 70
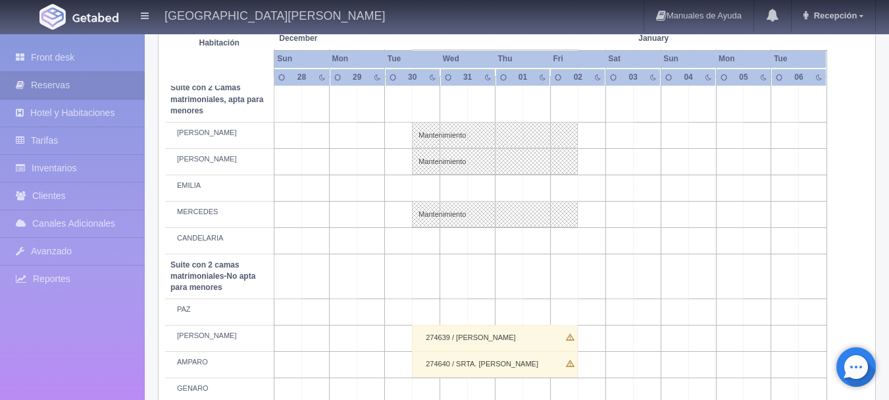
scroll to position [1033, 0]
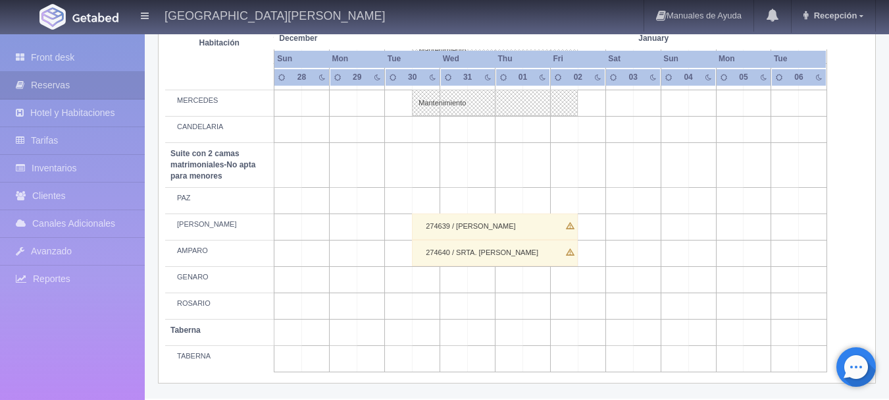
click at [496, 245] on div "274640 / SRTA. [PERSON_NAME]" at bounding box center [495, 253] width 166 height 26
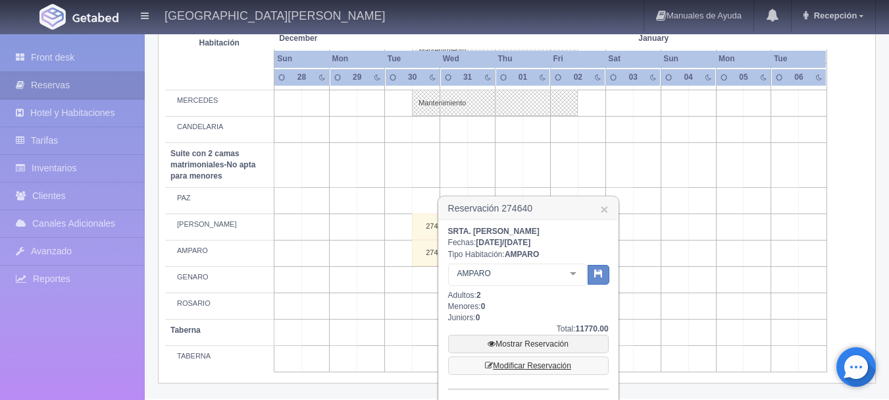
click at [516, 365] on link "Modificar Reservación" at bounding box center [528, 365] width 161 height 18
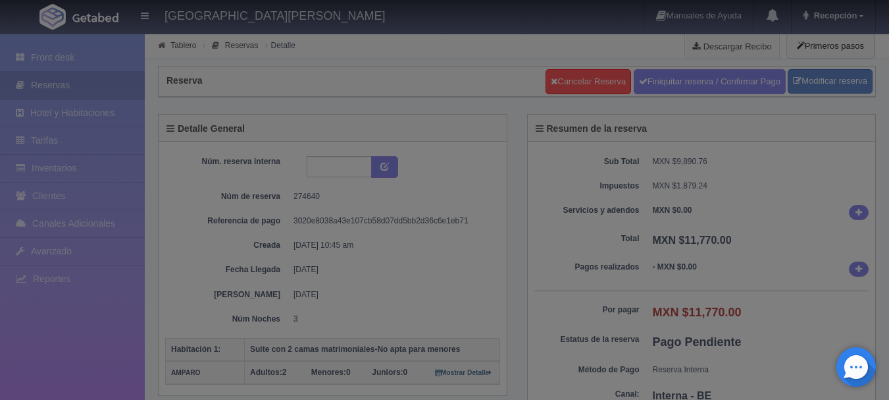
select select "2"
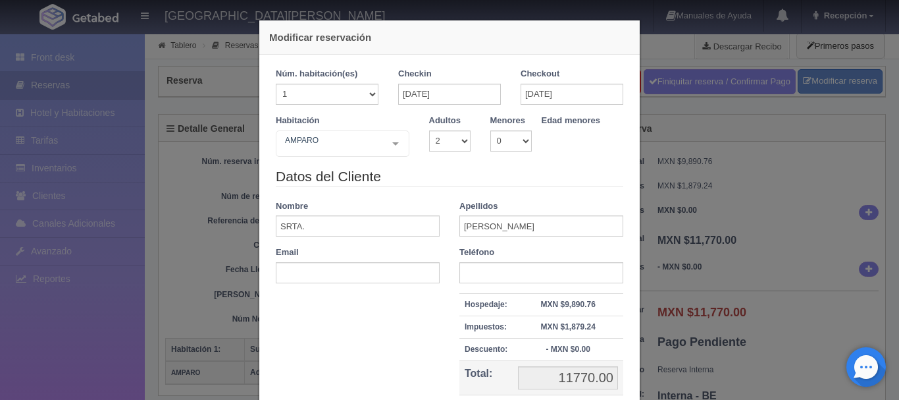
click at [342, 239] on div at bounding box center [449, 246] width 367 height 93
click at [336, 231] on input "SRTA." at bounding box center [358, 225] width 164 height 21
drag, startPoint x: 336, startPoint y: 231, endPoint x: 197, endPoint y: 207, distance: 141.6
click at [197, 207] on div "Modificar reservación Núm. habitación(es) 1 2 3 4 5 6 7 8 9 10 11 12 13 14 15 1…" at bounding box center [449, 200] width 899 height 400
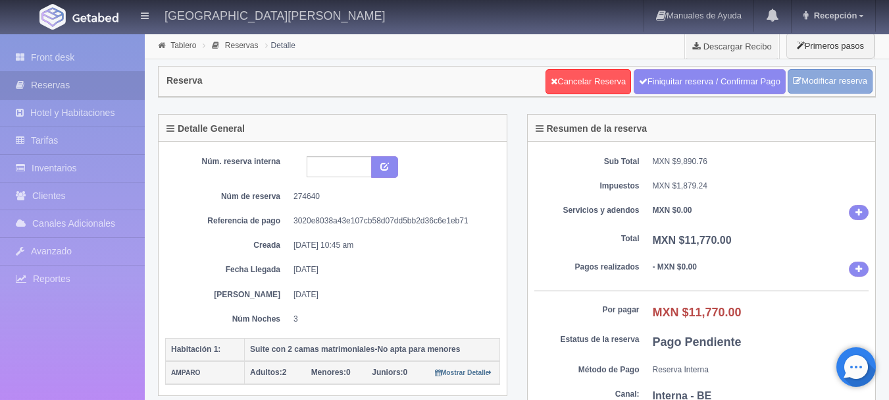
click at [824, 78] on link "Modificar reserva" at bounding box center [830, 81] width 85 height 24
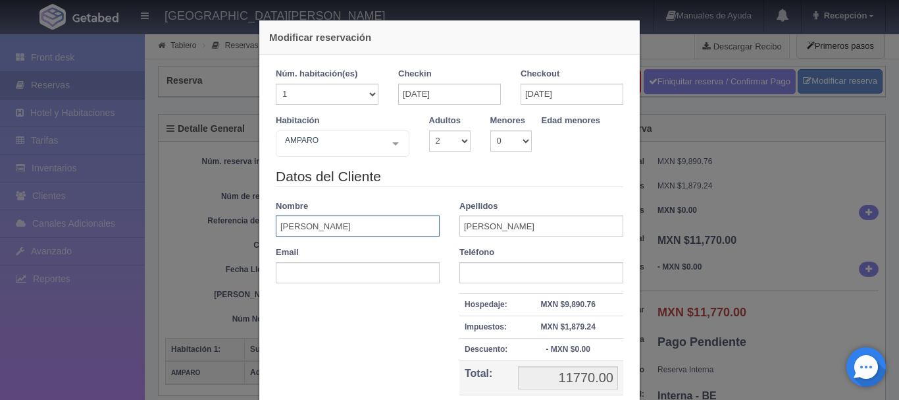
type input "[PERSON_NAME]"
click at [572, 255] on div "Teléfono" at bounding box center [542, 264] width 184 height 37
drag, startPoint x: 558, startPoint y: 267, endPoint x: 554, endPoint y: 277, distance: 10.3
click at [554, 277] on input "text" at bounding box center [542, 272] width 164 height 21
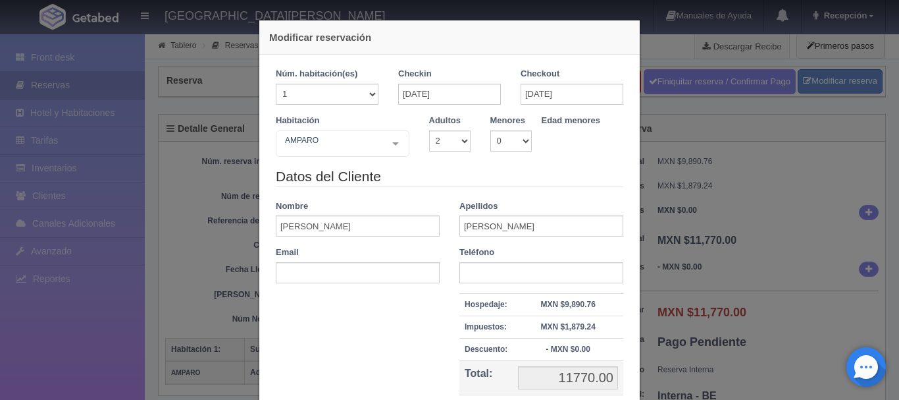
click at [382, 326] on div "Datos del Cliente Nombre [PERSON_NAME] [PERSON_NAME] Email Teléfono Hospedaje: …" at bounding box center [449, 299] width 367 height 265
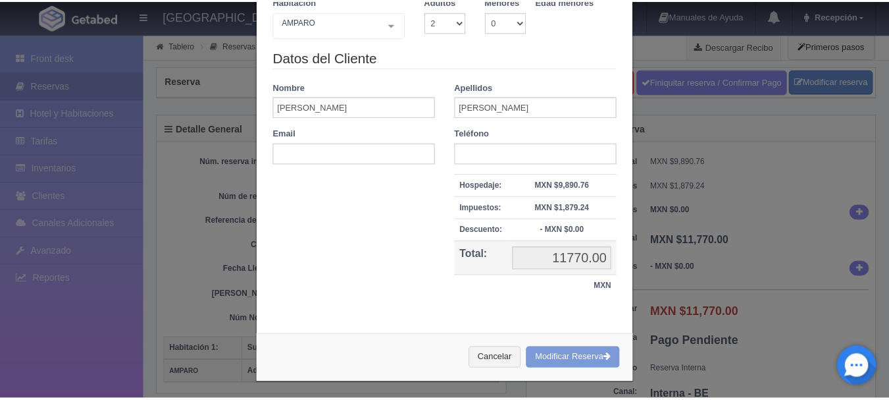
scroll to position [122, 0]
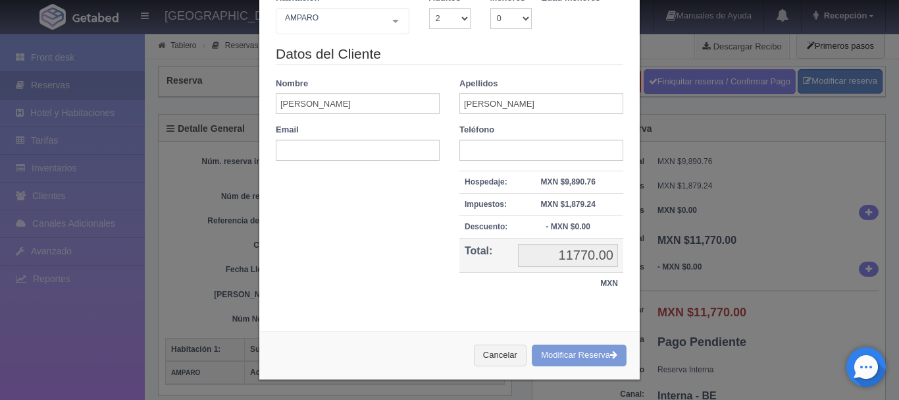
click at [580, 356] on div "Cancelar Modificar Reserva" at bounding box center [449, 355] width 381 height 48
click at [577, 356] on div "Cancelar Modificar Reserva" at bounding box center [449, 355] width 381 height 48
click at [492, 359] on button "Cancelar" at bounding box center [500, 355] width 53 height 22
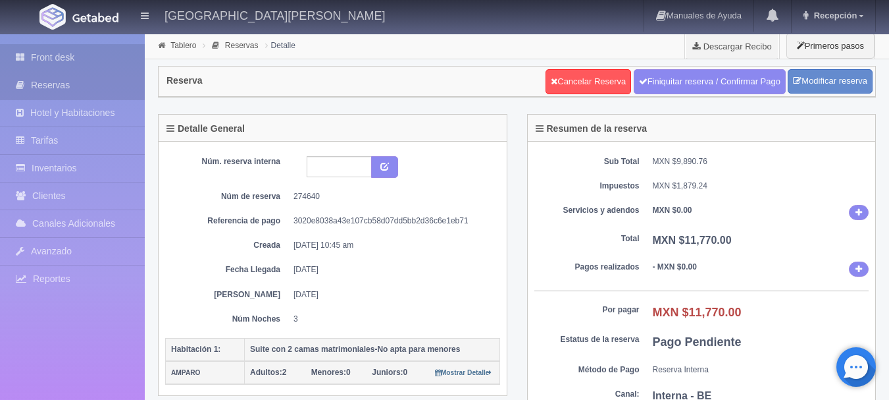
click at [103, 66] on link "Front desk" at bounding box center [72, 57] width 145 height 27
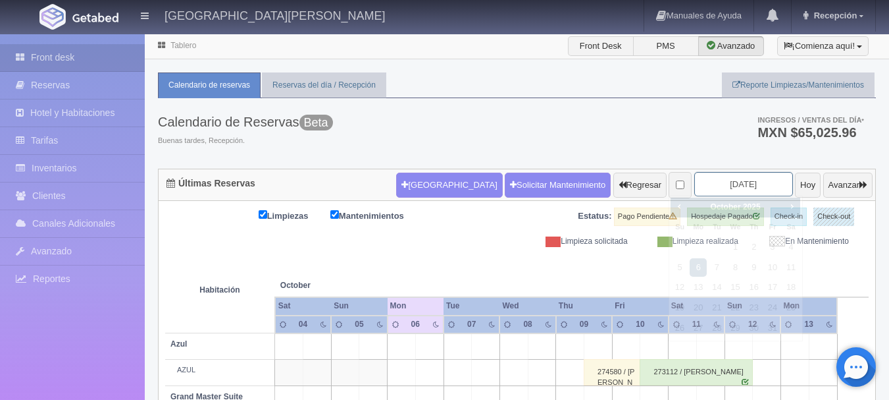
drag, startPoint x: 722, startPoint y: 178, endPoint x: 774, endPoint y: 203, distance: 57.4
click at [722, 179] on input "[DATE]" at bounding box center [744, 184] width 99 height 24
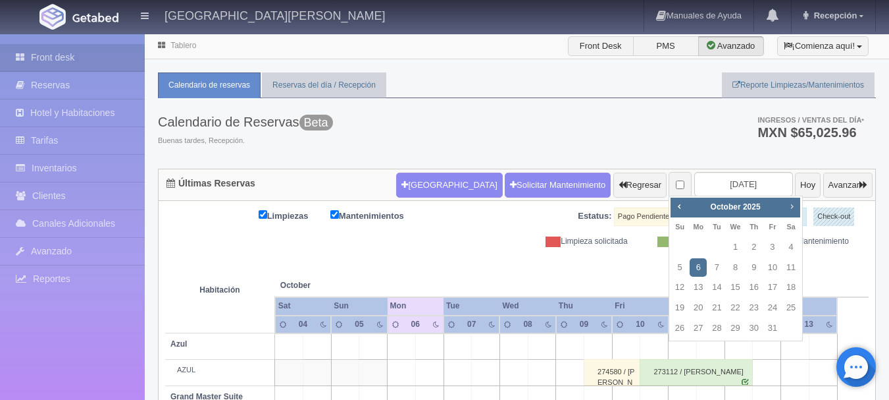
click at [795, 201] on span "Next" at bounding box center [792, 206] width 11 height 11
click at [722, 331] on link "30" at bounding box center [716, 328] width 17 height 19
type input "[DATE]"
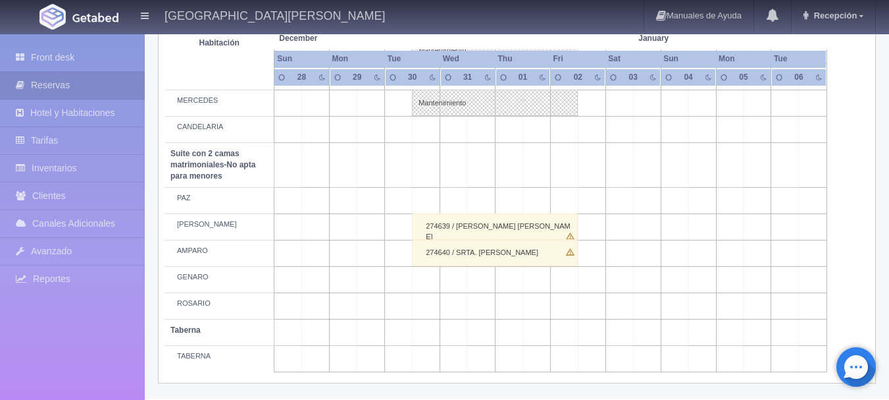
scroll to position [1033, 0]
click at [539, 260] on div "274640 / SRTA. MARION" at bounding box center [495, 253] width 166 height 26
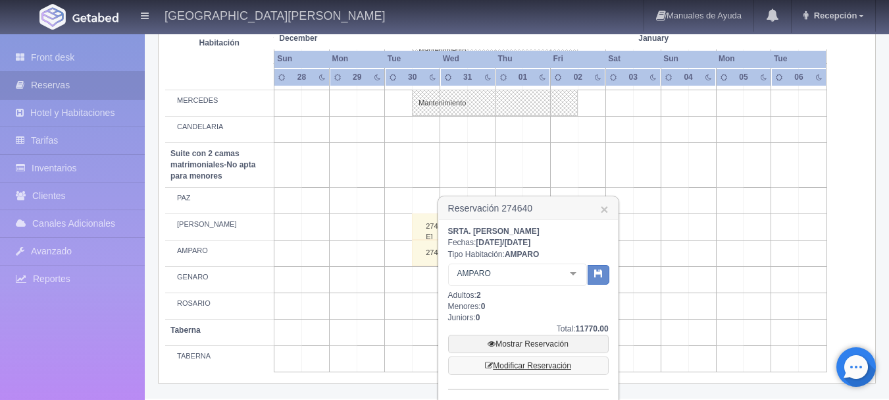
click at [517, 361] on link "Modificar Reservación" at bounding box center [528, 365] width 161 height 18
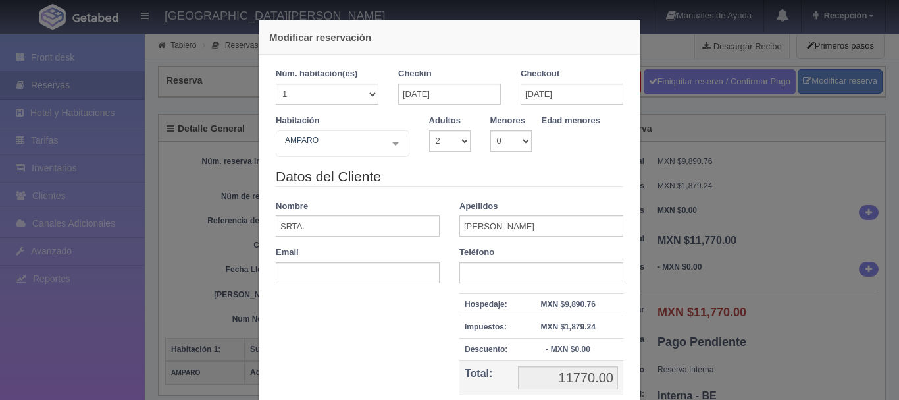
select select "2"
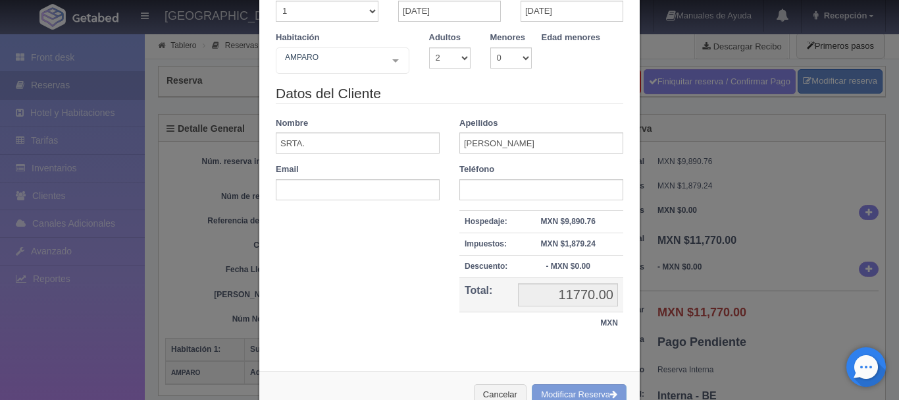
scroll to position [122, 0]
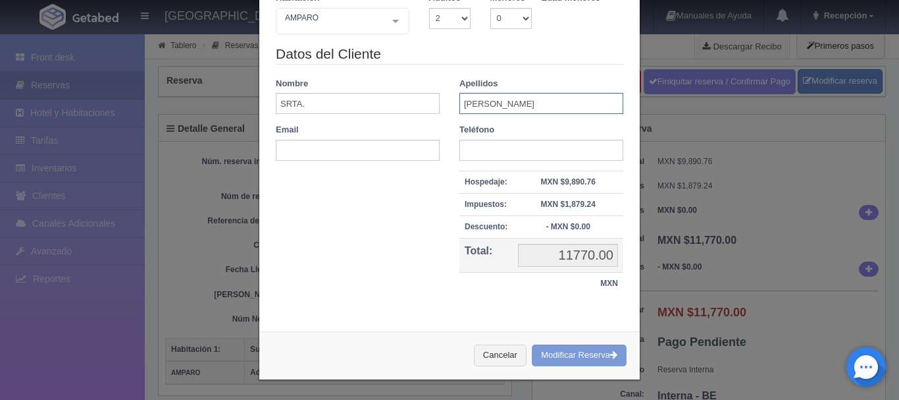
drag, startPoint x: 502, startPoint y: 102, endPoint x: 450, endPoint y: 102, distance: 52.0
click at [450, 102] on div "Apellidos [PERSON_NAME]" at bounding box center [542, 96] width 184 height 37
type input "[PERSON_NAME]"
drag, startPoint x: 344, startPoint y: 107, endPoint x: 239, endPoint y: 111, distance: 105.4
click at [239, 111] on div "Modificar reservación Núm. habitación(es) 1 2 3 4 5 6 7 8 9 10 11 12 13 14 15 1…" at bounding box center [449, 200] width 899 height 400
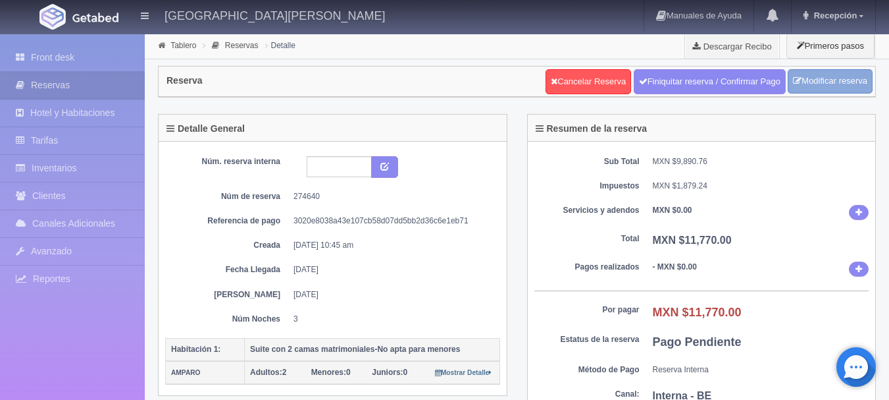
click at [849, 76] on link "Modificar reserva" at bounding box center [830, 81] width 85 height 24
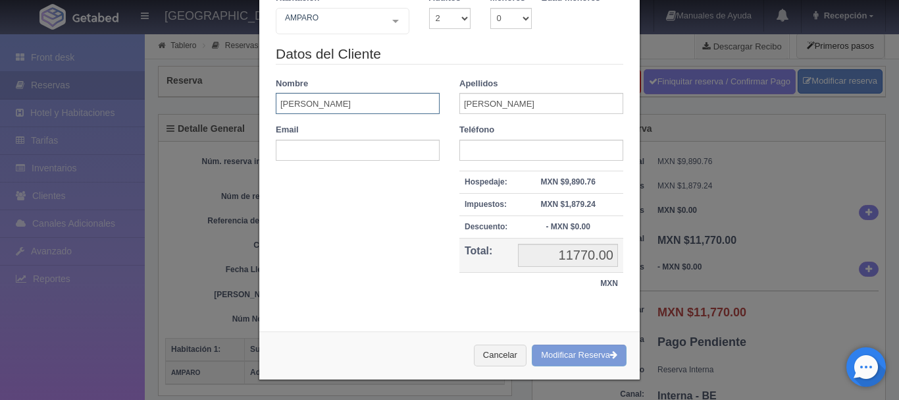
type input "[PERSON_NAME]"
click at [390, 210] on div "Datos del Cliente Nombre [PERSON_NAME] [PERSON_NAME] Email Teléfono Hospedaje: …" at bounding box center [449, 176] width 367 height 265
click at [572, 356] on div "Cancelar Modificar Reserva" at bounding box center [449, 355] width 381 height 48
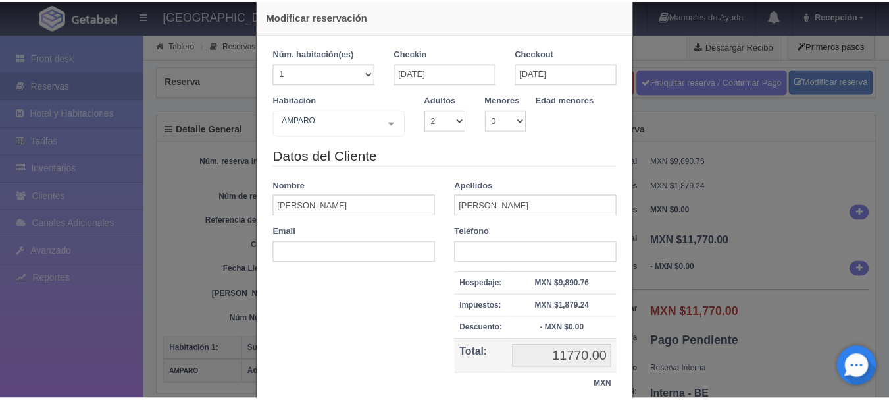
scroll to position [0, 0]
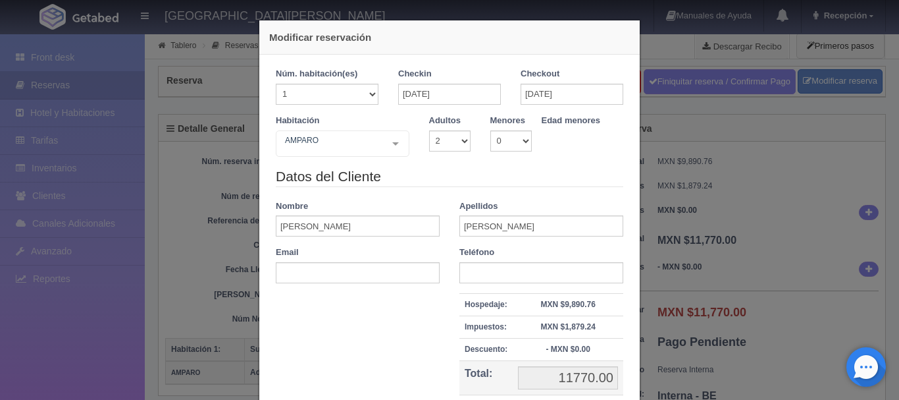
click at [768, 75] on div "Modificar reservación Núm. habitación(es) 1 2 3 4 5 6 7 8 9 10 11 12 13 14 15 1…" at bounding box center [449, 200] width 899 height 400
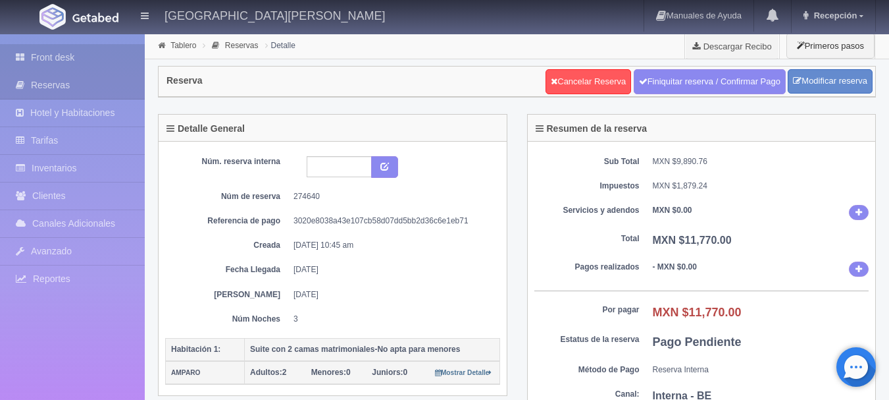
click at [68, 55] on link "Front desk" at bounding box center [72, 57] width 145 height 27
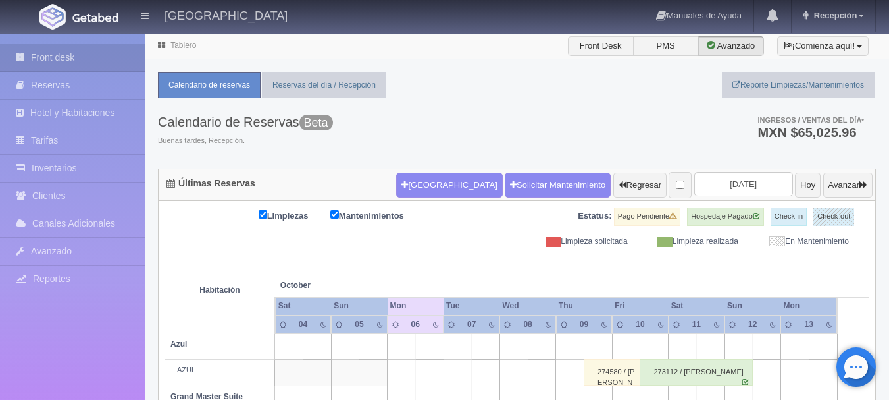
click at [707, 171] on form "[GEOGRAPHIC_DATA] Solicitar Mantenimiento Regresar [DATE] Hoy Avanzar" at bounding box center [634, 185] width 477 height 28
click at [710, 176] on input "2025-10-06" at bounding box center [744, 184] width 99 height 24
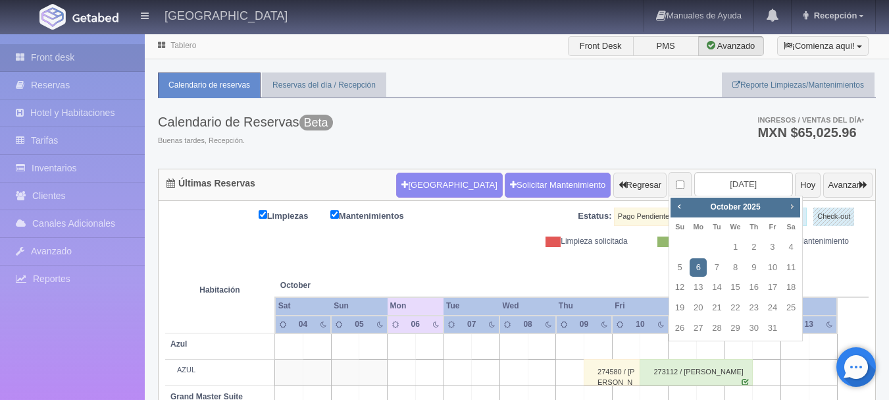
click at [792, 203] on span "Next" at bounding box center [792, 206] width 11 height 11
click at [720, 329] on link "30" at bounding box center [716, 328] width 17 height 19
type input "[DATE]"
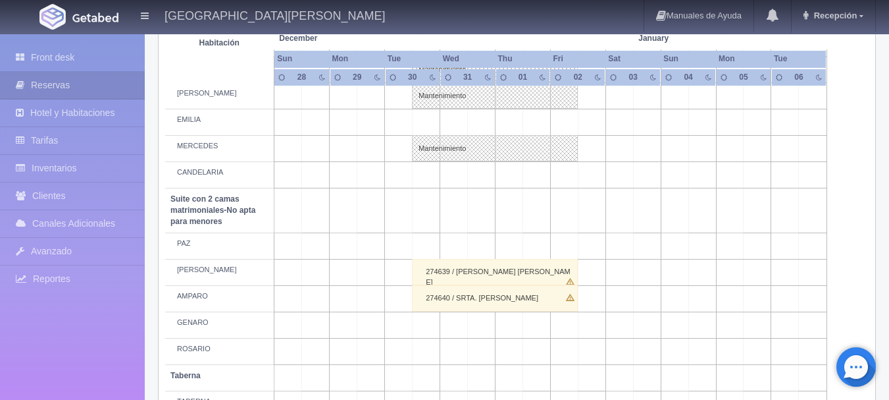
scroll to position [1033, 0]
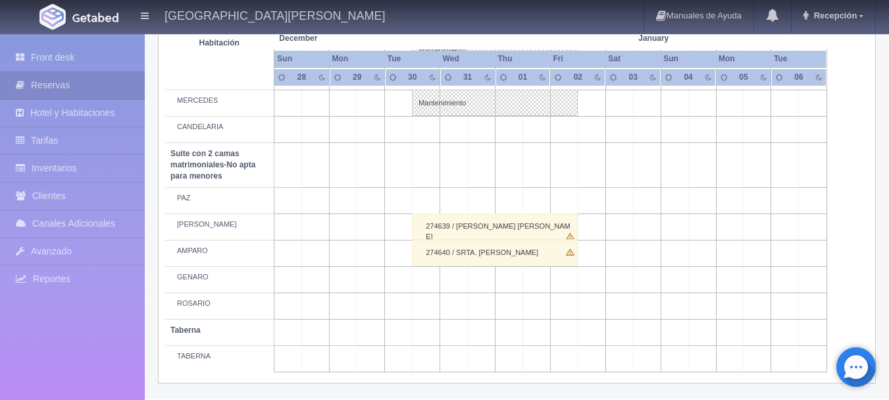
click at [460, 251] on div "274640 / SRTA. MARION" at bounding box center [495, 253] width 166 height 26
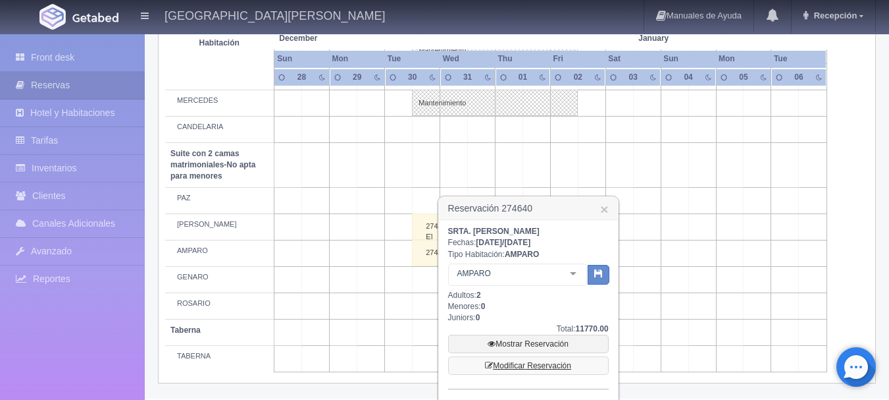
click at [537, 359] on link "Modificar Reservación" at bounding box center [528, 365] width 161 height 18
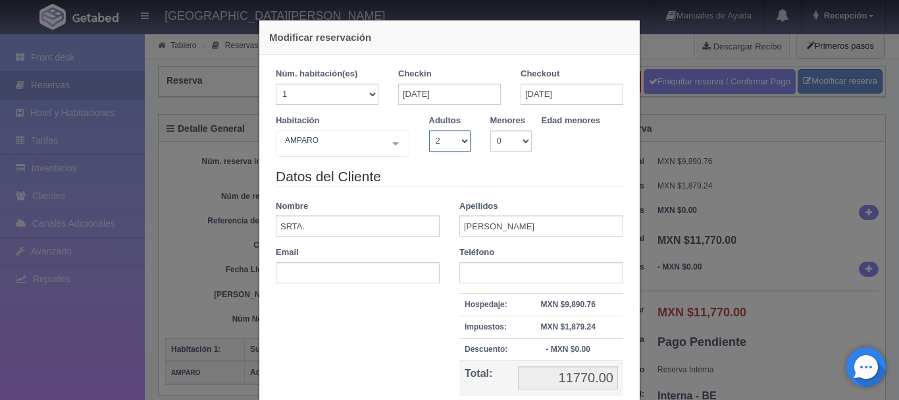
click at [462, 135] on select "1 2 3 4 5 6 7 8 9 10" at bounding box center [449, 140] width 41 height 21
select select "1"
click at [429, 130] on select "1 2 3 4 5 6 7 8 9 10" at bounding box center [449, 140] width 41 height 21
checkbox input "false"
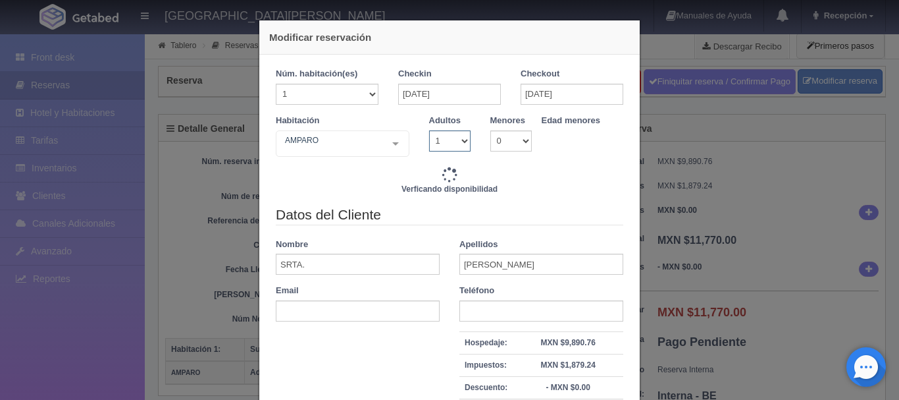
type input "11770.00"
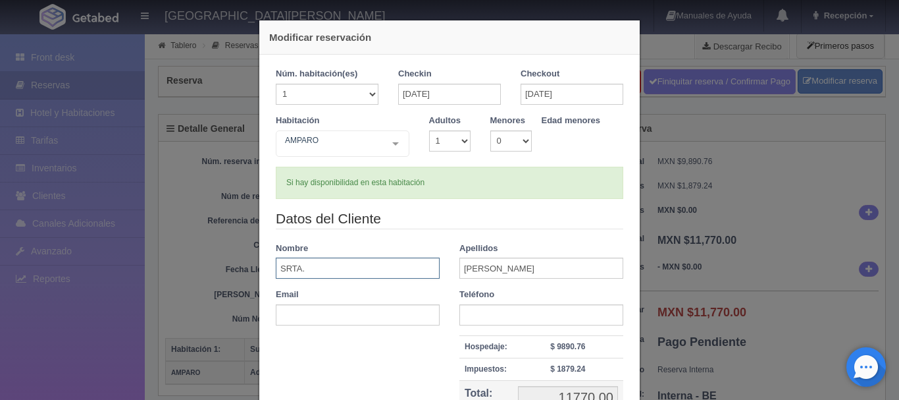
drag, startPoint x: 337, startPoint y: 268, endPoint x: 286, endPoint y: 267, distance: 51.4
click at [286, 267] on input "SRTA." at bounding box center [358, 267] width 164 height 21
type input "[PERSON_NAME]"
drag, startPoint x: 495, startPoint y: 266, endPoint x: 399, endPoint y: 261, distance: 96.2
click at [399, 261] on div "Datos del Cliente Nombre [PERSON_NAME] Apellidos [PERSON_NAME] Email Teléfono H…" at bounding box center [449, 339] width 367 height 260
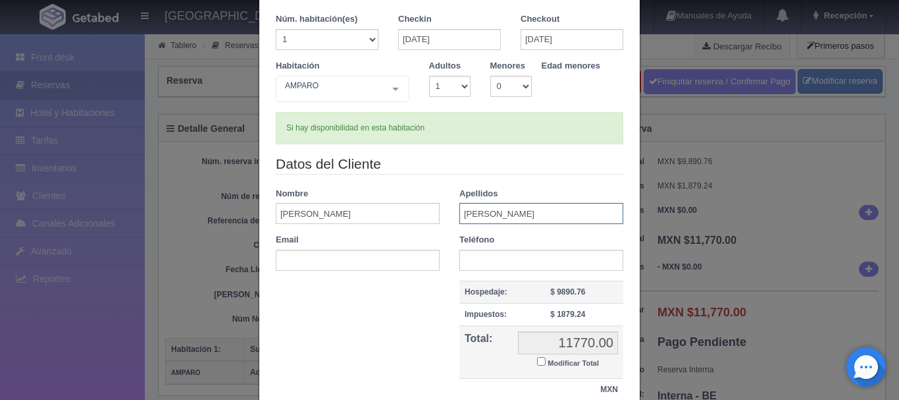
scroll to position [160, 0]
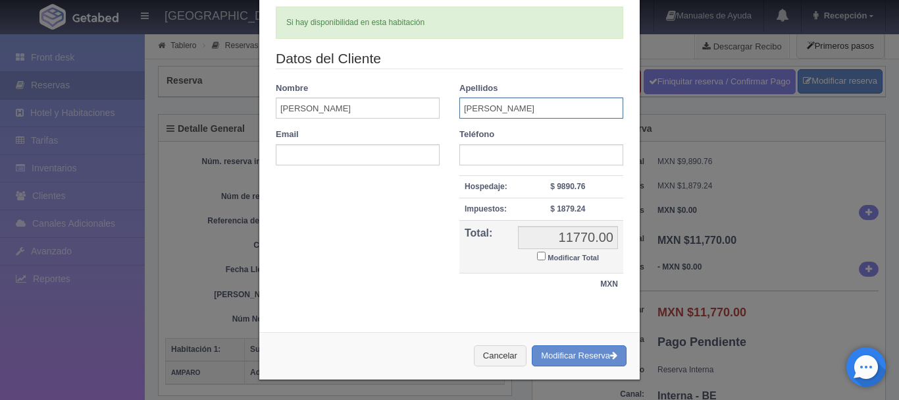
type input "[PERSON_NAME]"
drag, startPoint x: 417, startPoint y: 149, endPoint x: 417, endPoint y: 142, distance: 7.2
click at [417, 149] on input "text" at bounding box center [358, 154] width 164 height 21
click at [460, 111] on input "[PERSON_NAME]" at bounding box center [542, 107] width 164 height 21
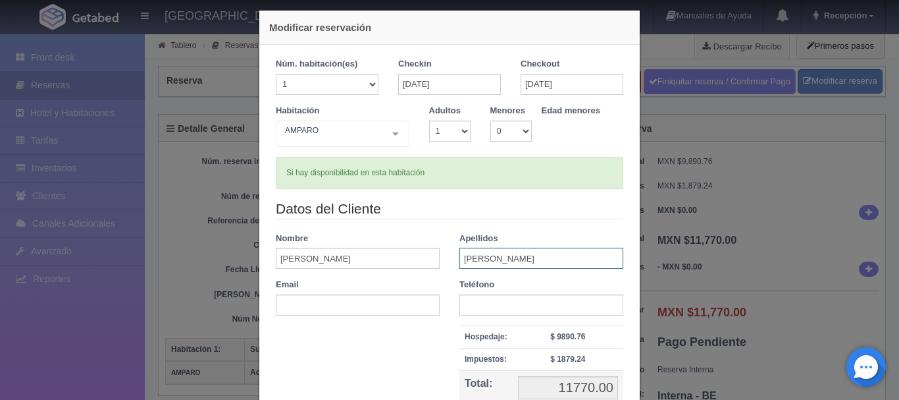
scroll to position [0, 0]
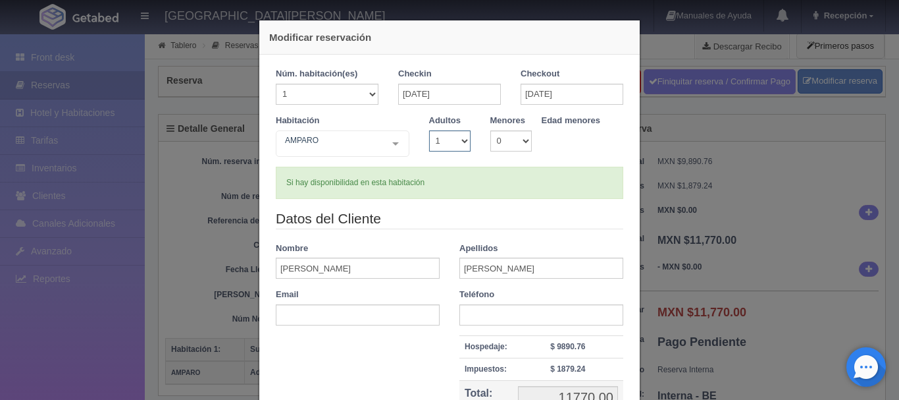
click at [451, 144] on select "1 2 3 4 5 6 7 8 9 10" at bounding box center [449, 140] width 41 height 21
select select "2"
click at [429, 130] on select "1 2 3 4 5 6 7 8 9 10" at bounding box center [449, 140] width 41 height 21
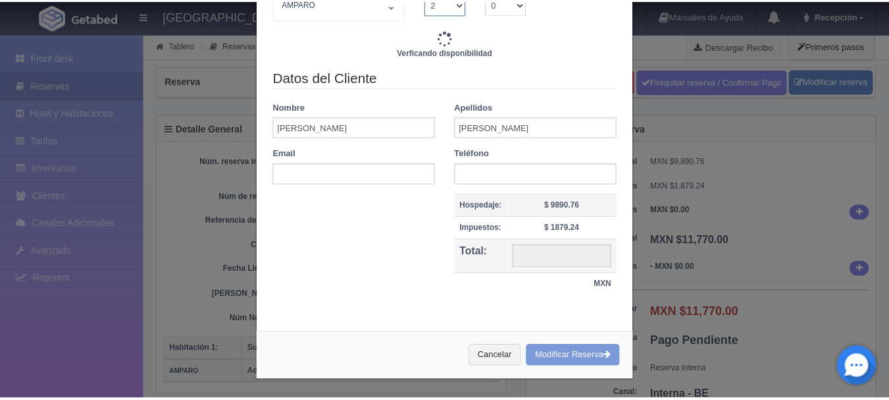
scroll to position [138, 0]
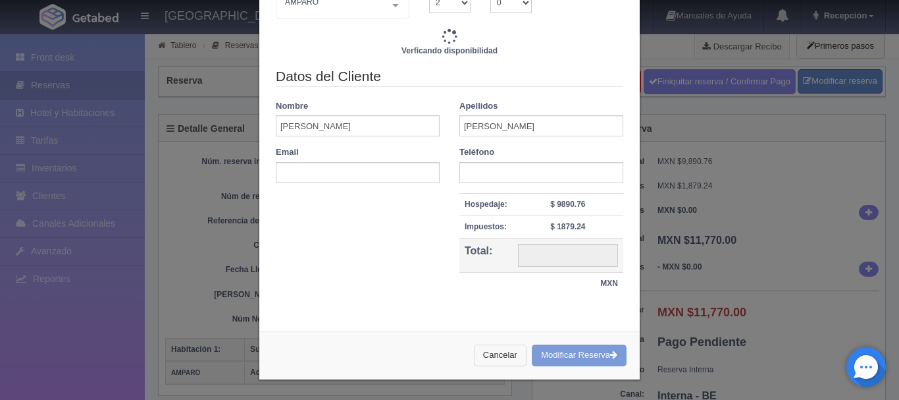
click at [500, 358] on button "Cancelar" at bounding box center [500, 355] width 53 height 22
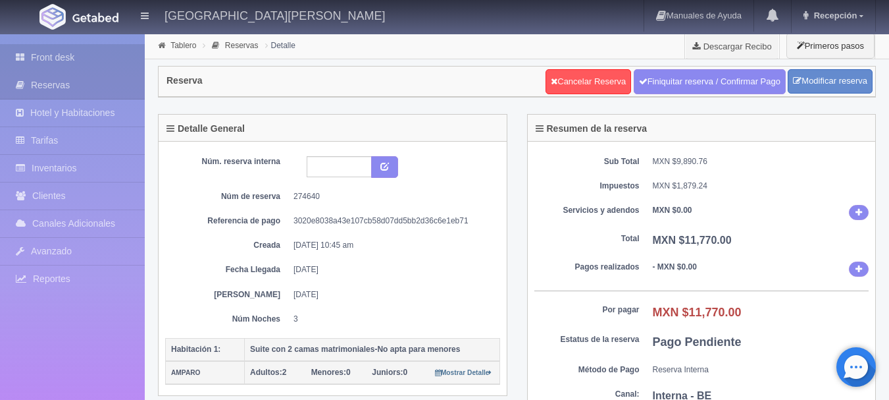
click at [60, 62] on link "Front desk" at bounding box center [72, 57] width 145 height 27
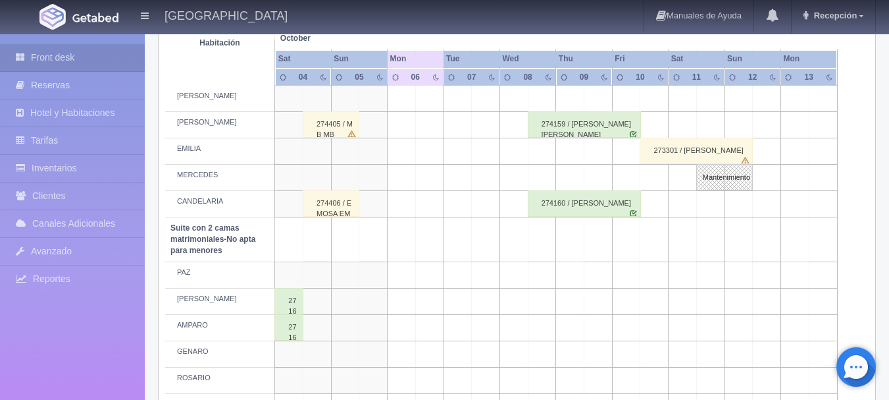
scroll to position [1033, 0]
